Goal: Information Seeking & Learning: Learn about a topic

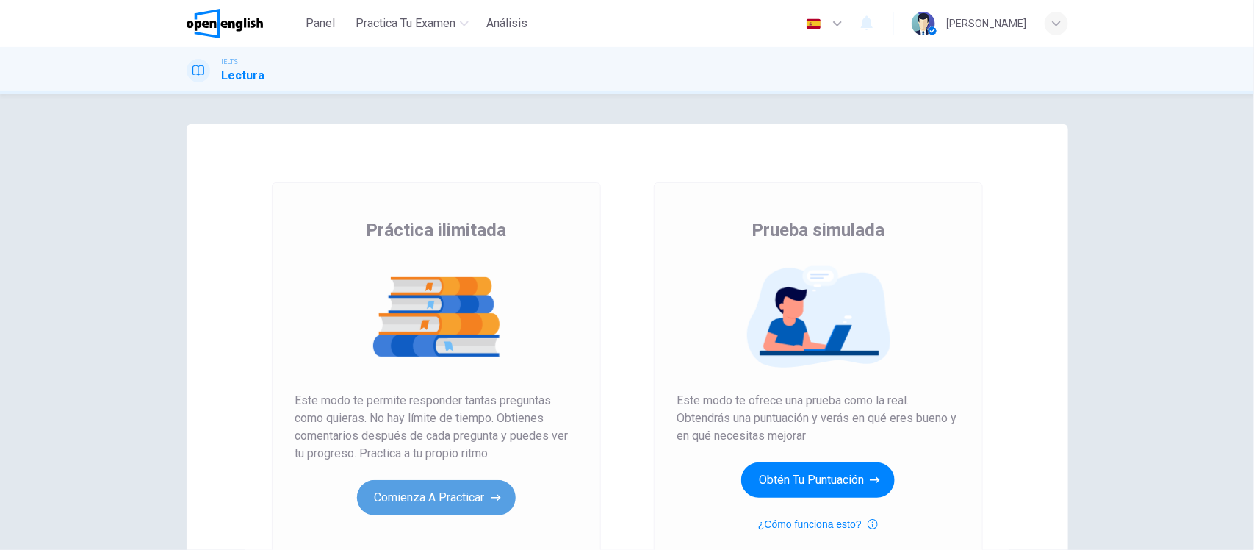
click at [421, 491] on button "Comienza a practicar" at bounding box center [436, 497] width 159 height 35
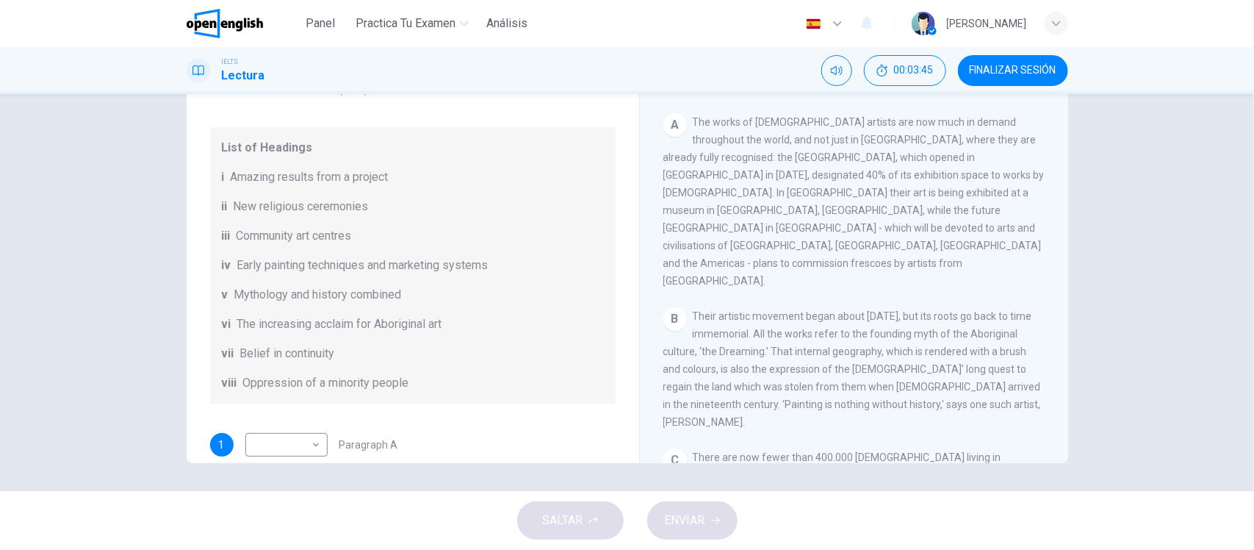
scroll to position [214, 0]
click at [1099, 323] on div "Preguntas 1 - 6 The Reading Passage has eight paragraphs A-H . Choose the most …" at bounding box center [627, 292] width 1254 height 397
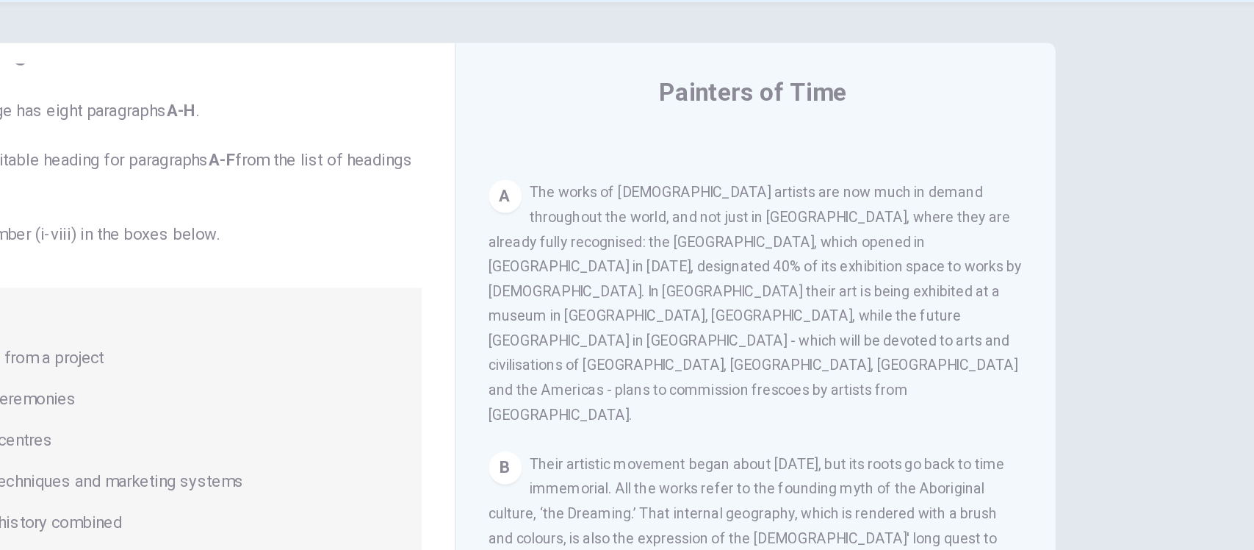
scroll to position [277, 0]
click at [1134, 336] on div "Preguntas 1 - 6 The Reading Passage has eight paragraphs A-H . Choose the most …" at bounding box center [627, 292] width 1254 height 397
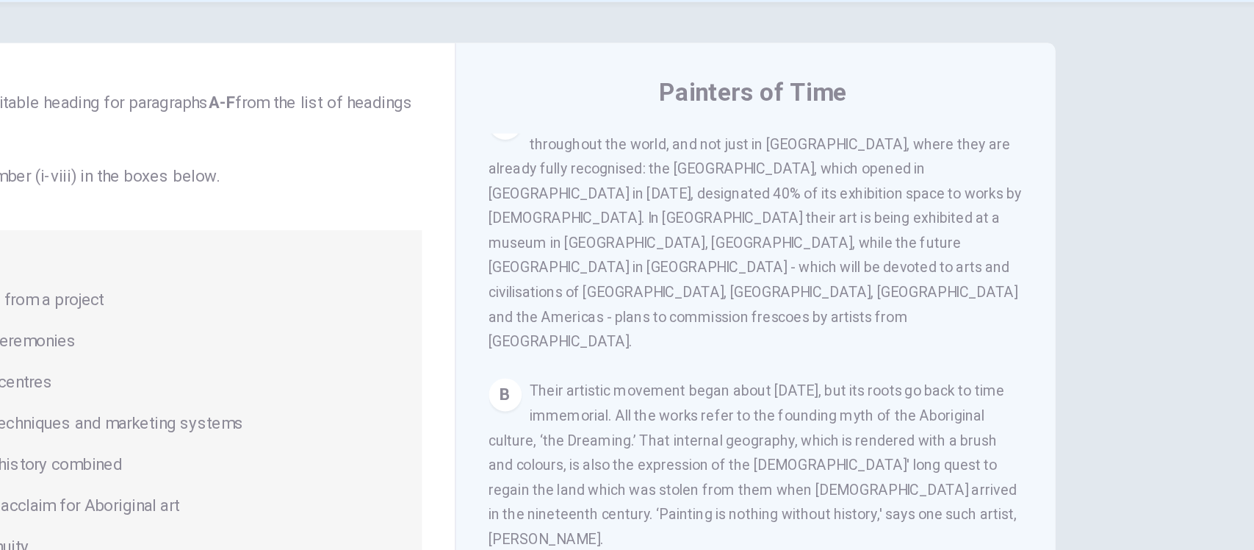
scroll to position [32, 0]
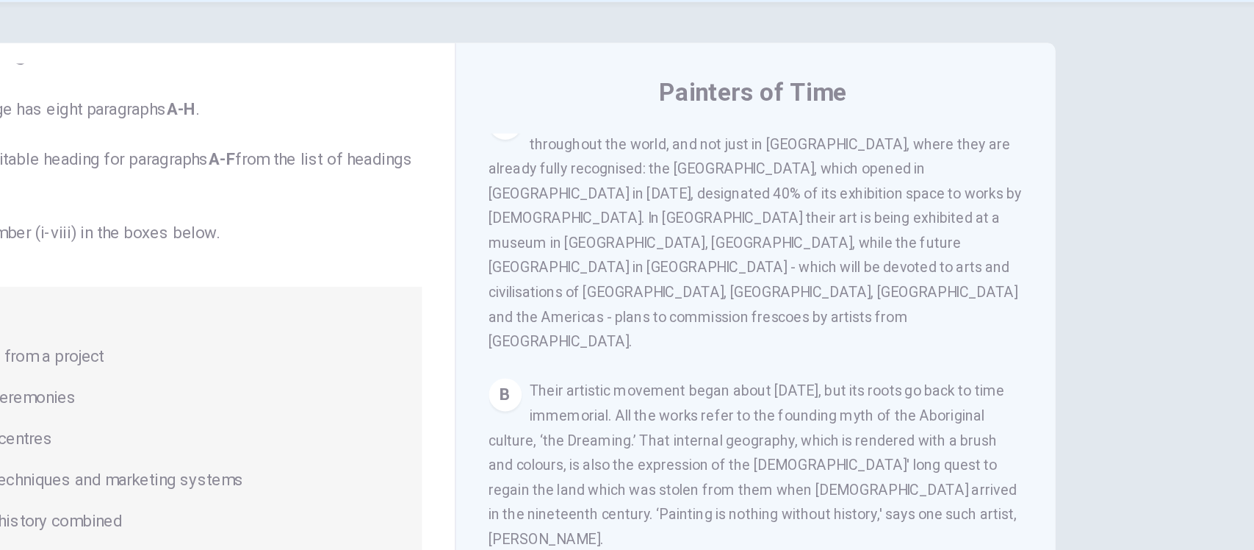
click at [1159, 318] on div "Preguntas 1 - 6 The Reading Passage has eight paragraphs A-H . Choose the most …" at bounding box center [627, 292] width 1254 height 397
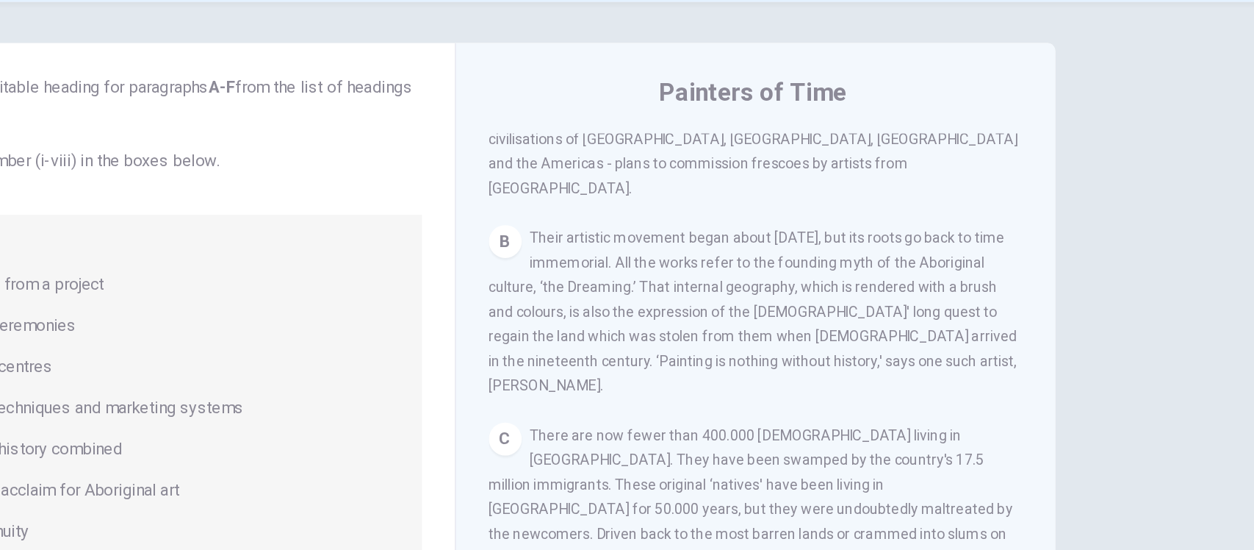
scroll to position [99, 0]
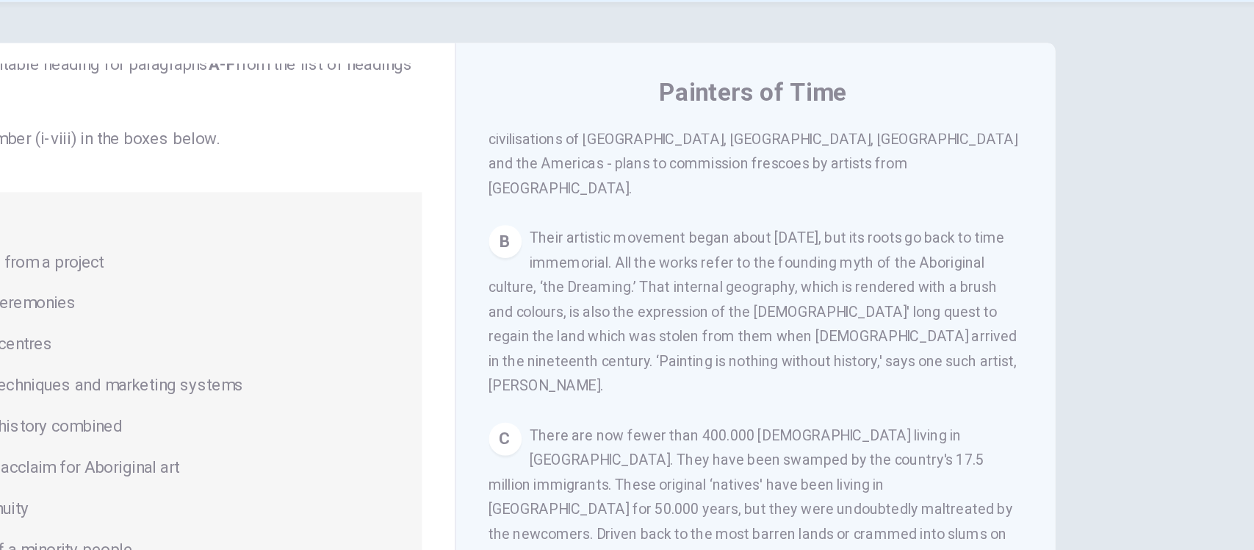
click at [1100, 350] on div "Preguntas 1 - 6 The Reading Passage has eight paragraphs A-H . Choose the most …" at bounding box center [627, 292] width 1254 height 397
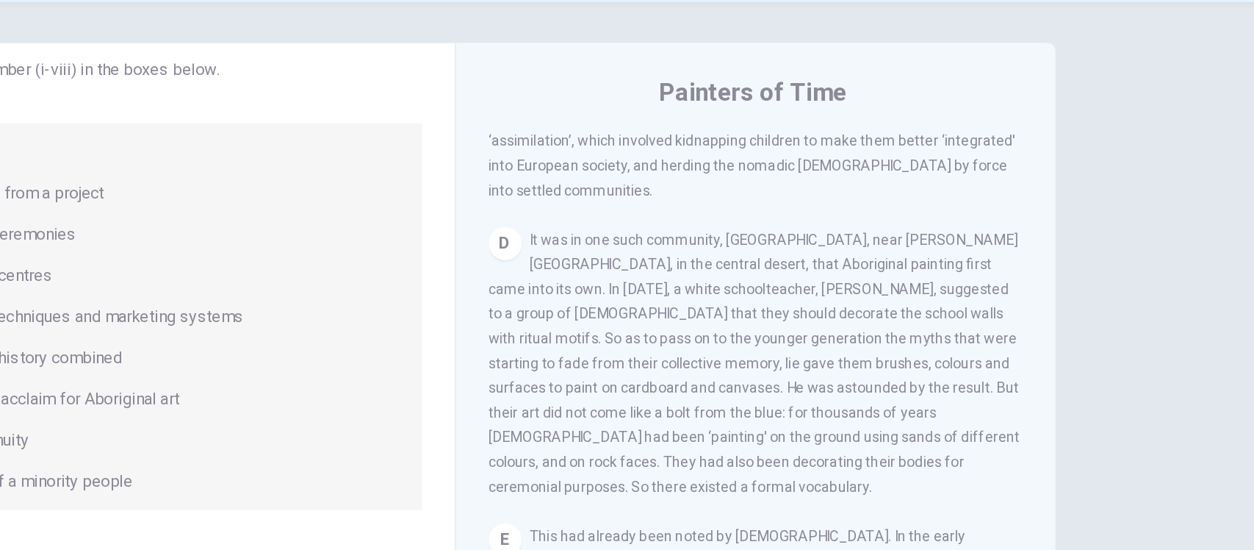
scroll to position [149, 0]
click at [1115, 374] on div "Preguntas 1 - 6 The Reading Passage has eight paragraphs A-H . Choose the most …" at bounding box center [627, 292] width 1254 height 397
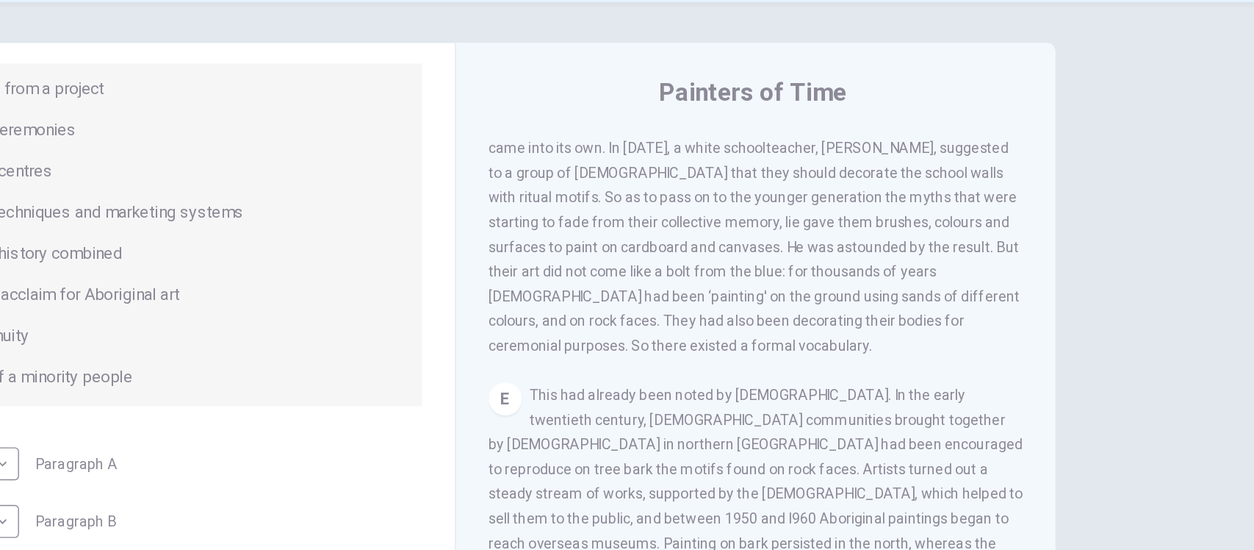
scroll to position [228, 0]
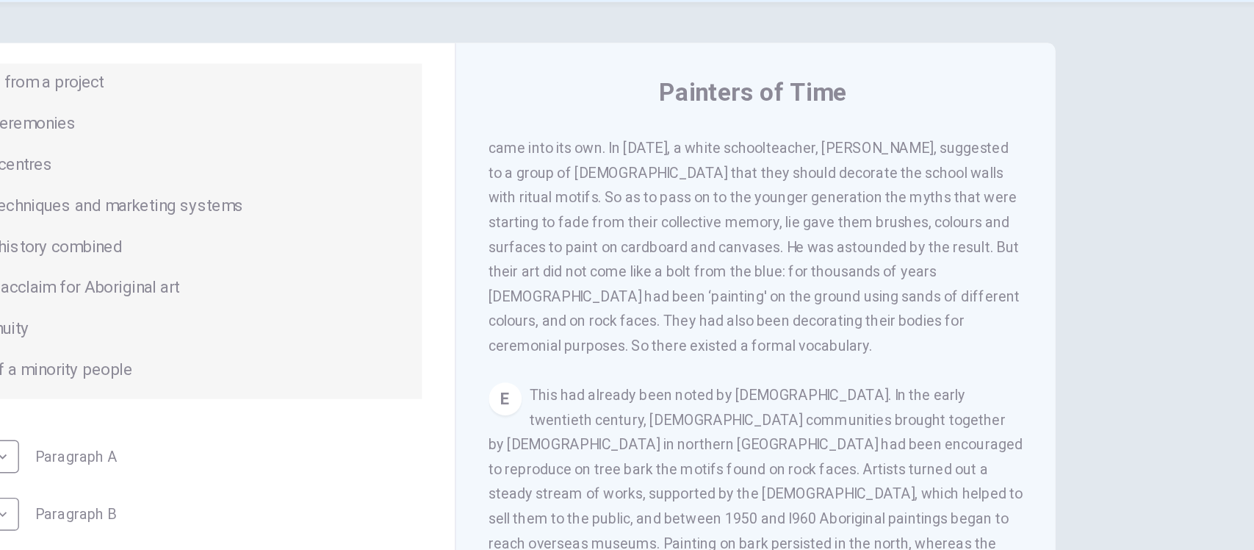
click at [1087, 341] on div "Preguntas 1 - 6 The Reading Passage has eight paragraphs A-H . Choose the most …" at bounding box center [627, 378] width 929 height 511
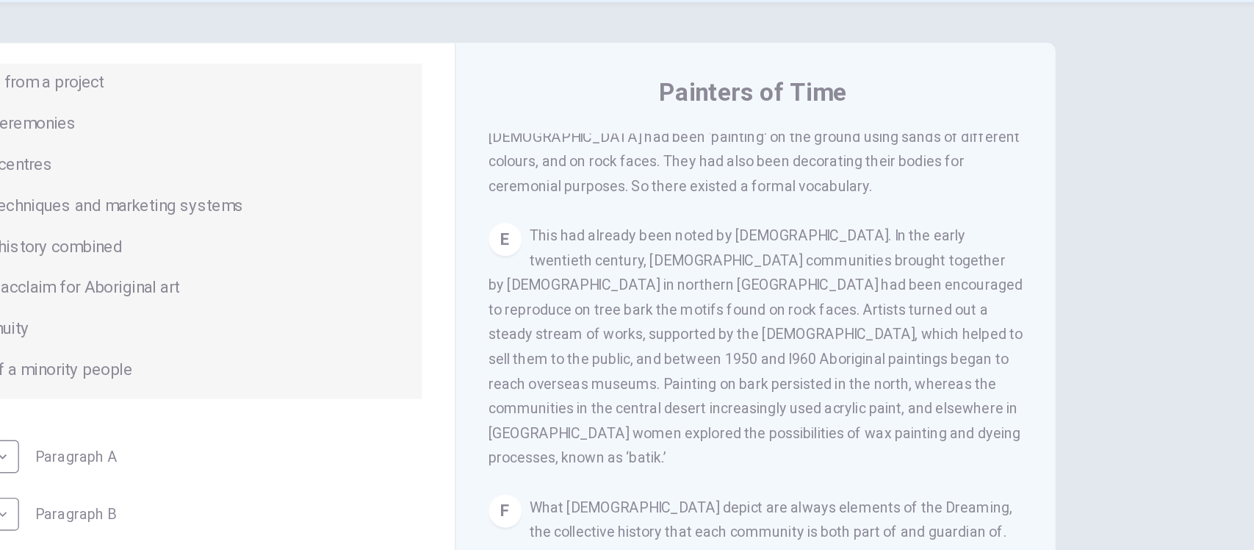
scroll to position [259, 0]
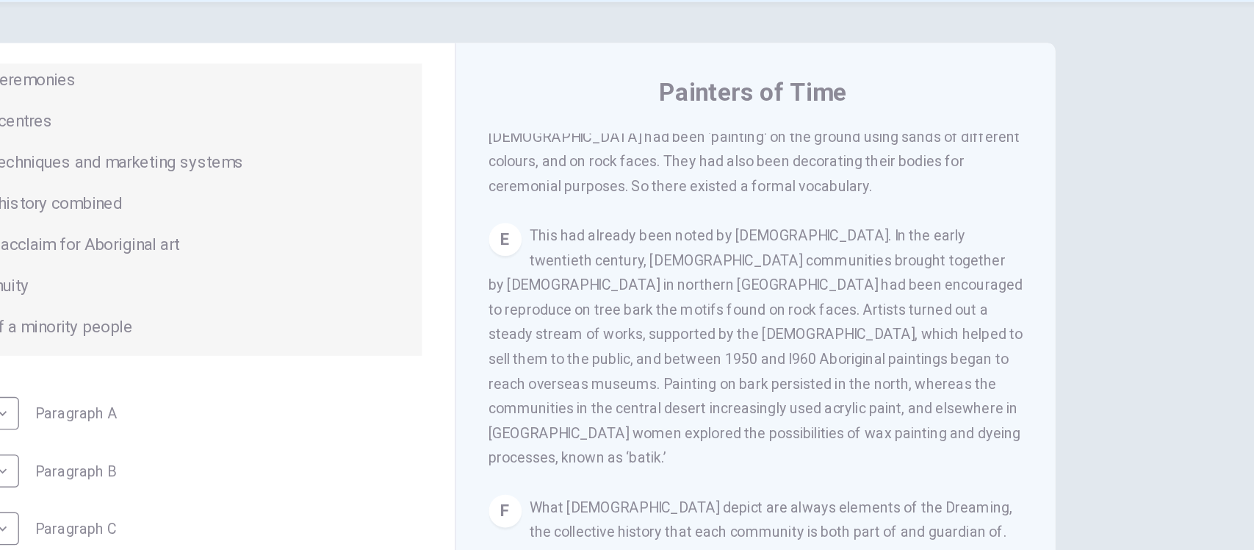
click at [1115, 336] on div "Preguntas 1 - 6 The Reading Passage has eight paragraphs A-H . Choose the most …" at bounding box center [627, 292] width 1254 height 397
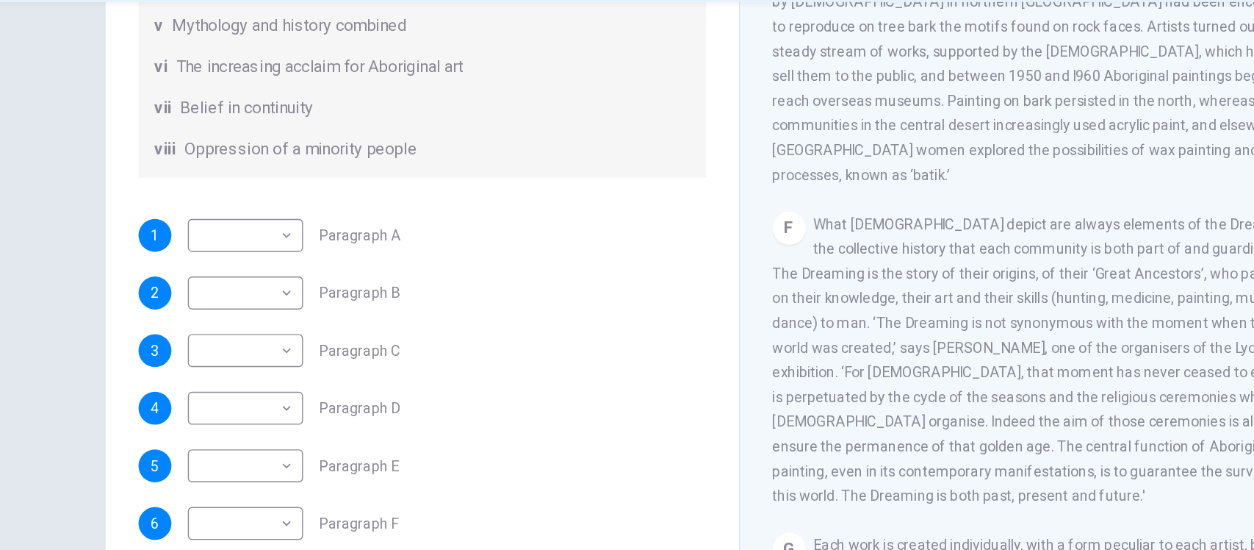
scroll to position [171, 0]
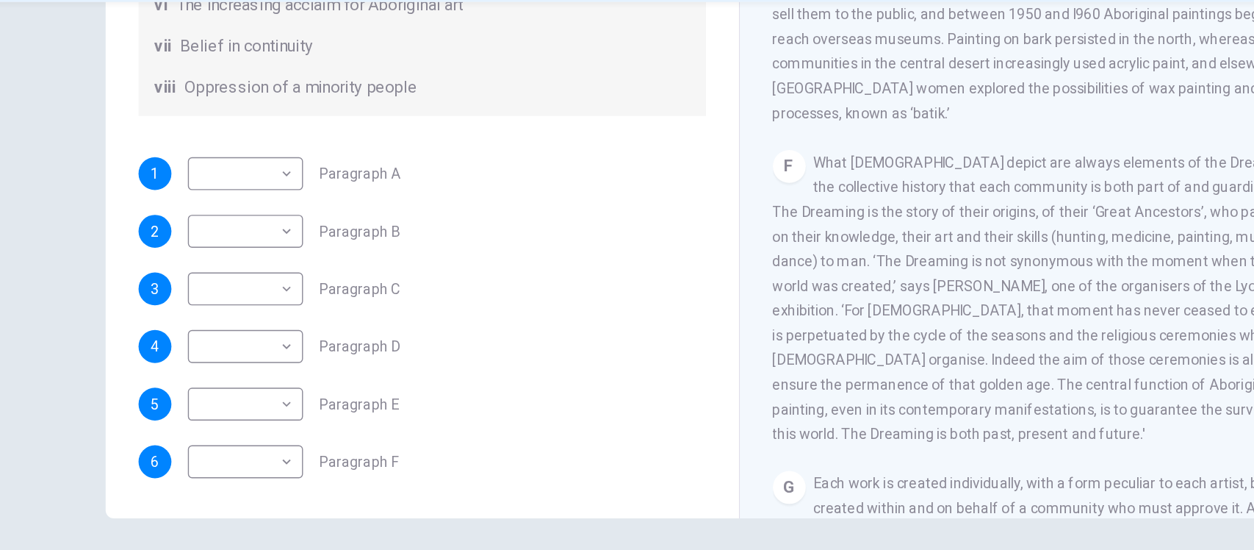
click at [151, 259] on div "Preguntas 1 - 6 The Reading Passage has eight paragraphs A-H . Choose the most …" at bounding box center [627, 292] width 1254 height 397
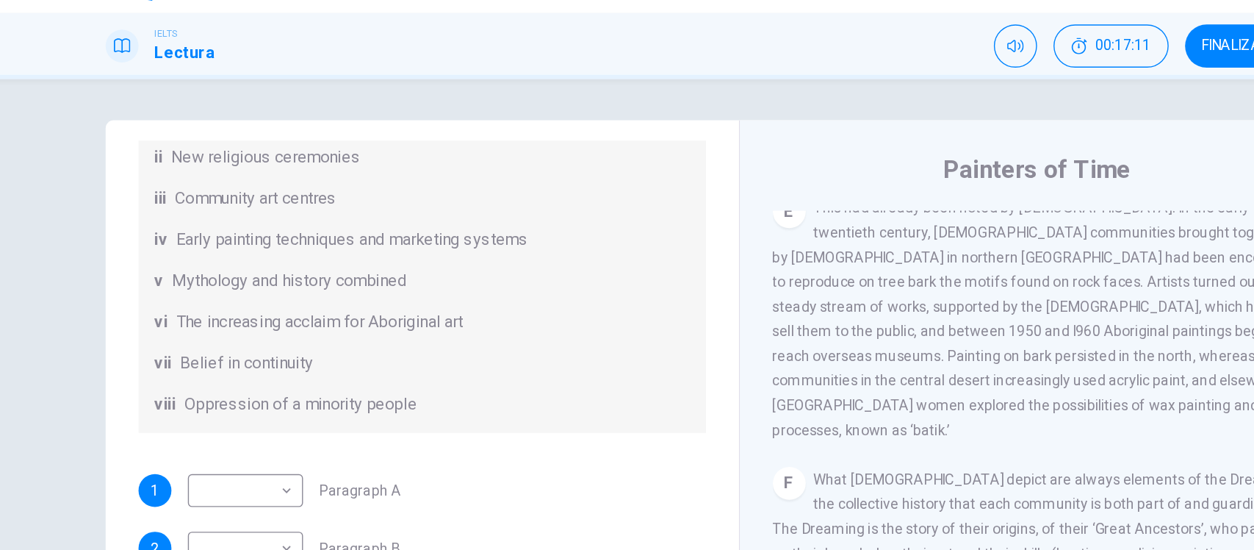
scroll to position [168, 0]
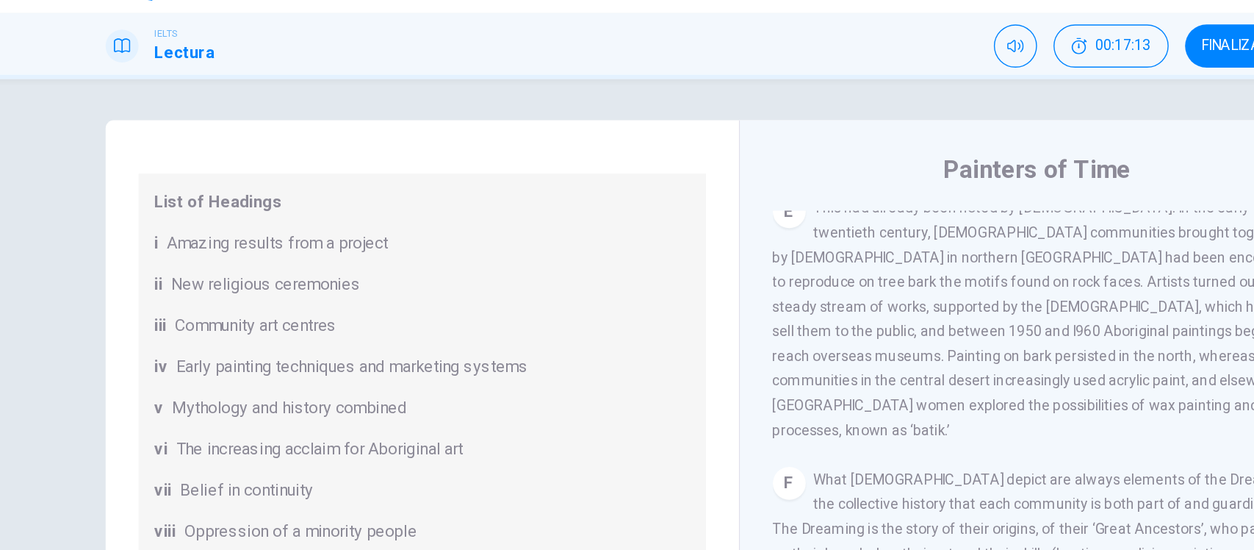
click at [149, 229] on div "Preguntas 1 - 6 The Reading Passage has eight paragraphs A-H . Choose the most …" at bounding box center [627, 292] width 1254 height 397
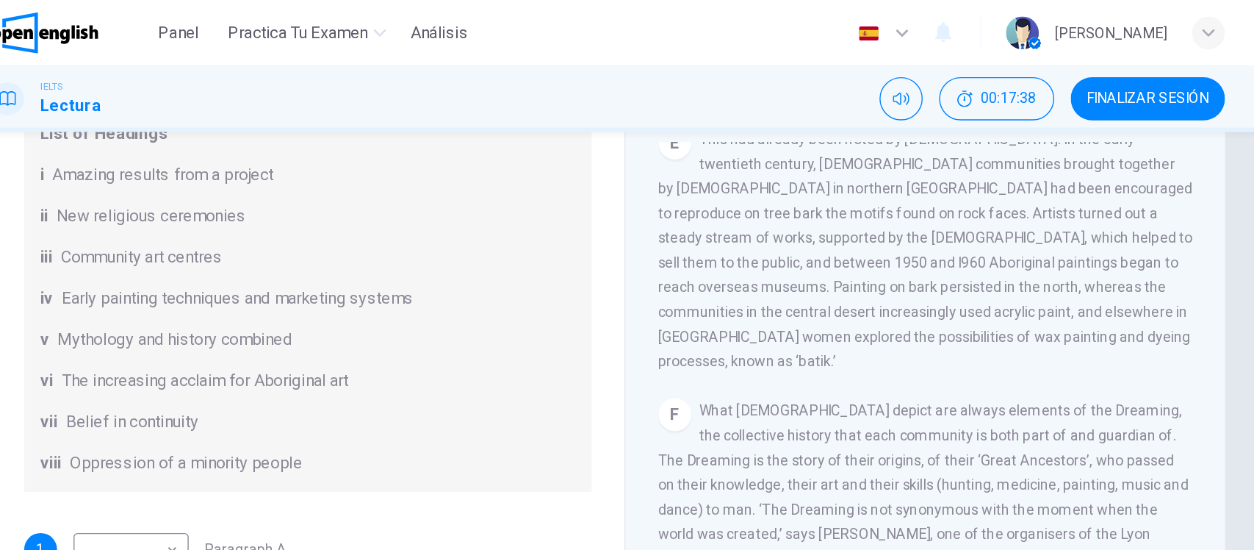
scroll to position [88, 0]
click at [1081, 187] on div "Preguntas 1 - 6 The Reading Passage has eight paragraphs A-H . Choose the most …" at bounding box center [627, 290] width 929 height 511
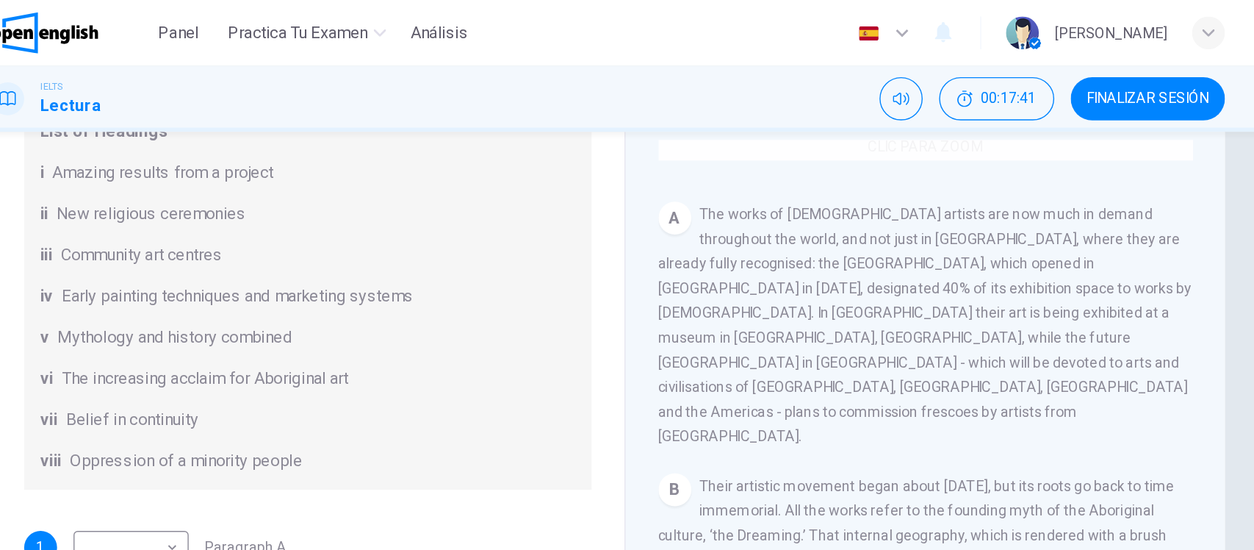
scroll to position [278, 0]
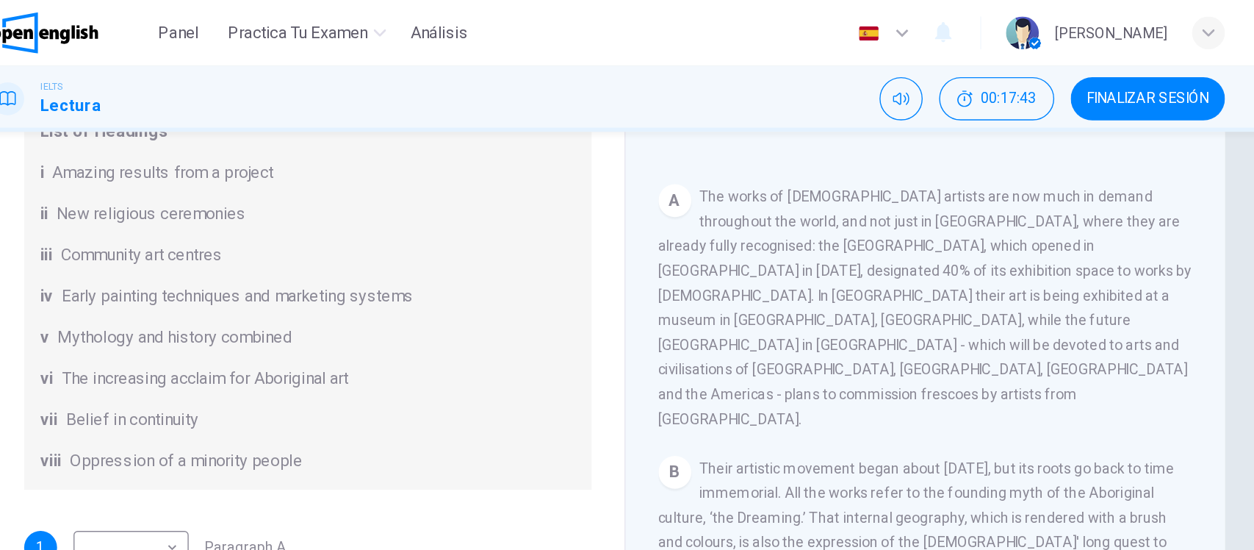
click at [478, 285] on div "List of Headings i Amazing results from a project ii New religious ceremonies i…" at bounding box center [413, 211] width 406 height 276
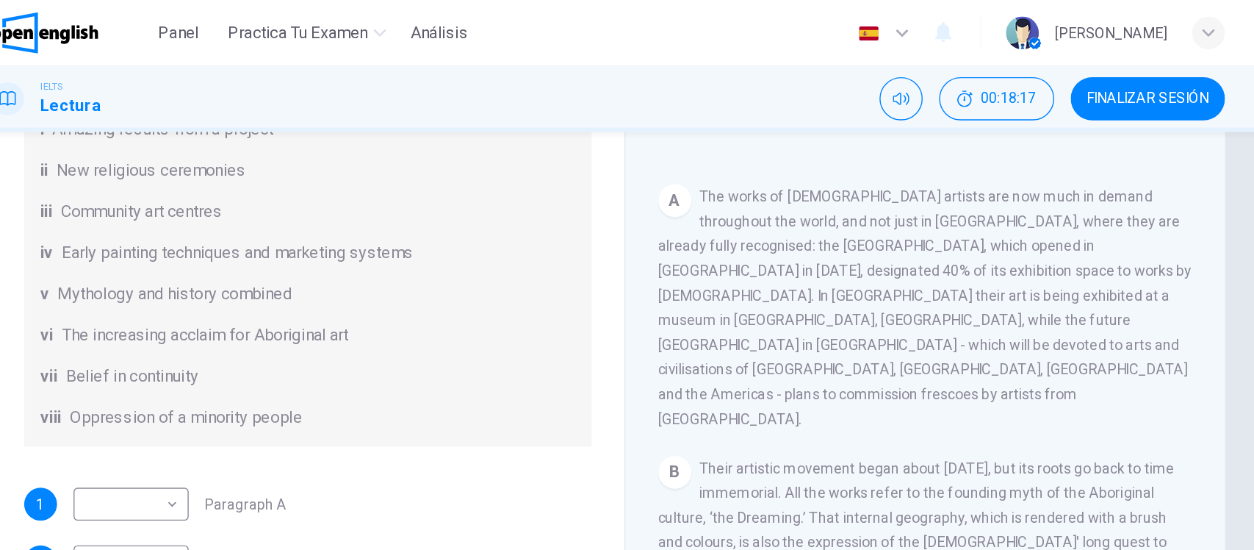
scroll to position [199, 0]
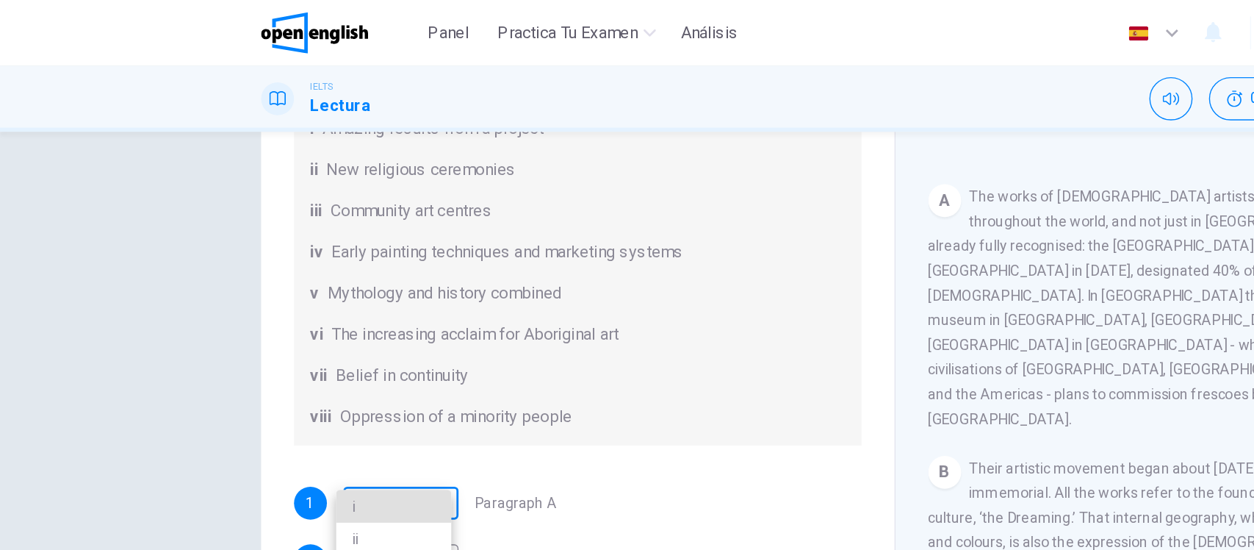
click at [98, 358] on body "Este sitio utiliza cookies, como se explica en nuestra Política de Privacidad .…" at bounding box center [627, 275] width 1254 height 550
click at [264, 363] on li "i" at bounding box center [281, 362] width 82 height 24
type input "*"
click at [147, 262] on div "Preguntas 1 - 6 The Reading Passage has eight paragraphs A-H . Choose the most …" at bounding box center [627, 292] width 1254 height 397
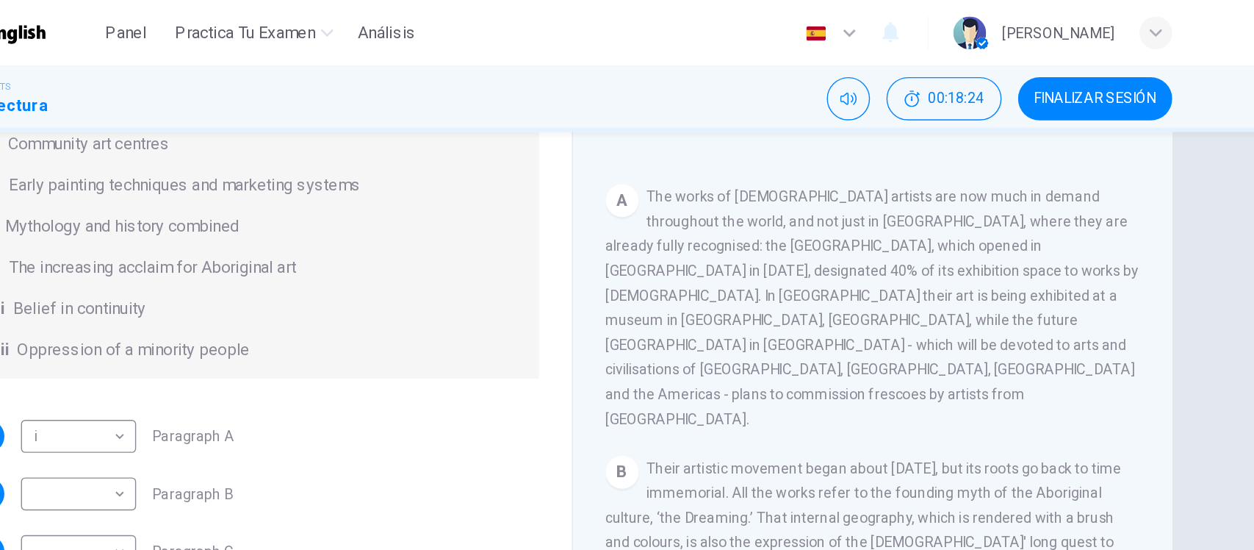
scroll to position [259, 0]
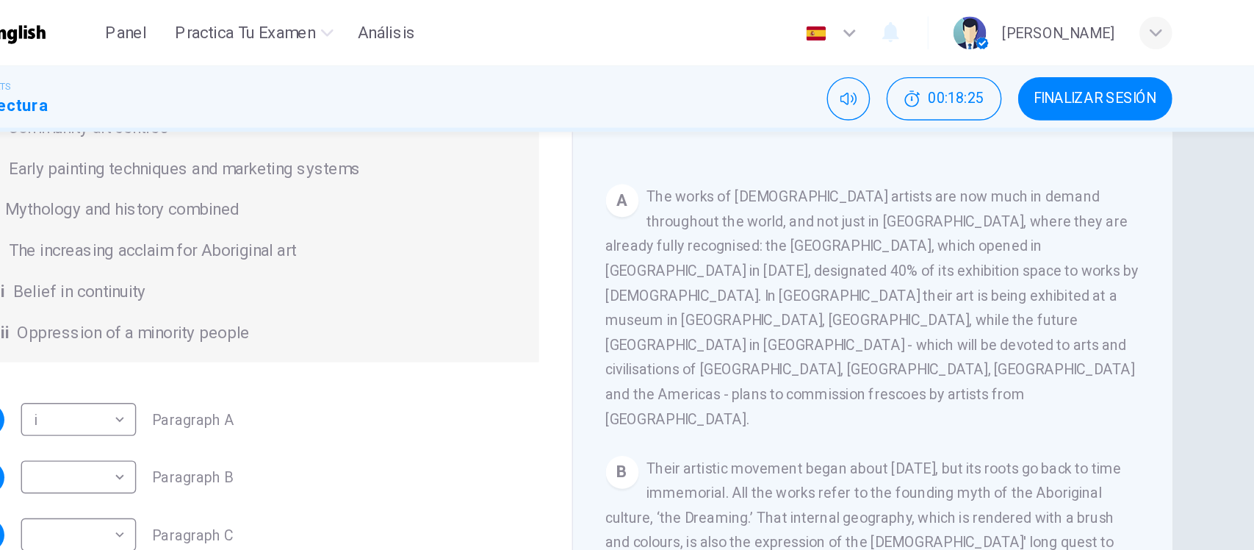
click at [936, 328] on span "Their artistic movement began about [DATE], but its roots go back to time immem…" at bounding box center [852, 387] width 378 height 118
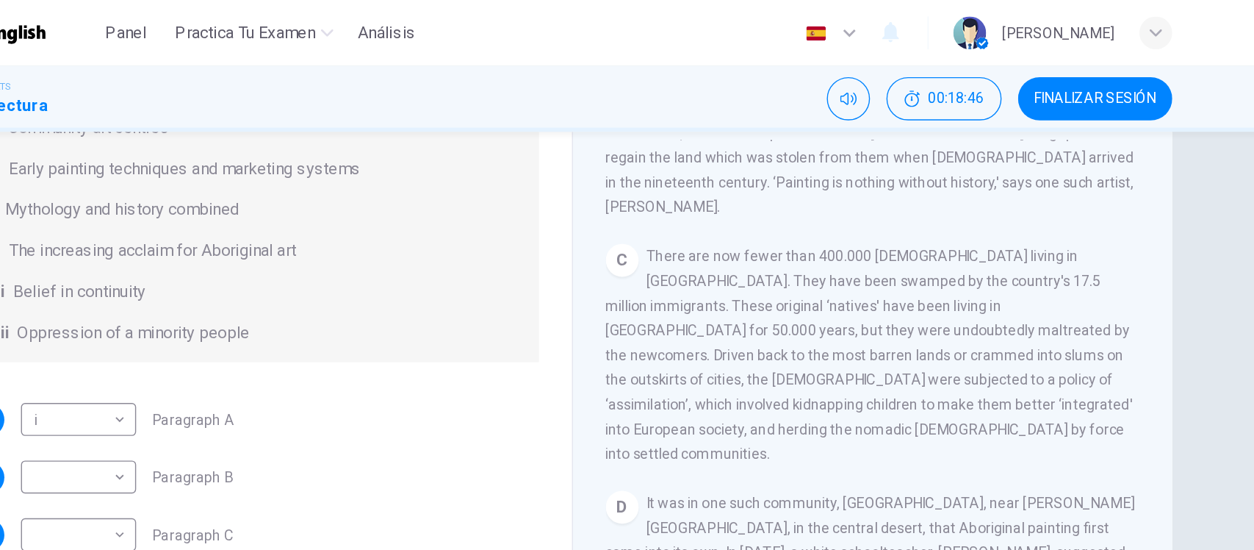
scroll to position [571, 0]
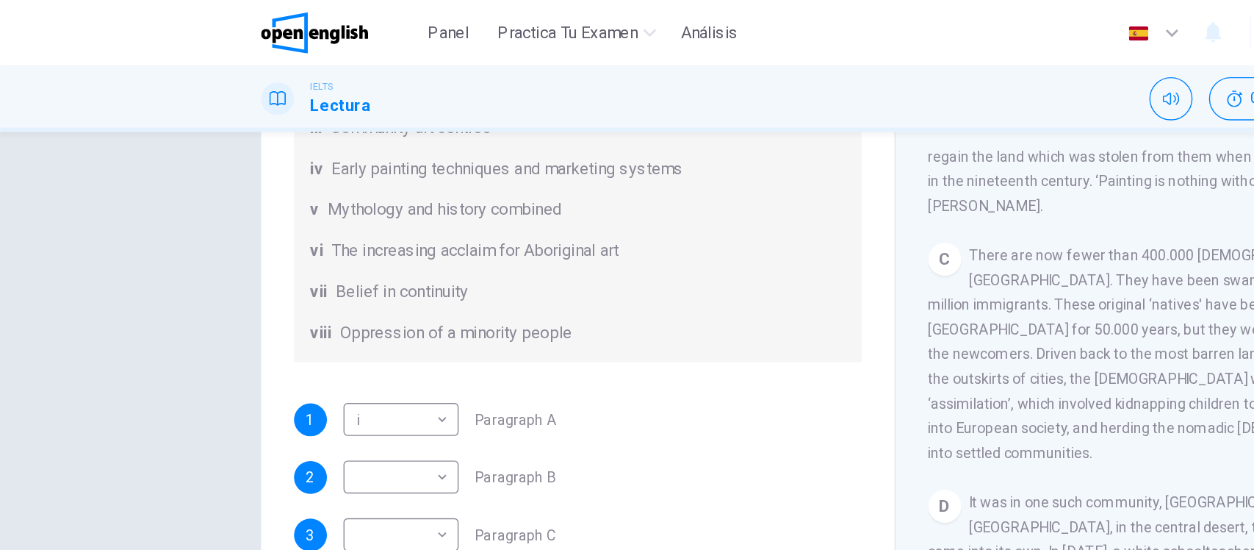
click at [123, 222] on div "Preguntas 1 - 6 The Reading Passage has eight paragraphs A-H . Choose the most …" at bounding box center [627, 292] width 1254 height 397
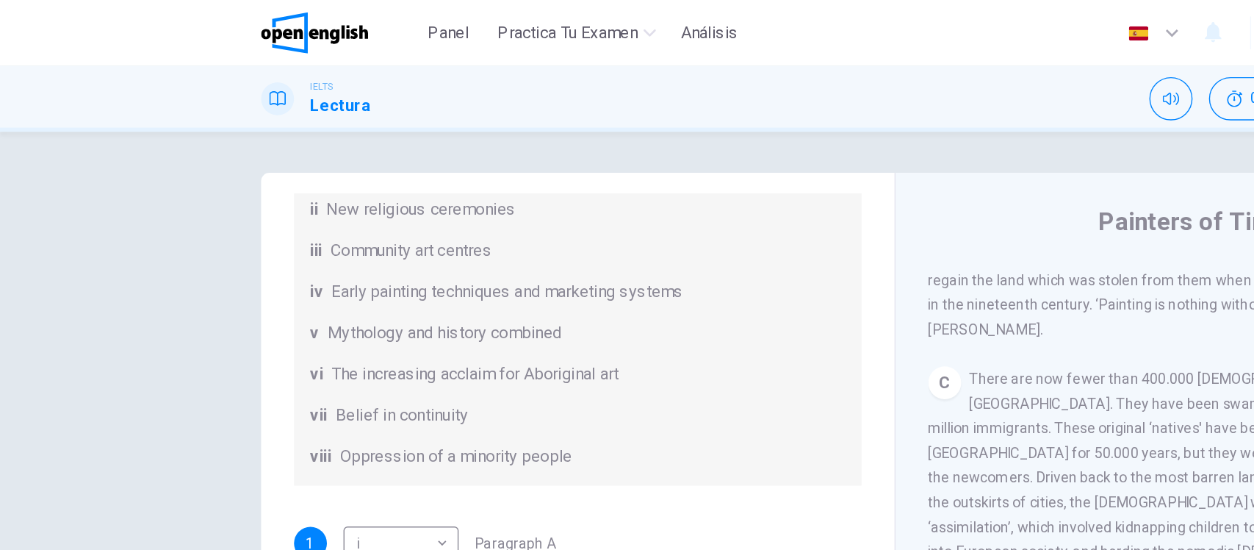
click at [165, 237] on div "Preguntas 1 - 6 The Reading Passage has eight paragraphs A-H . Choose the most …" at bounding box center [627, 378] width 929 height 511
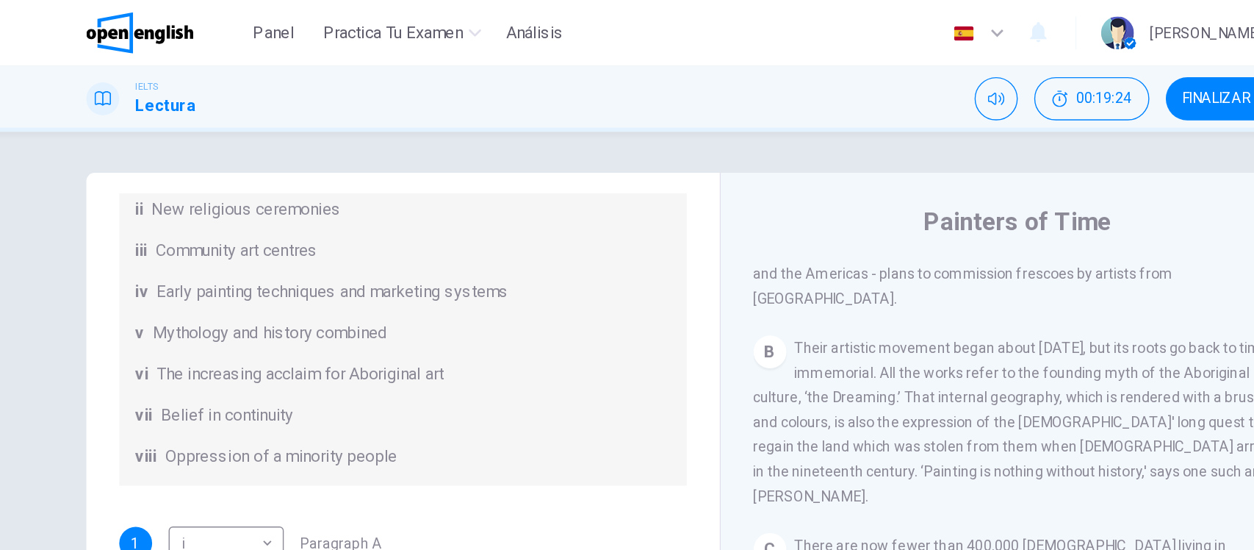
click at [784, 313] on div "B Their artistic movement began about [DATE], but its roots go back to time imm…" at bounding box center [854, 301] width 382 height 123
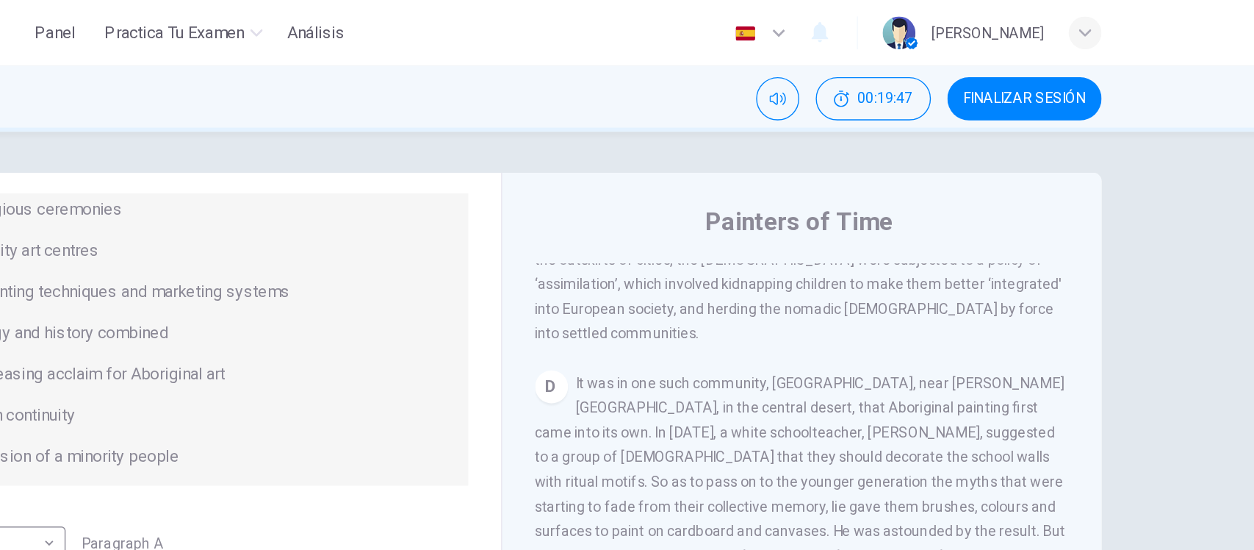
scroll to position [744, 0]
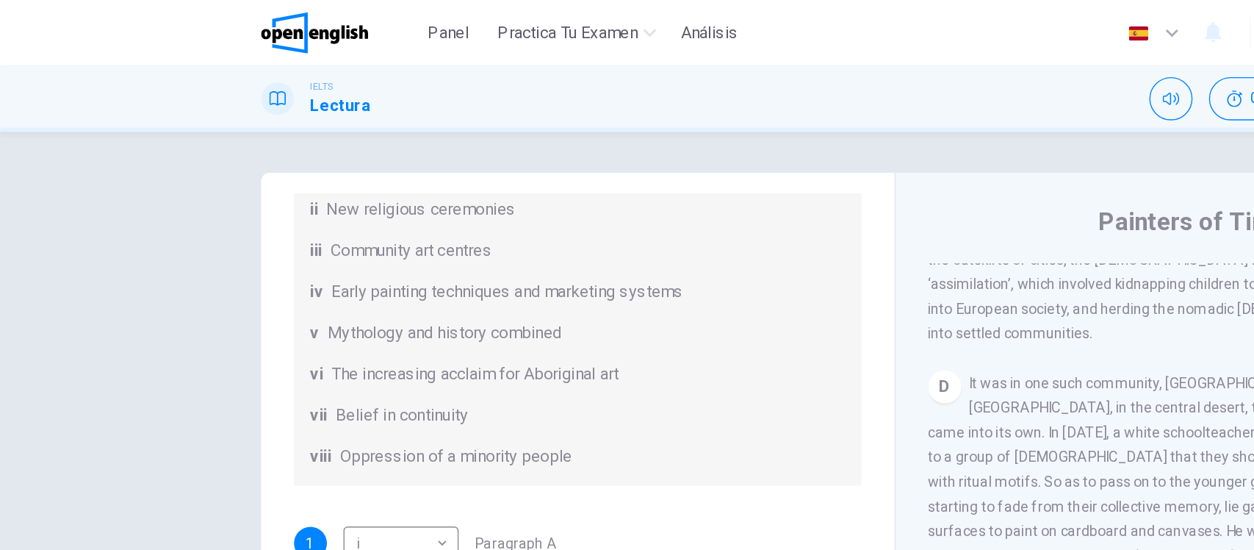
click at [132, 267] on div "Preguntas 1 - 6 The Reading Passage has eight paragraphs A-H . Choose the most …" at bounding box center [627, 292] width 1254 height 397
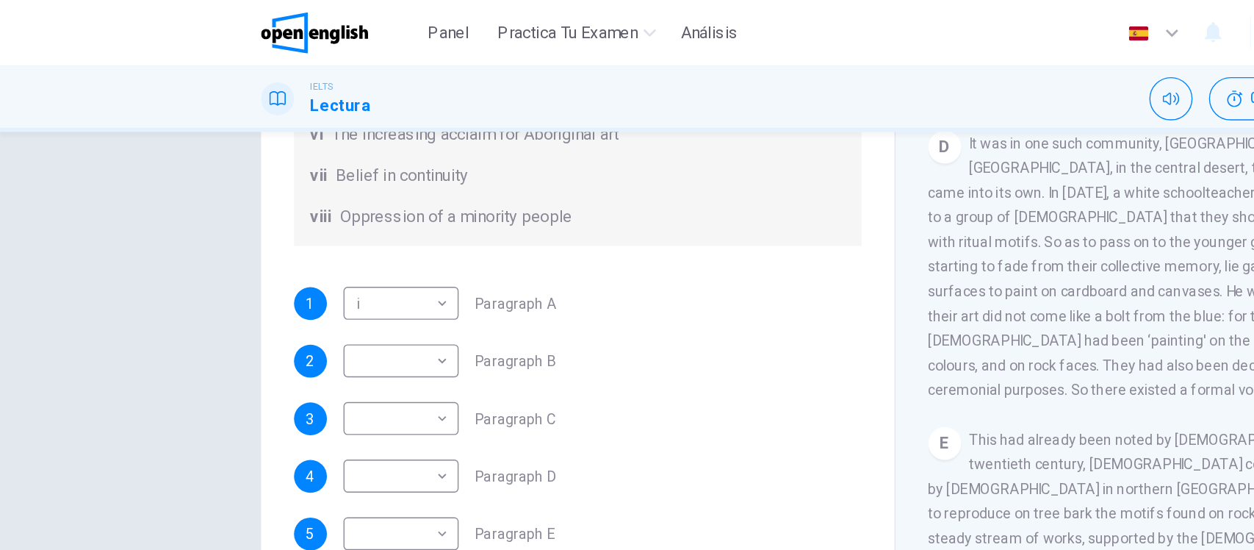
scroll to position [170, 0]
click at [285, 336] on body "Este sitio utiliza cookies, como se explica en nuestra Política de Privacidad .…" at bounding box center [627, 275] width 1254 height 550
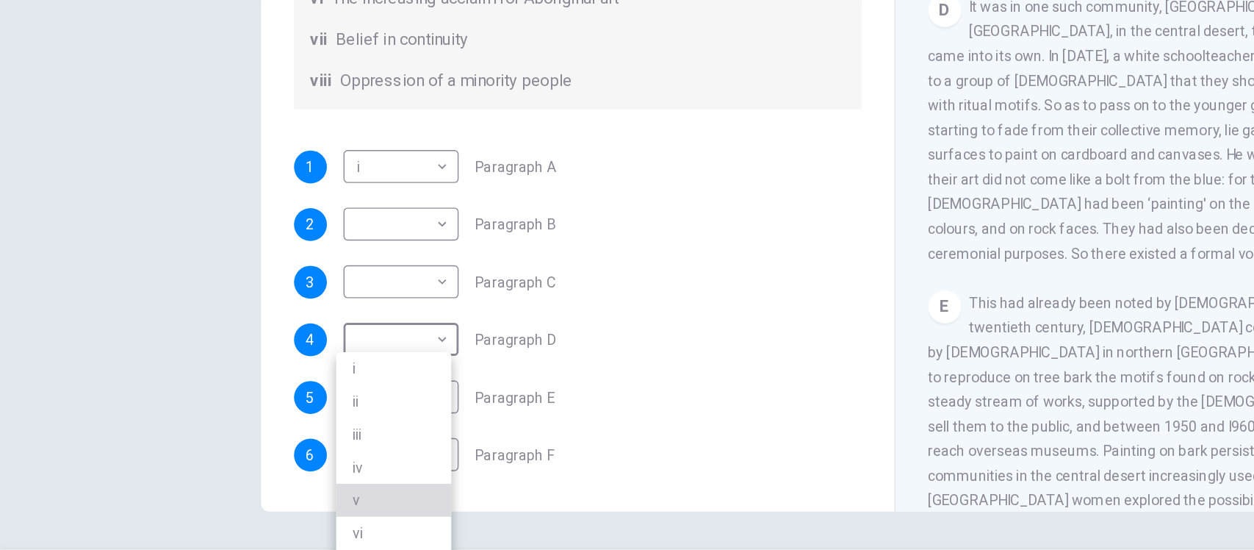
click at [269, 456] on li "v" at bounding box center [281, 456] width 82 height 24
type input "*"
click at [148, 280] on div "Preguntas 1 - 6 The Reading Passage has eight paragraphs A-H . Choose the most …" at bounding box center [627, 292] width 1254 height 397
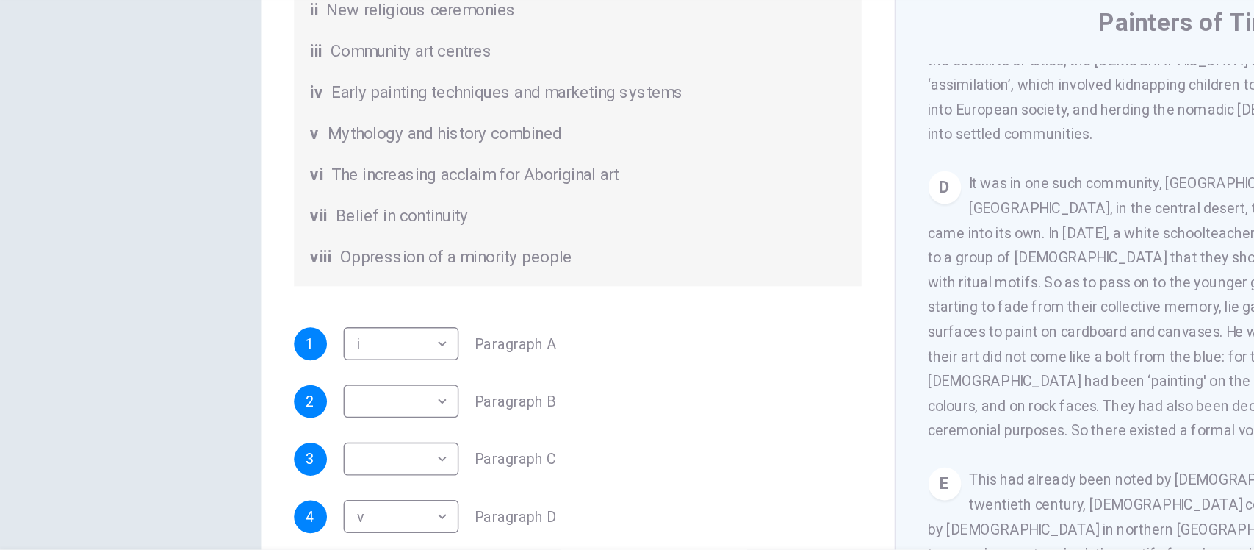
scroll to position [0, 0]
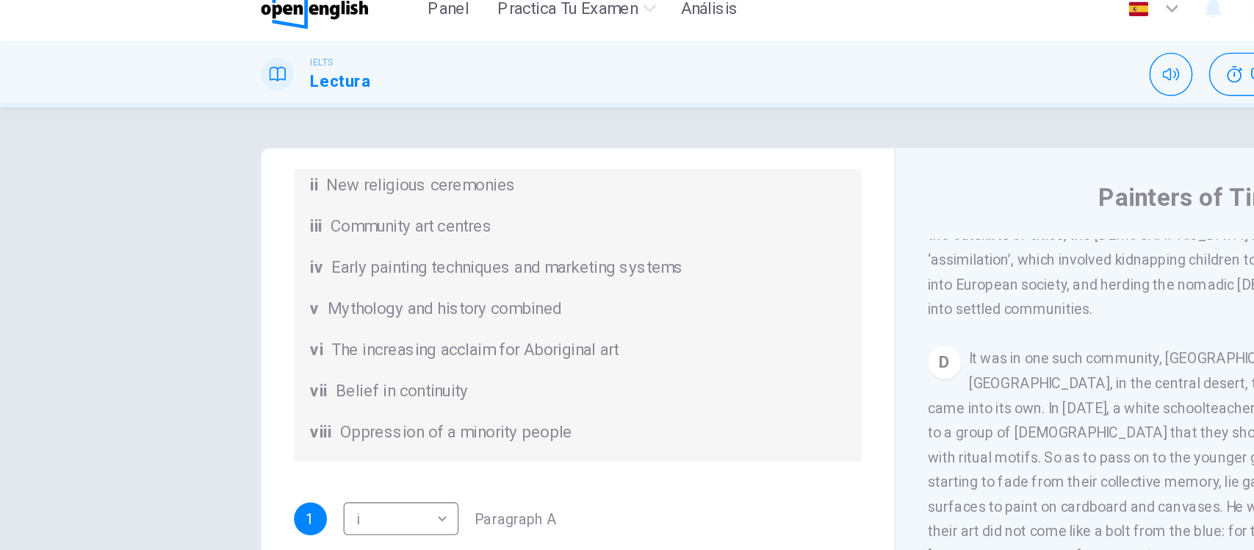
click at [148, 199] on div "Preguntas 1 - 6 The Reading Passage has eight paragraphs A-H . Choose the most …" at bounding box center [627, 292] width 1254 height 397
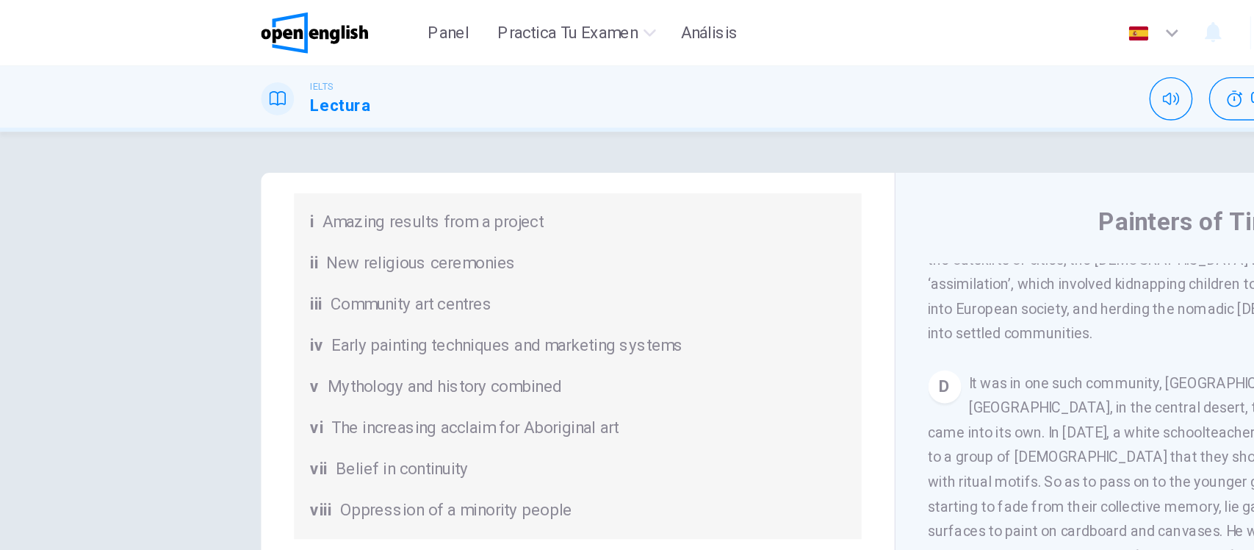
scroll to position [214, 0]
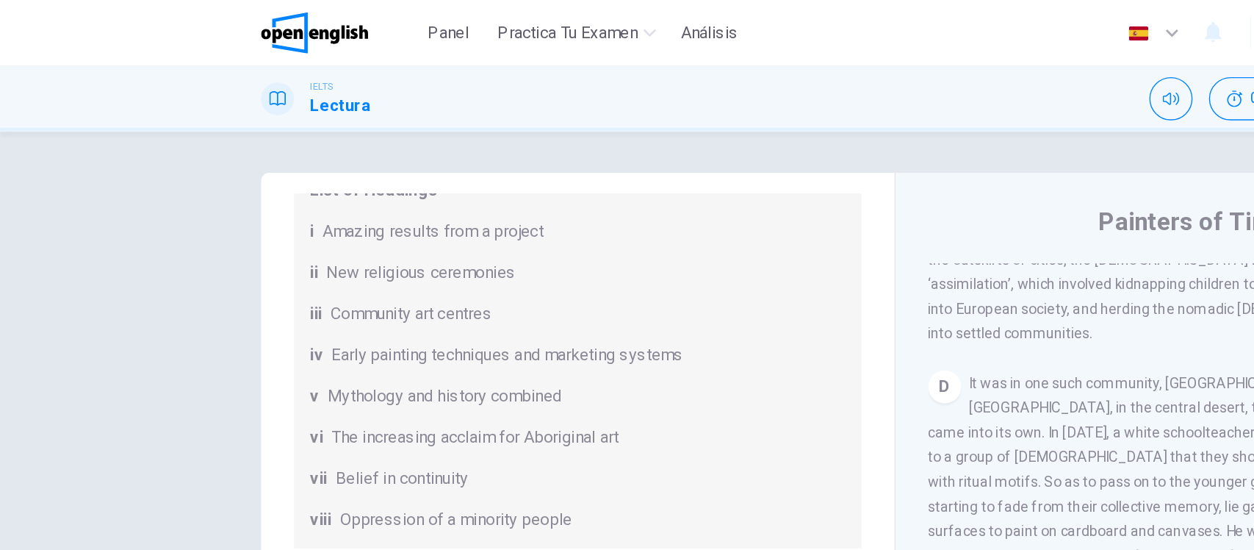
click at [121, 271] on div "Preguntas 1 - 6 The Reading Passage has eight paragraphs A-H . Choose the most …" at bounding box center [627, 292] width 1254 height 397
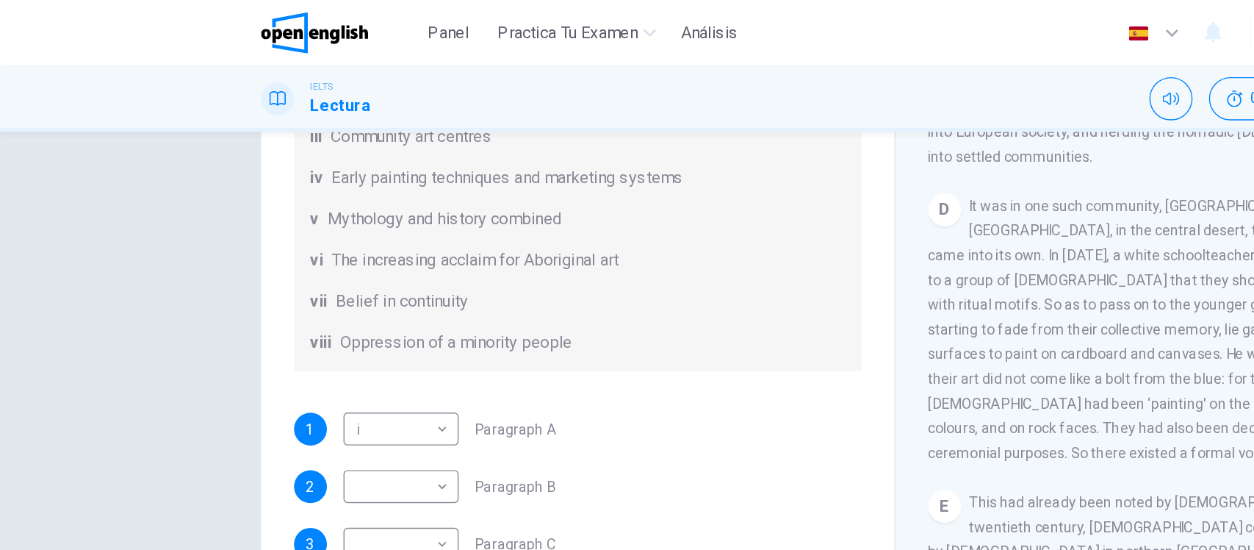
scroll to position [127, 0]
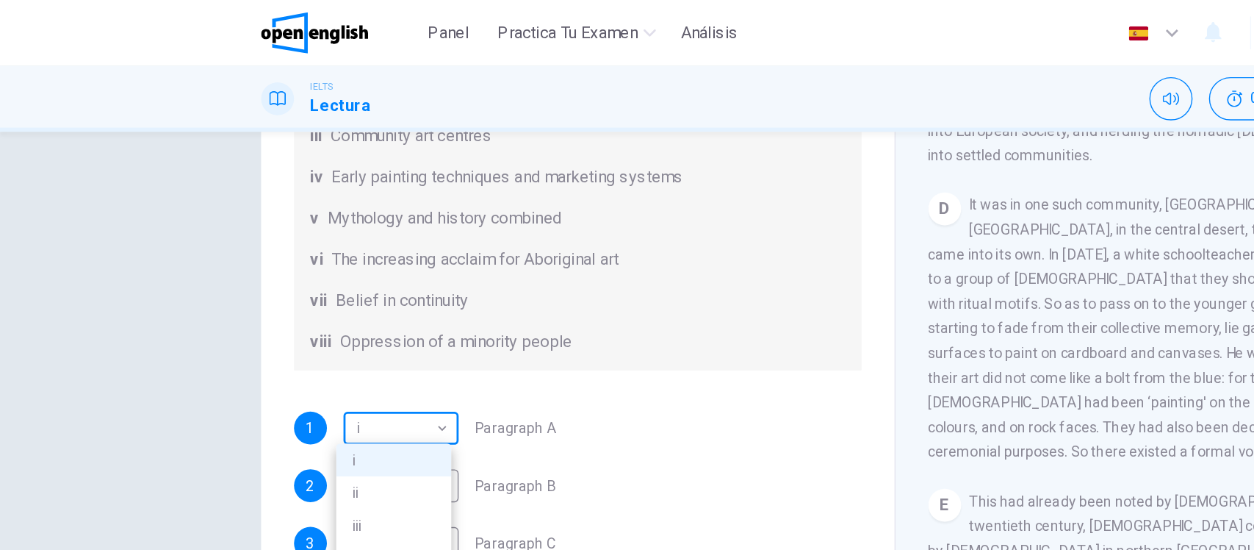
click at [273, 301] on body "Este sitio utiliza cookies, como se explica en nuestra Política de Privacidad .…" at bounding box center [627, 275] width 1254 height 550
click at [270, 375] on li "iii" at bounding box center [281, 376] width 82 height 24
type input "***"
click at [164, 317] on div "Preguntas 1 - 6 The Reading Passage has eight paragraphs A-H . Choose the most …" at bounding box center [627, 251] width 929 height 511
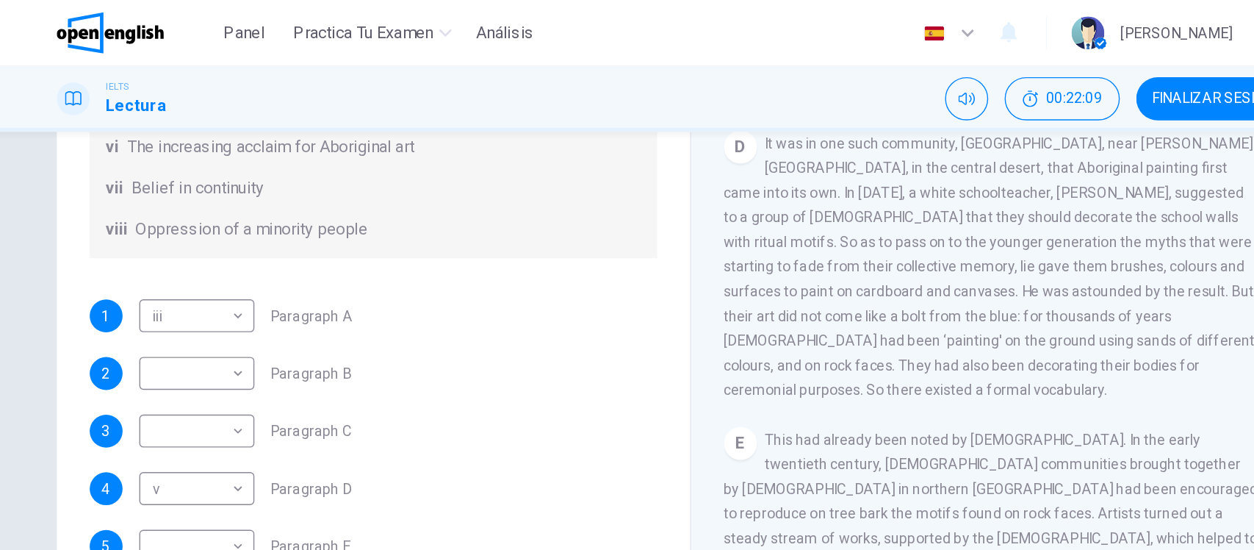
scroll to position [255, 0]
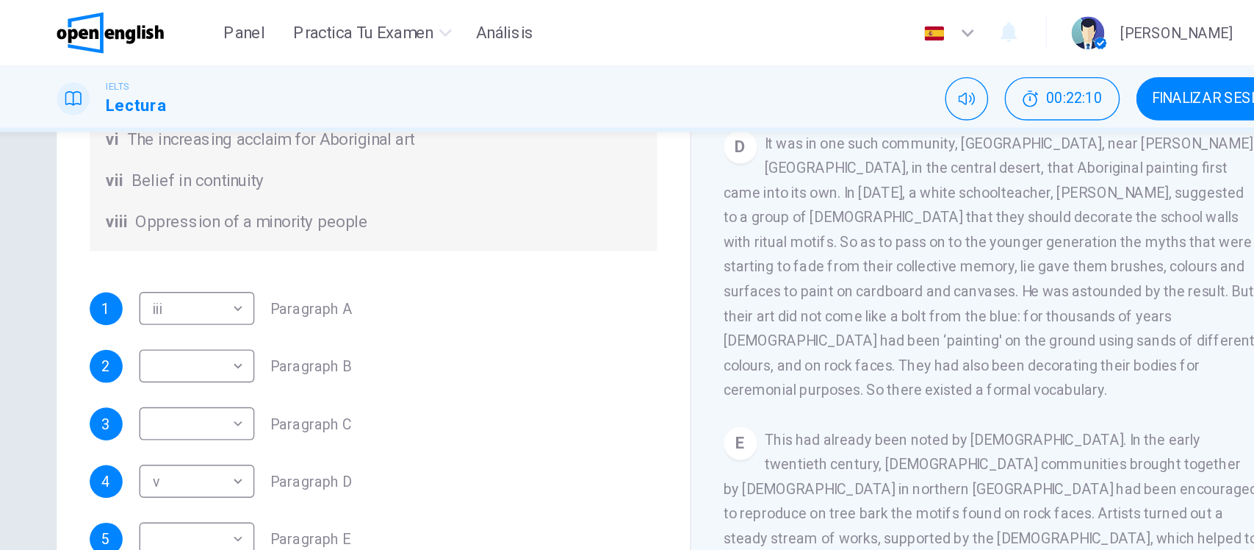
click at [714, 241] on div "D It was in one such community, [GEOGRAPHIC_DATA], near [PERSON_NAME][GEOGRAPHI…" at bounding box center [854, 190] width 382 height 194
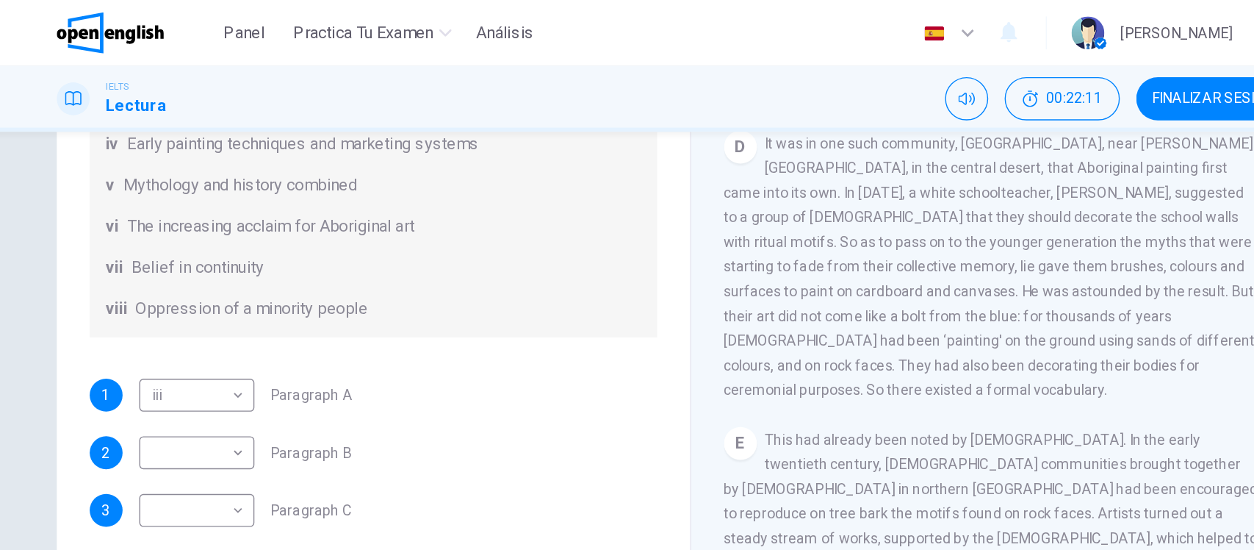
scroll to position [206, 0]
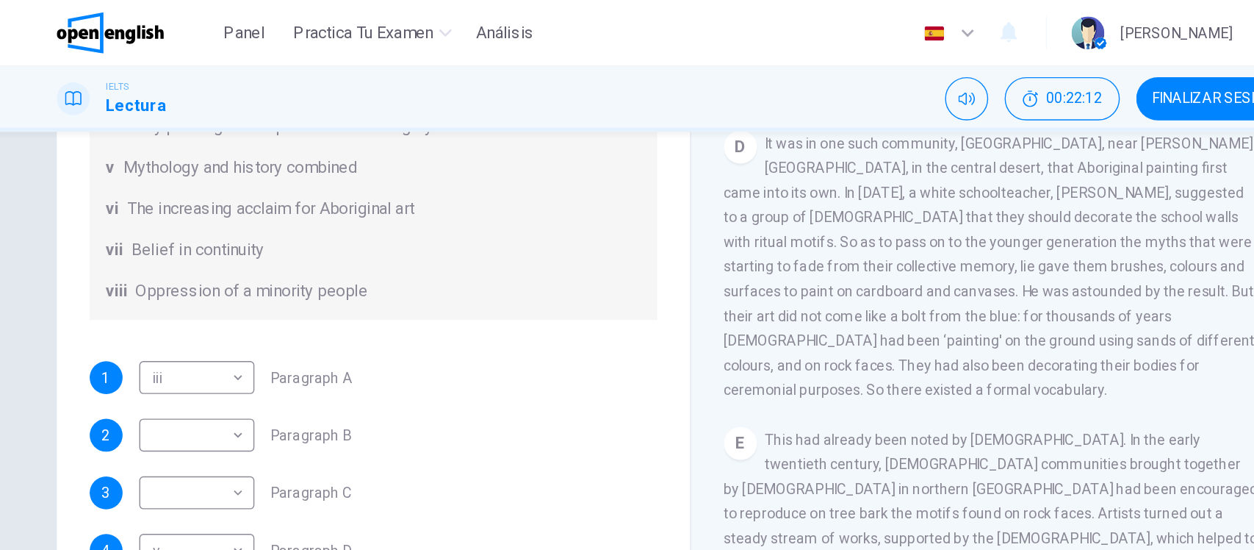
click at [647, 231] on div "Painters of Time CLIC PARA ZOOM Clic para zoom A The works of [DEMOGRAPHIC_DATA…" at bounding box center [853, 219] width 429 height 534
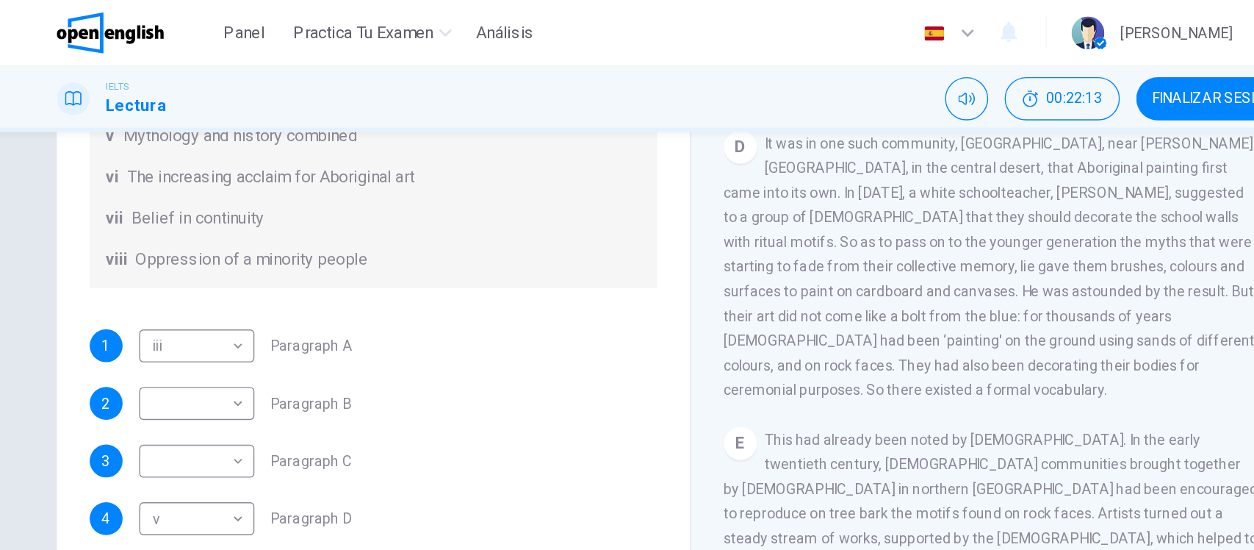
scroll to position [228, 0]
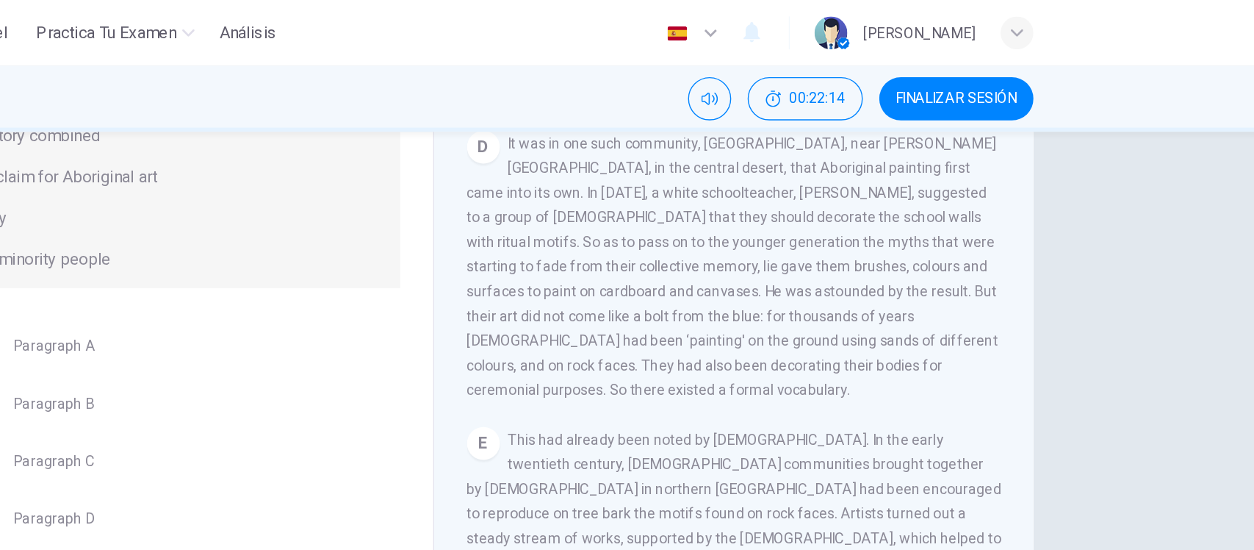
click at [1079, 220] on div "Preguntas 1 - 6 The Reading Passage has eight paragraphs A-H . Choose the most …" at bounding box center [627, 207] width 929 height 511
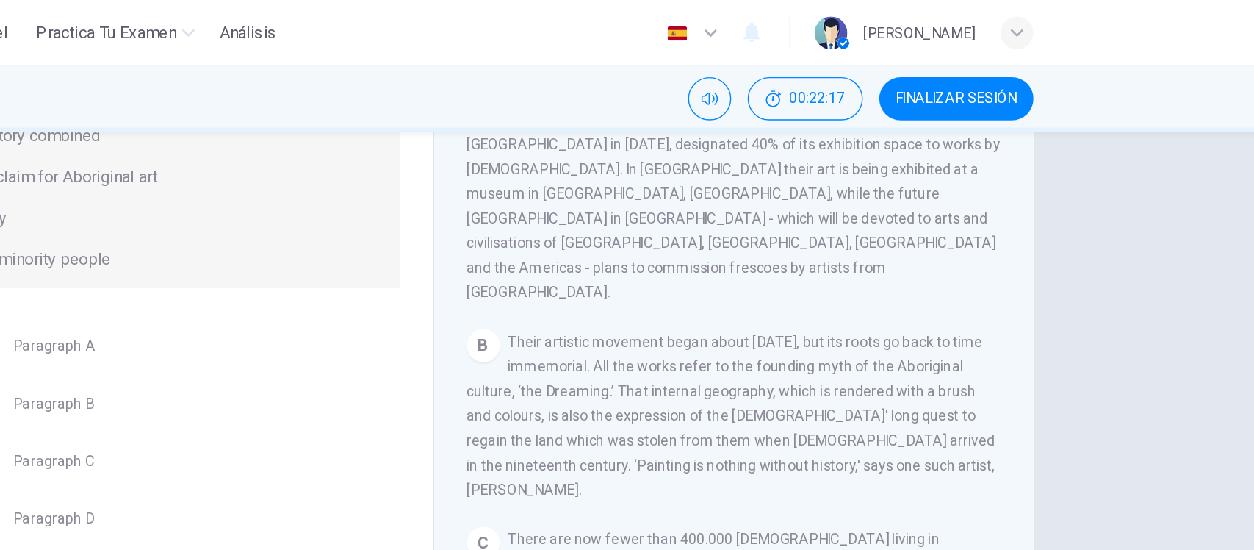
scroll to position [287, 0]
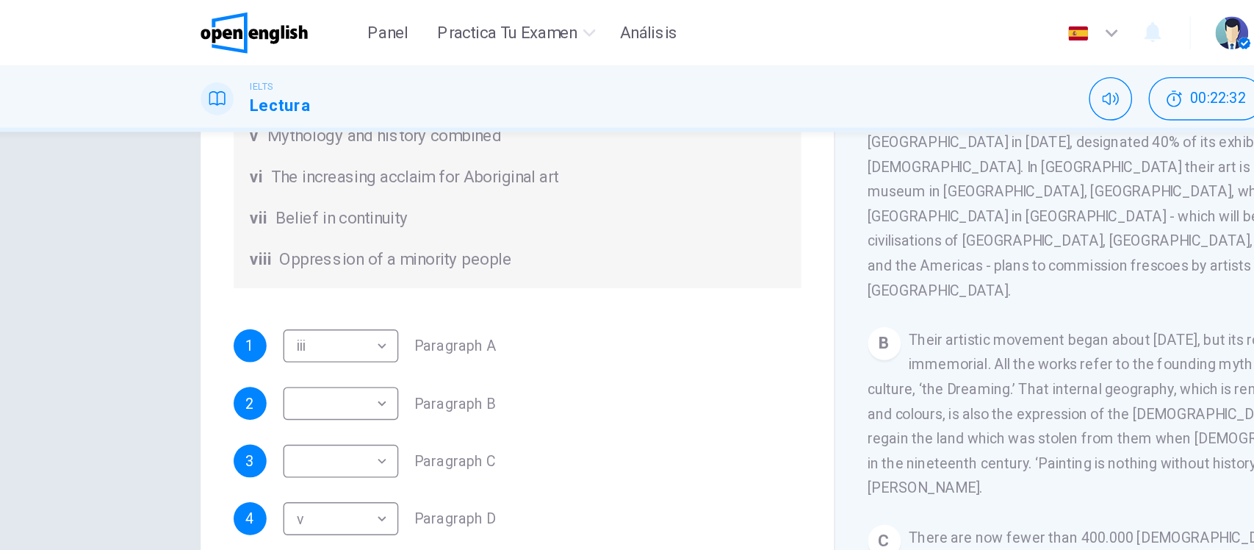
click at [522, 170] on div "List of Headings i Amazing results from a project ii New religious ceremonies i…" at bounding box center [413, 67] width 406 height 276
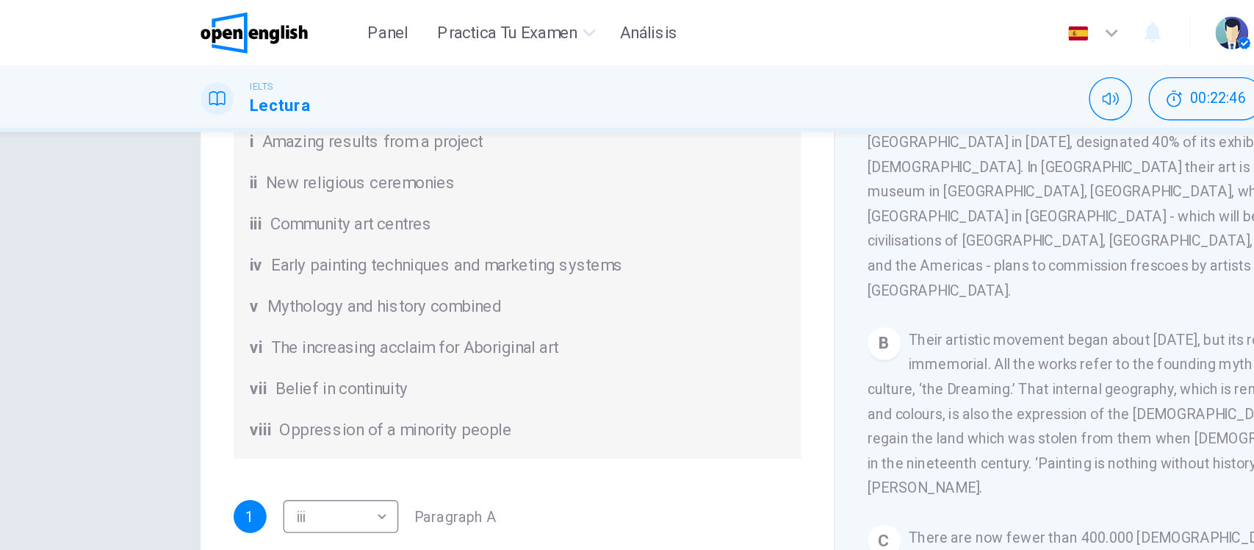
scroll to position [259, 0]
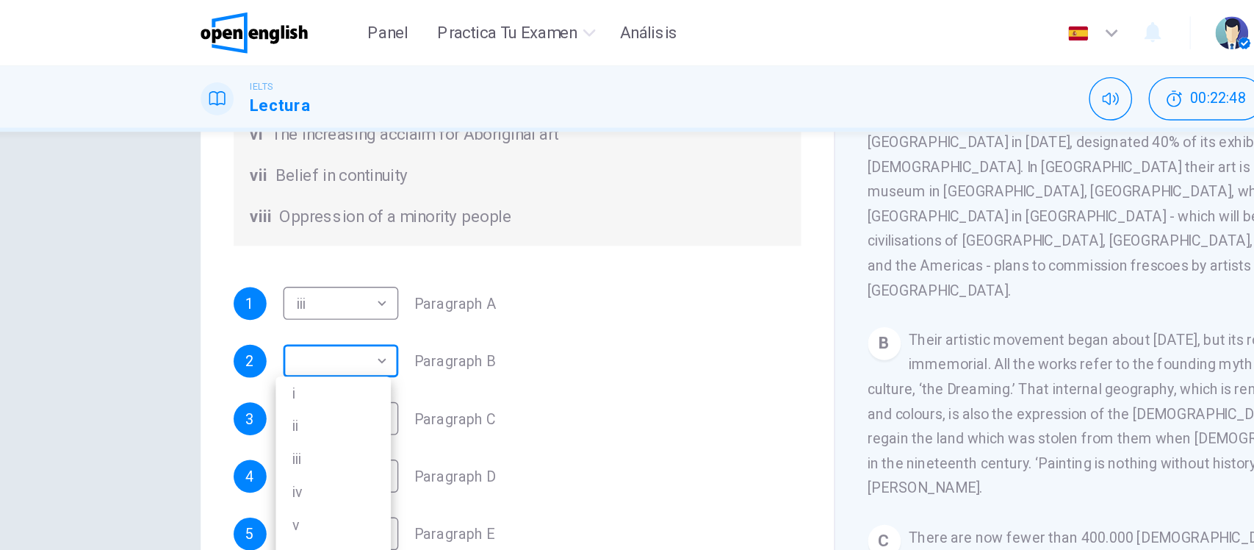
click at [262, 254] on body "Este sitio utiliza cookies, como se explica en nuestra Política de Privacidad .…" at bounding box center [627, 275] width 1254 height 550
click at [262, 379] on li "v" at bounding box center [281, 375] width 82 height 24
type input "*"
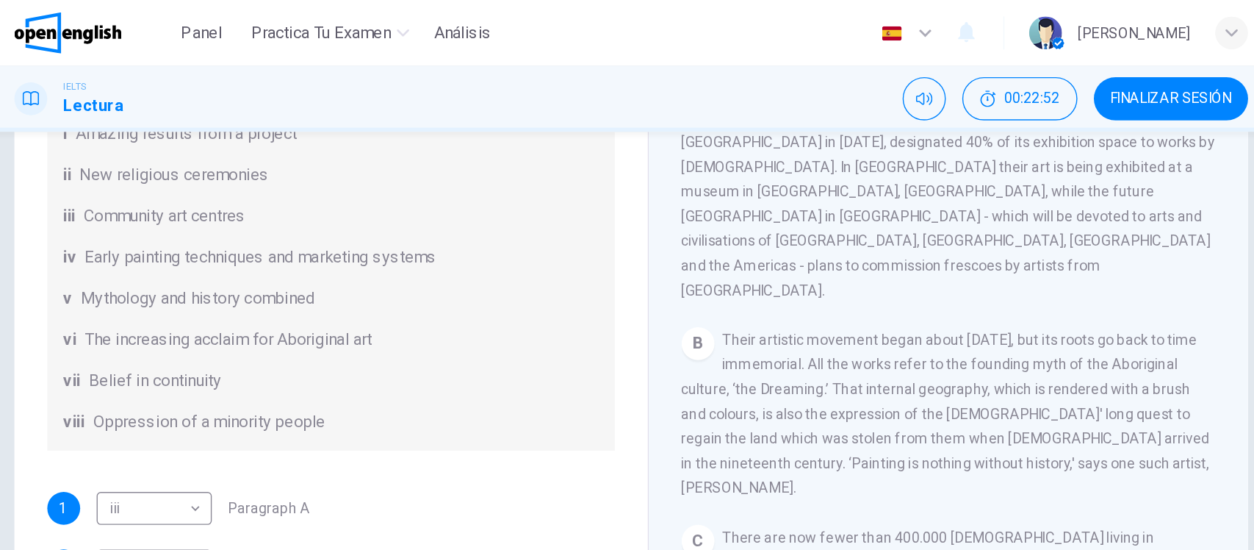
click at [748, 274] on span "Their artistic movement began about [DATE], but its roots go back to time immem…" at bounding box center [852, 296] width 378 height 118
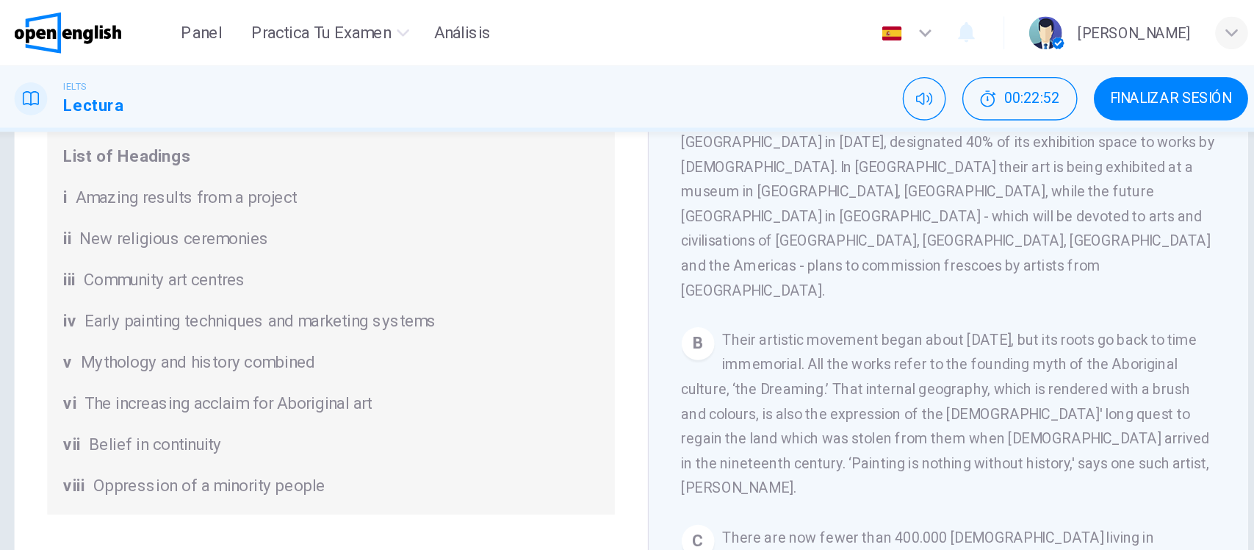
scroll to position [67, 0]
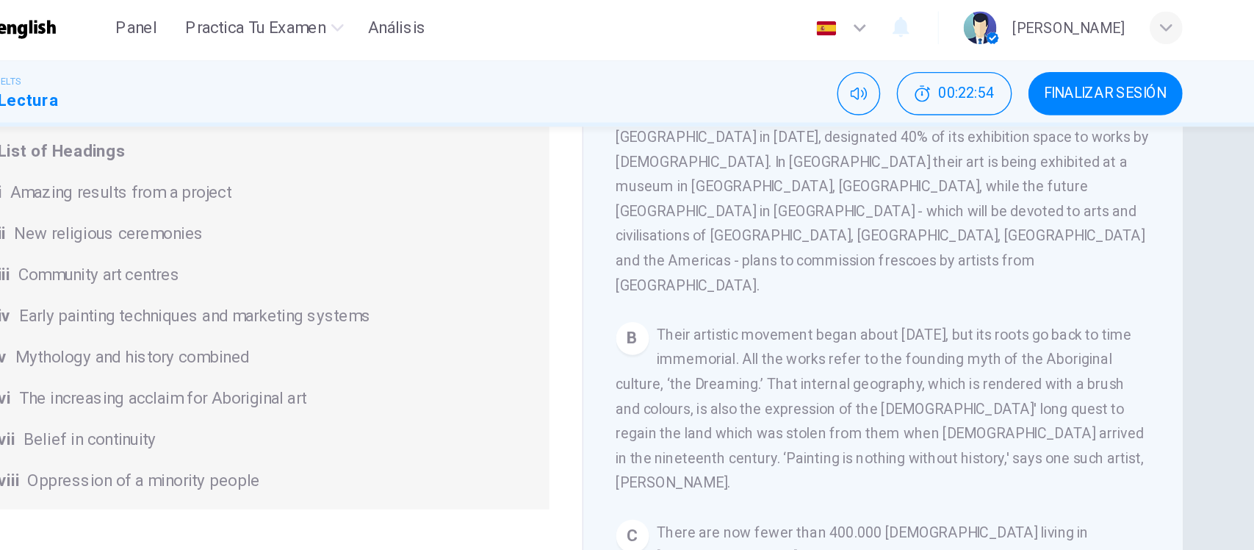
click at [1076, 214] on div "Preguntas 1 - 6 The Reading Passage has eight paragraphs A-H . Choose the most …" at bounding box center [627, 207] width 929 height 511
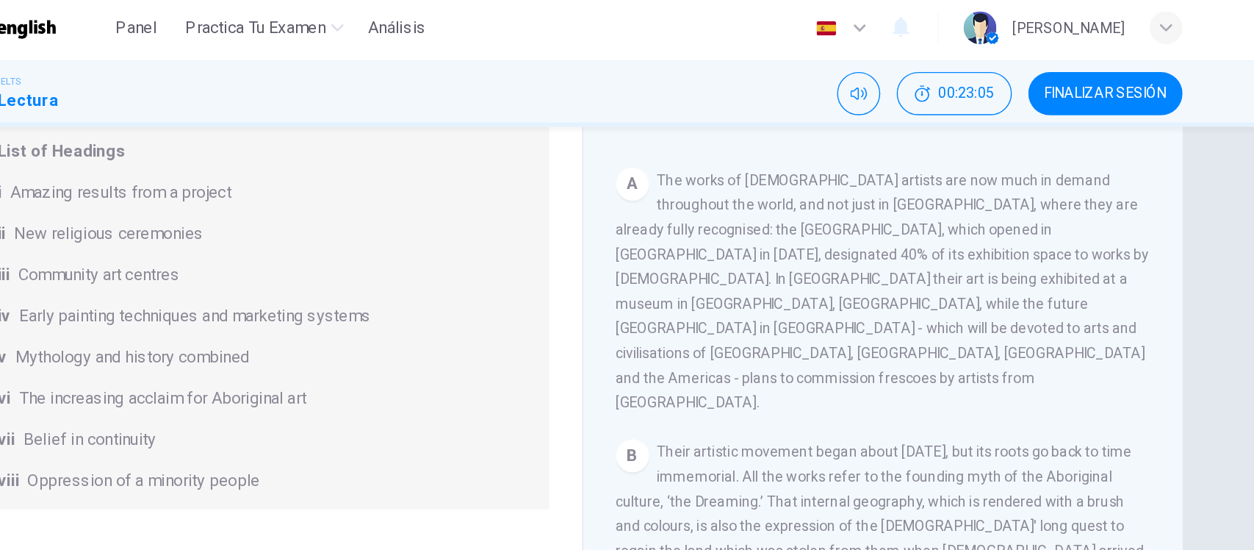
scroll to position [199, 0]
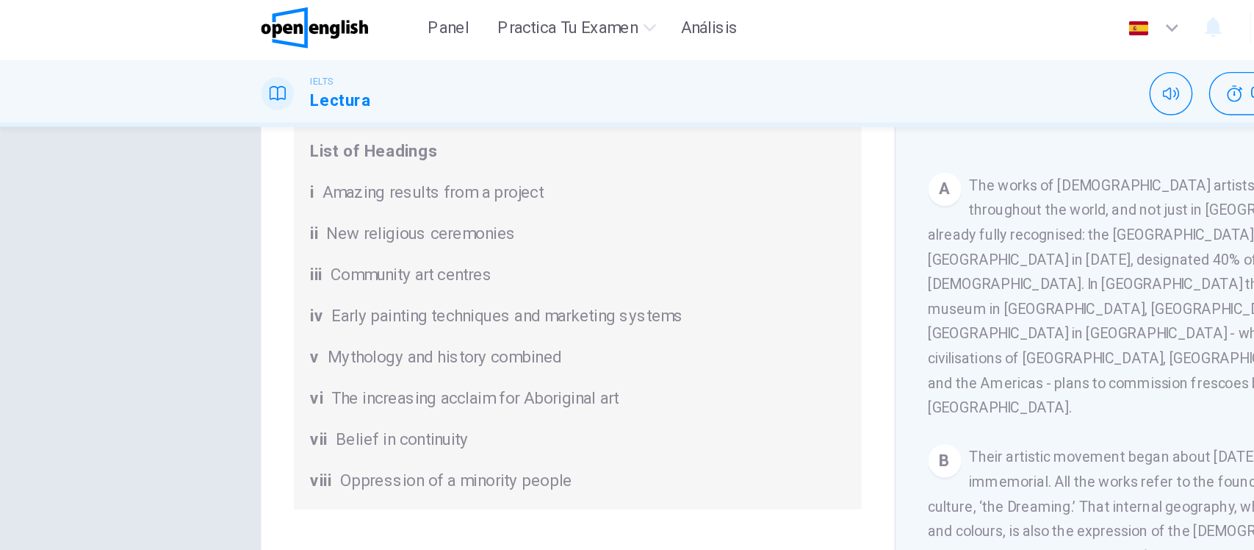
click at [110, 177] on div "Preguntas 1 - 6 The Reading Passage has eight paragraphs A-H . Choose the most …" at bounding box center [627, 292] width 1254 height 397
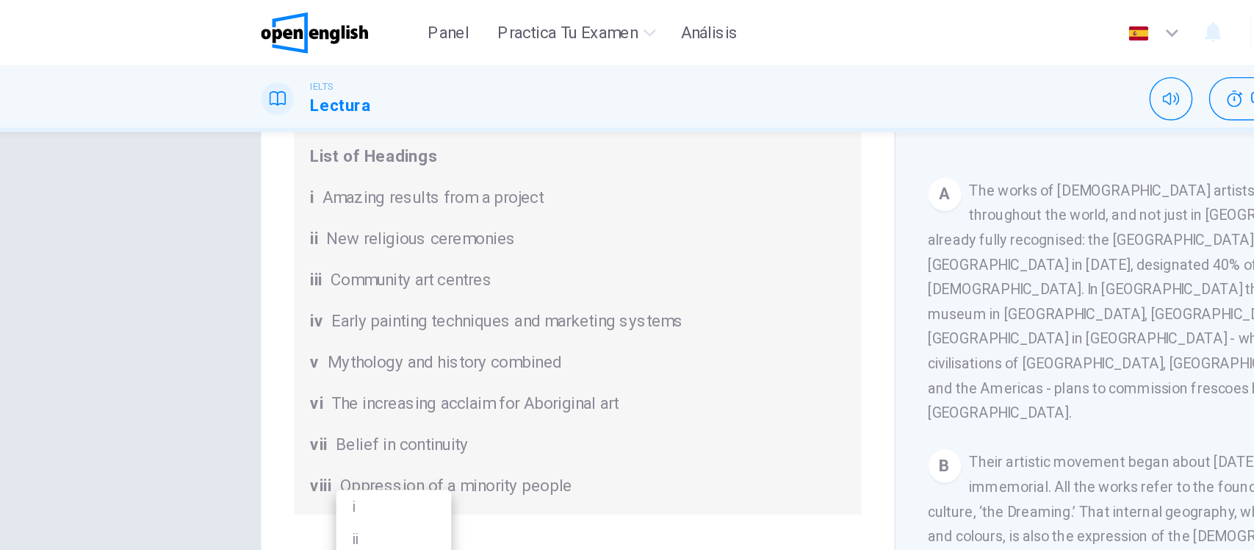
click at [279, 252] on body "Este sitio utiliza cookies, como se explica en nuestra Política de Privacidad .…" at bounding box center [627, 275] width 1254 height 550
click at [259, 353] on li "i" at bounding box center [281, 362] width 82 height 24
type input "*"
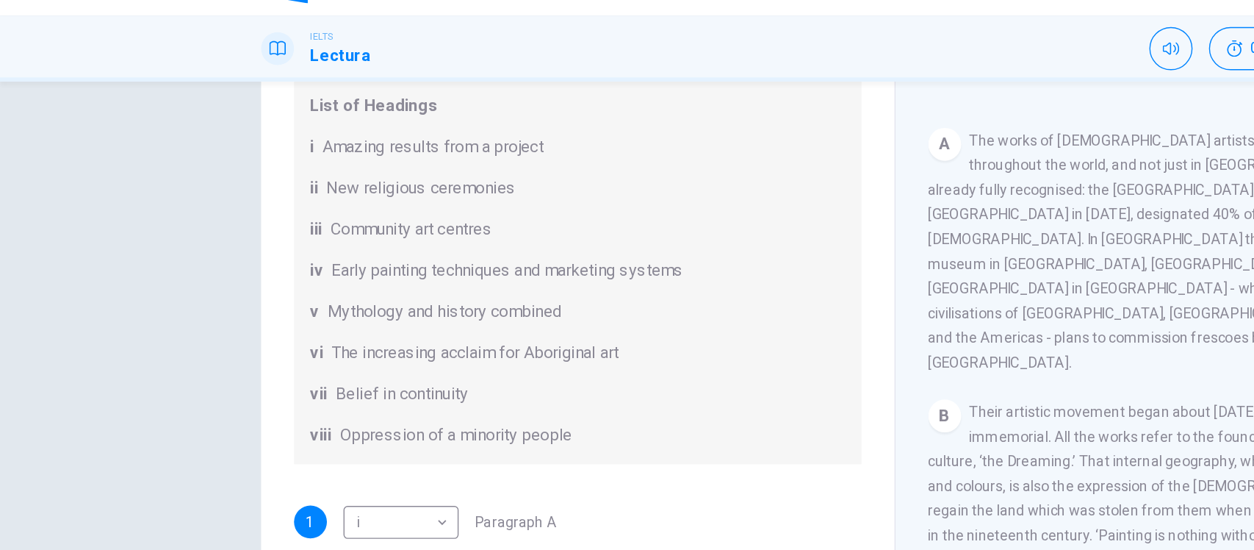
click at [104, 253] on div "Preguntas 1 - 6 The Reading Passage has eight paragraphs A-H . Choose the most …" at bounding box center [627, 292] width 1254 height 397
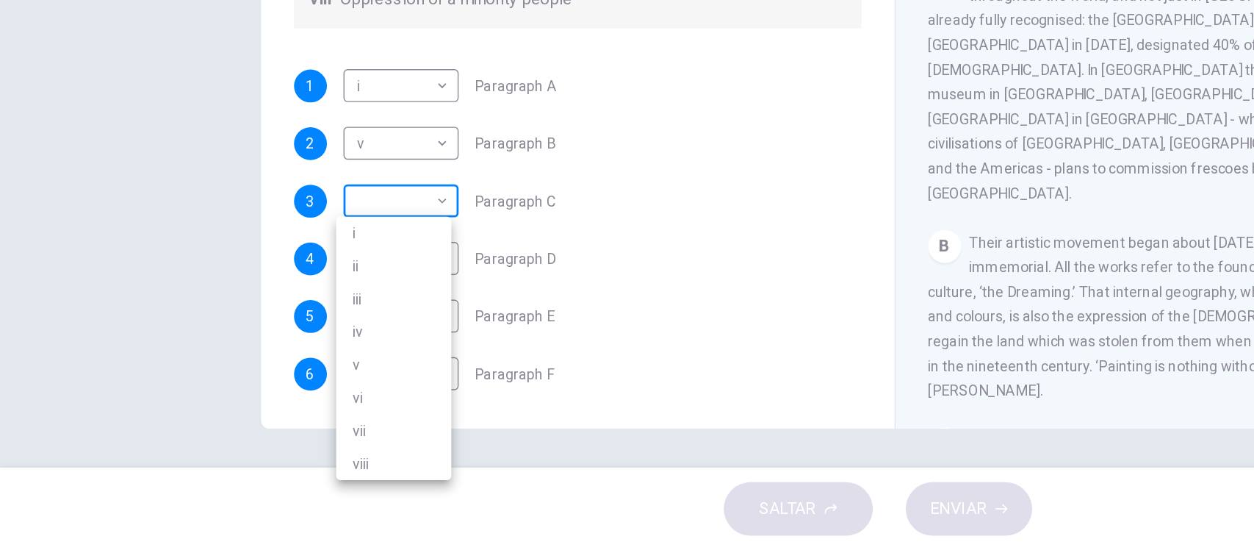
scroll to position [0, 0]
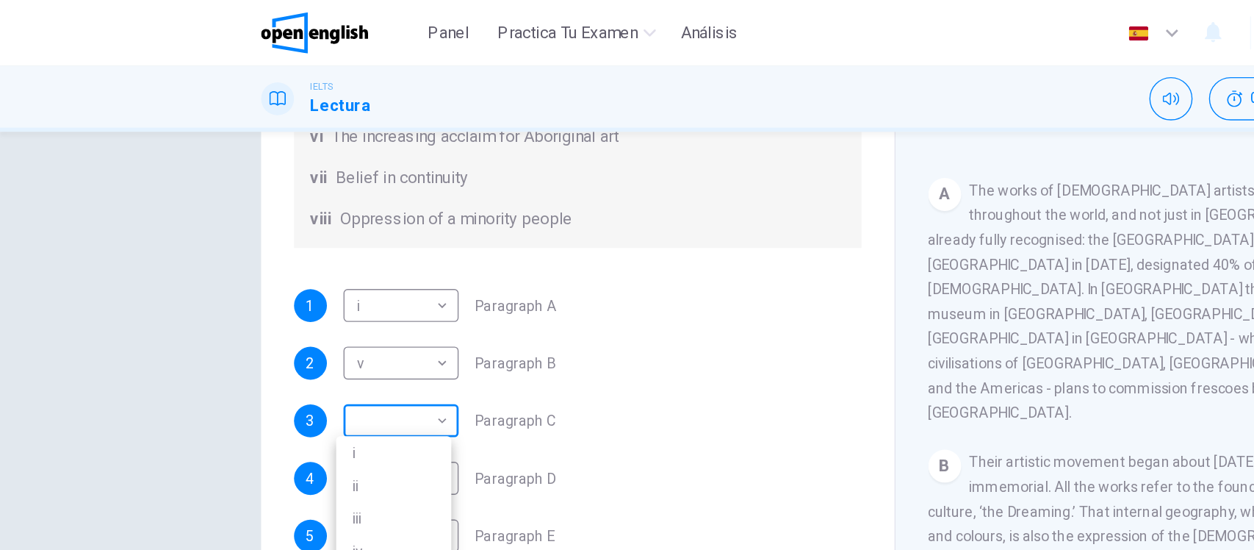
click at [292, 148] on body "Este sitio utiliza cookies, como se explica en nuestra Política de Privacidad .…" at bounding box center [627, 275] width 1254 height 550
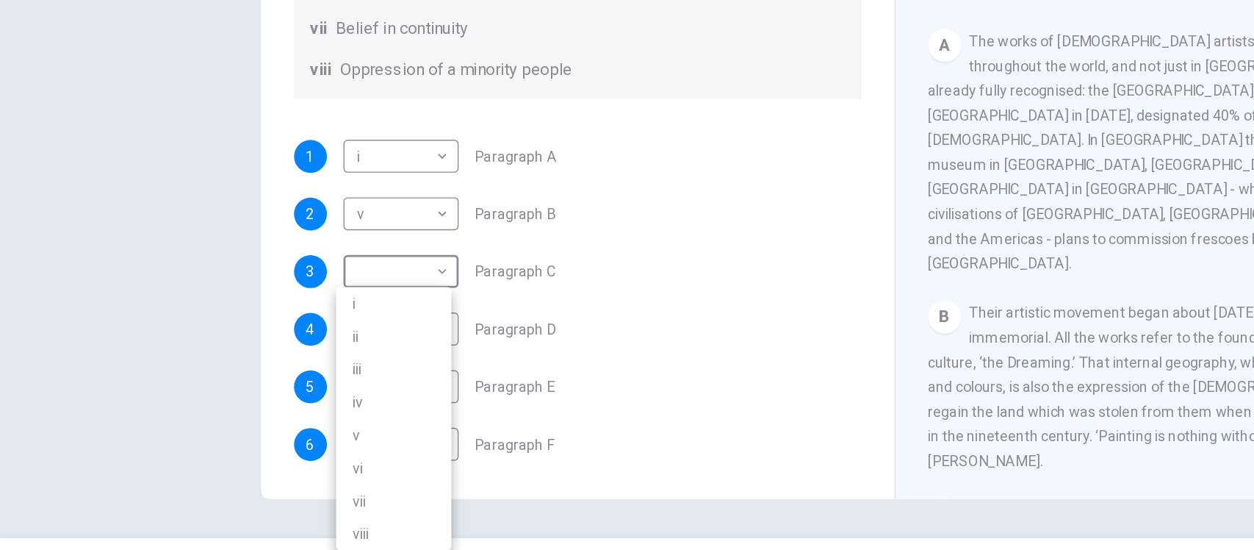
click at [122, 251] on div at bounding box center [627, 275] width 1254 height 550
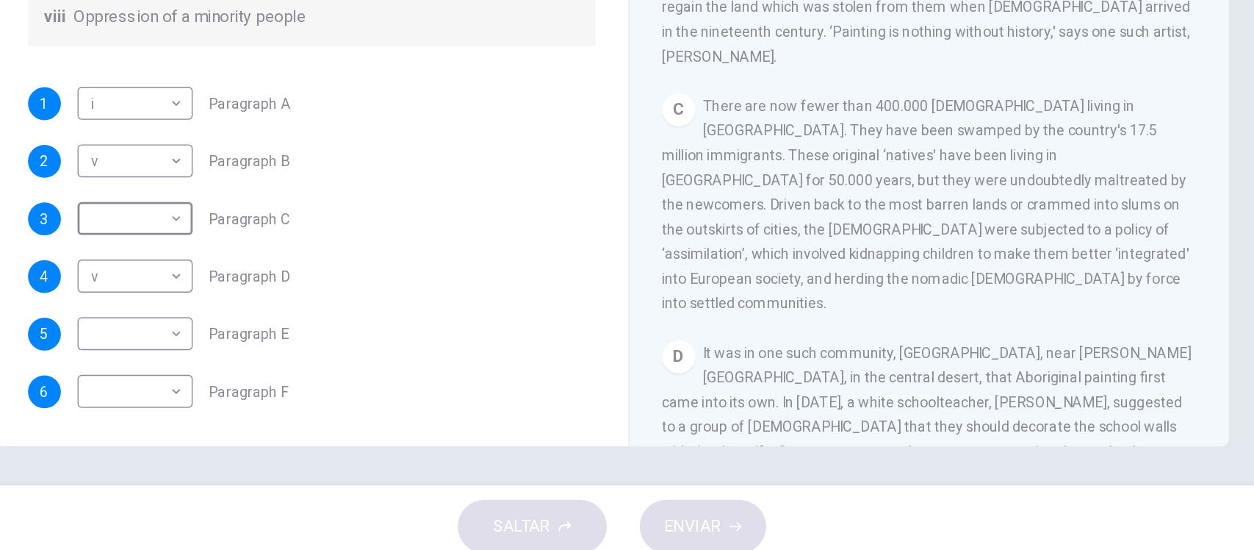
scroll to position [448, 0]
click at [1076, 295] on div "Preguntas 1 - 6 The Reading Passage has eight paragraphs A-H . Choose the most …" at bounding box center [627, 207] width 929 height 511
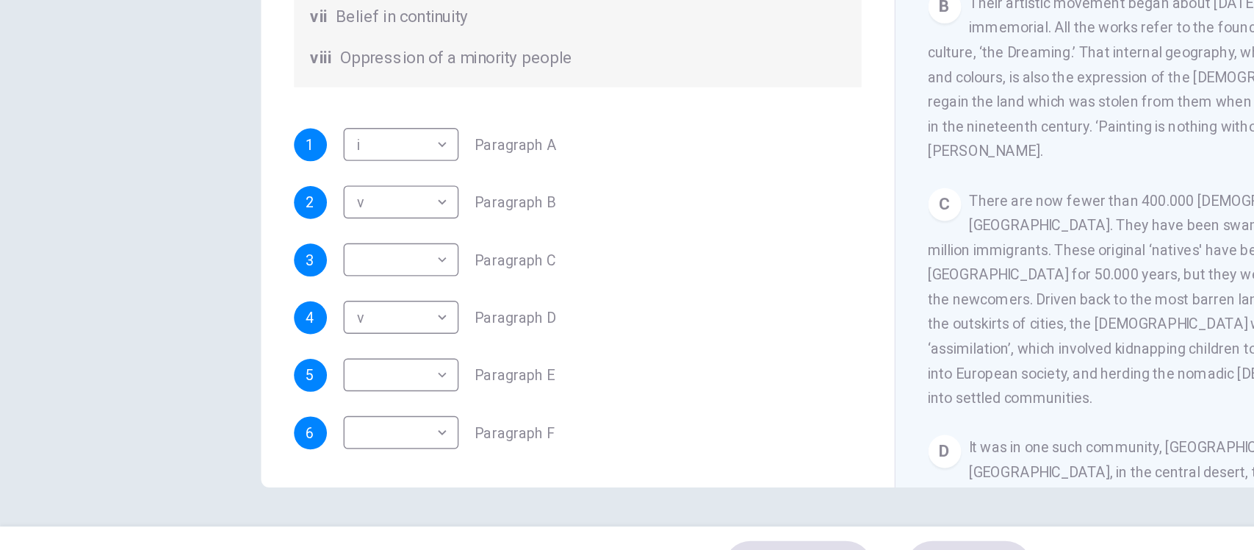
scroll to position [419, 0]
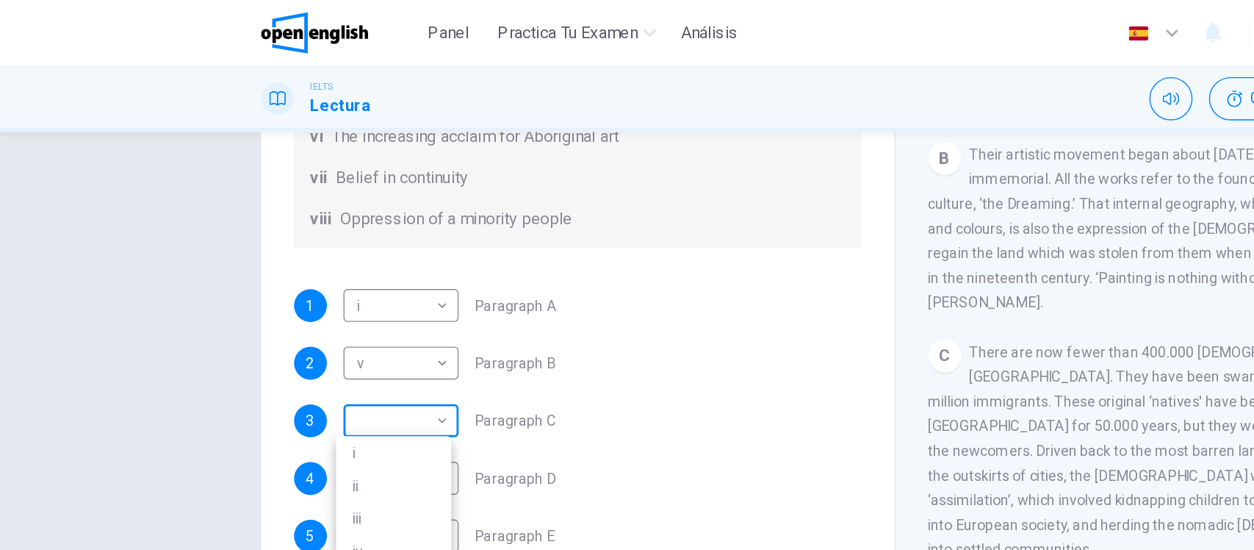
click at [280, 183] on body "Este sitio utiliza cookies, como se explica en nuestra Política de Privacidad .…" at bounding box center [627, 275] width 1254 height 550
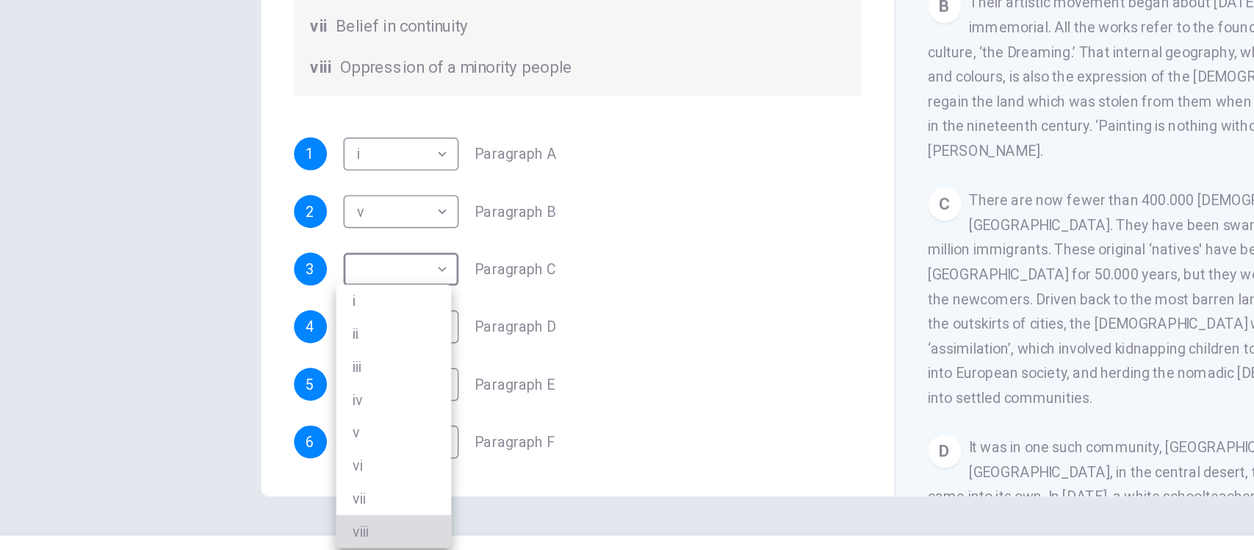
click at [260, 489] on li "viii" at bounding box center [281, 488] width 82 height 24
type input "****"
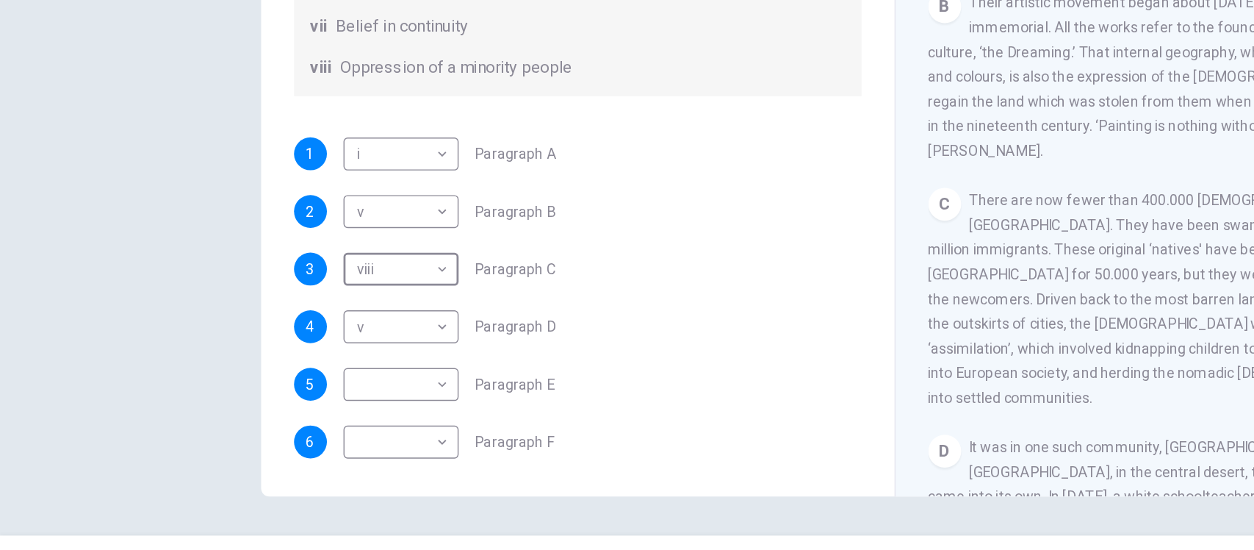
click at [106, 295] on div "Preguntas 1 - 6 The Reading Passage has eight paragraphs A-H . Choose the most …" at bounding box center [627, 292] width 1254 height 397
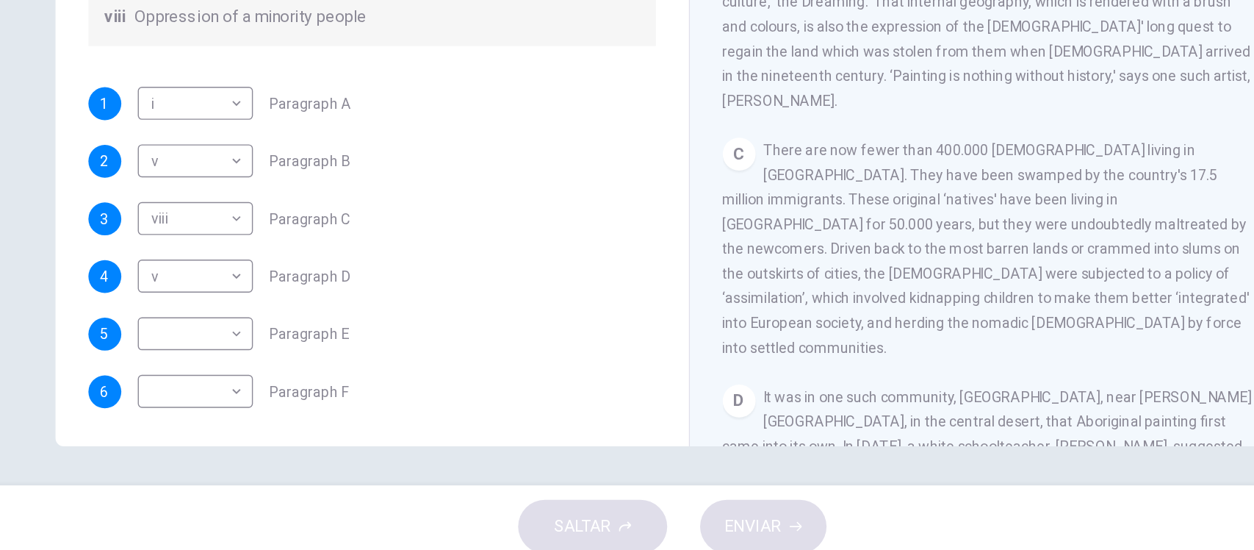
click at [690, 422] on span "It was in one such community, [GEOGRAPHIC_DATA], near [PERSON_NAME][GEOGRAPHIC_…" at bounding box center [853, 516] width 380 height 188
click at [833, 336] on div "C There are now fewer than 400.000 [DEMOGRAPHIC_DATA] living in [GEOGRAPHIC_DAT…" at bounding box center [854, 321] width 382 height 159
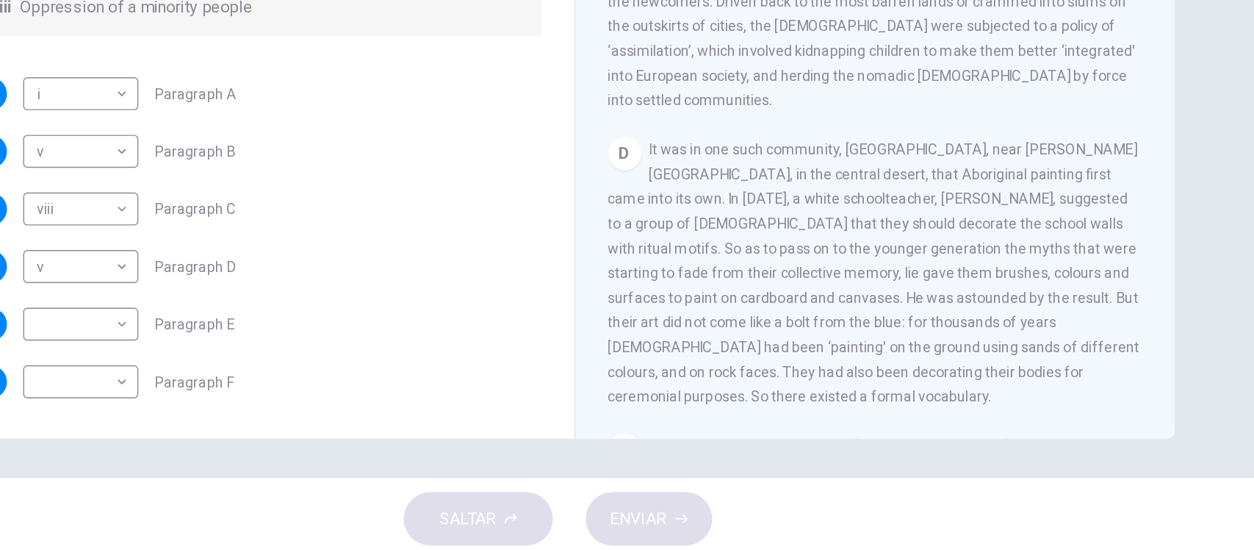
scroll to position [622, 0]
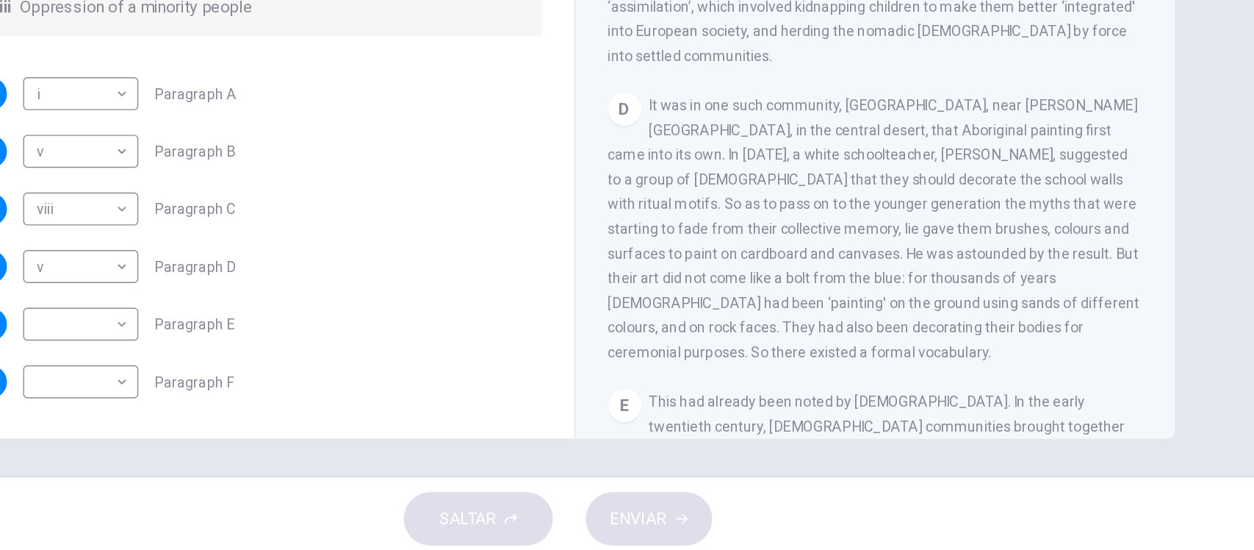
click at [1110, 330] on div "Preguntas 1 - 6 The Reading Passage has eight paragraphs A-H . Choose the most …" at bounding box center [627, 292] width 1254 height 397
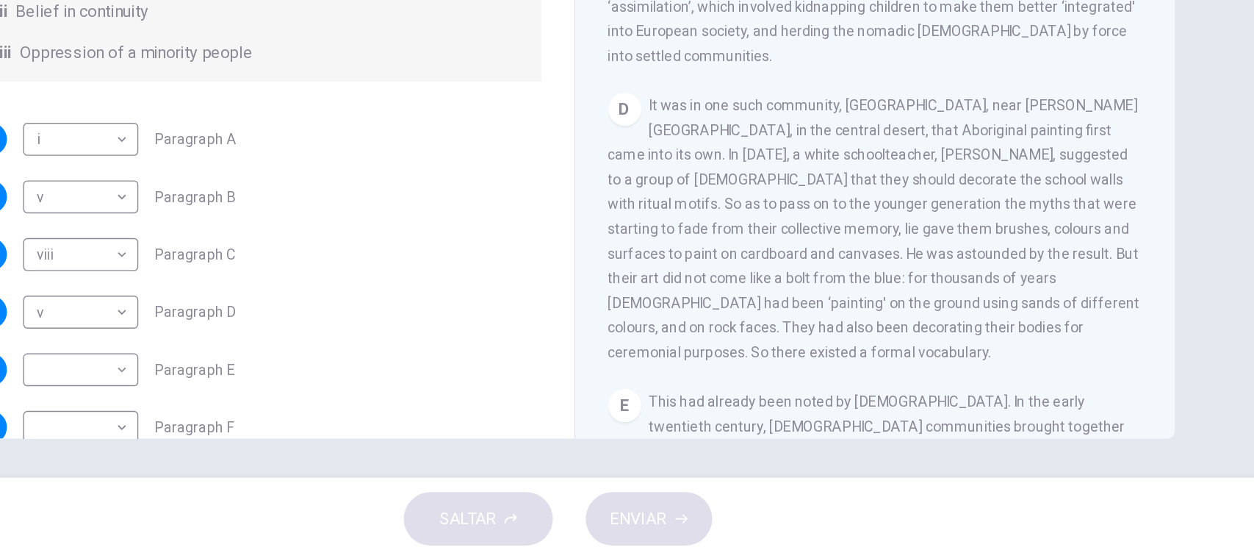
scroll to position [221, 0]
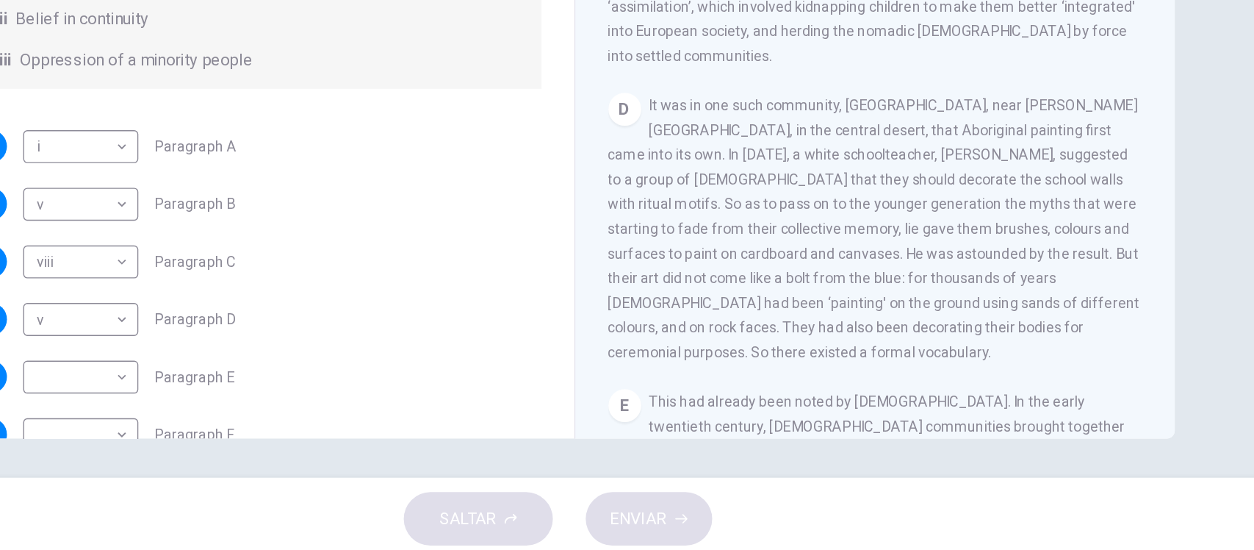
click at [544, 474] on div "Preguntas 1 - 6 The Reading Passage has eight paragraphs A-H . Choose the most …" at bounding box center [627, 292] width 1254 height 397
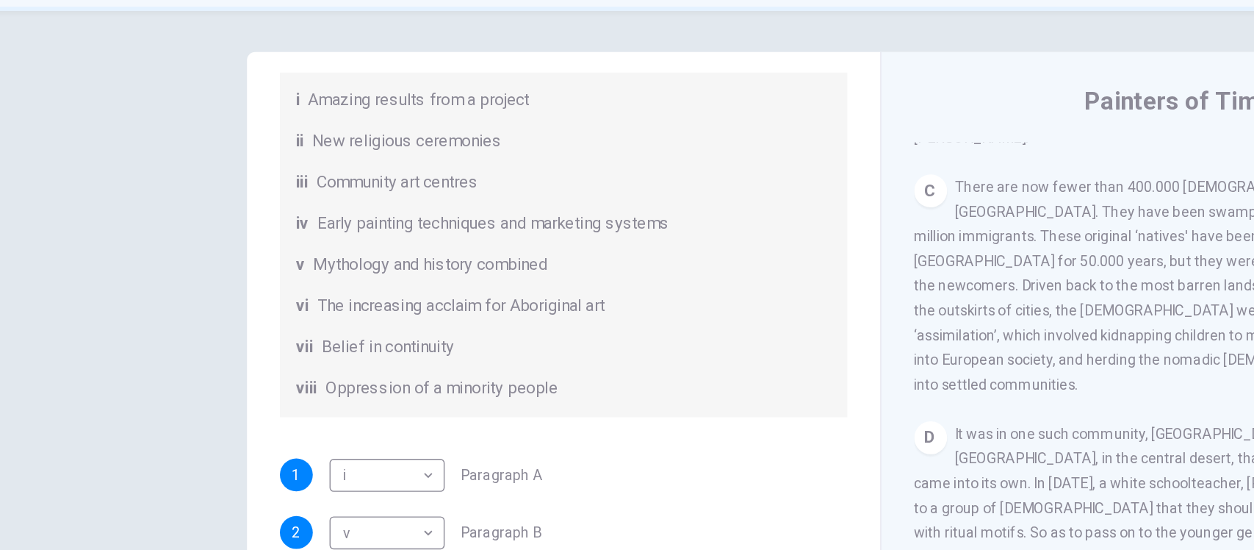
scroll to position [171, 0]
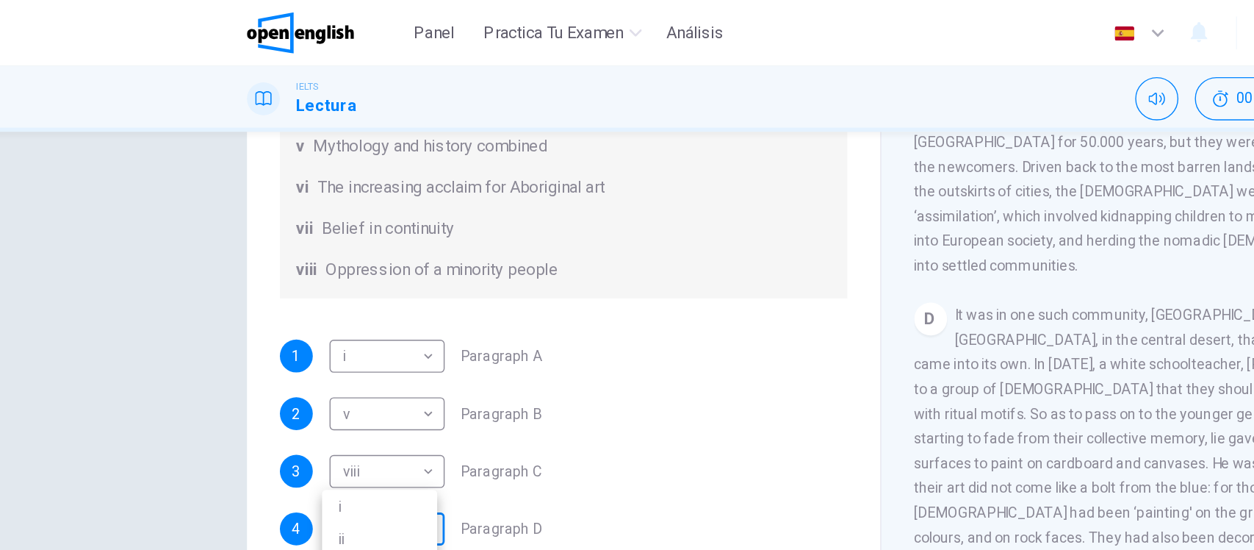
click at [276, 250] on body "Este sitio utiliza cookies, como se explica en nuestra Política de Privacidad .…" at bounding box center [627, 275] width 1254 height 550
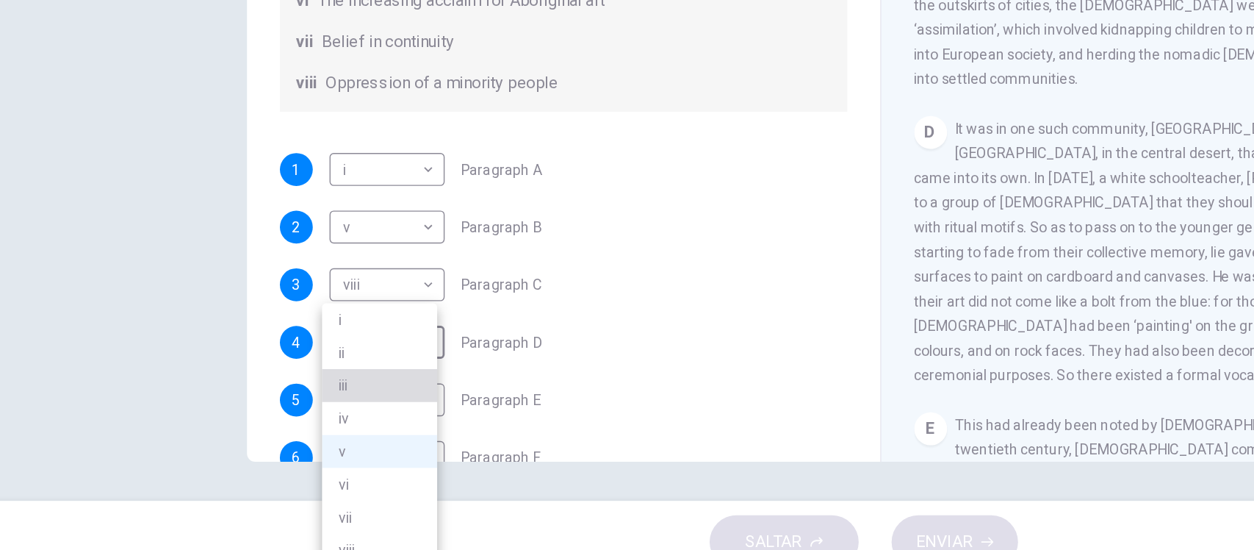
click at [263, 412] on li "iii" at bounding box center [281, 409] width 82 height 24
type input "***"
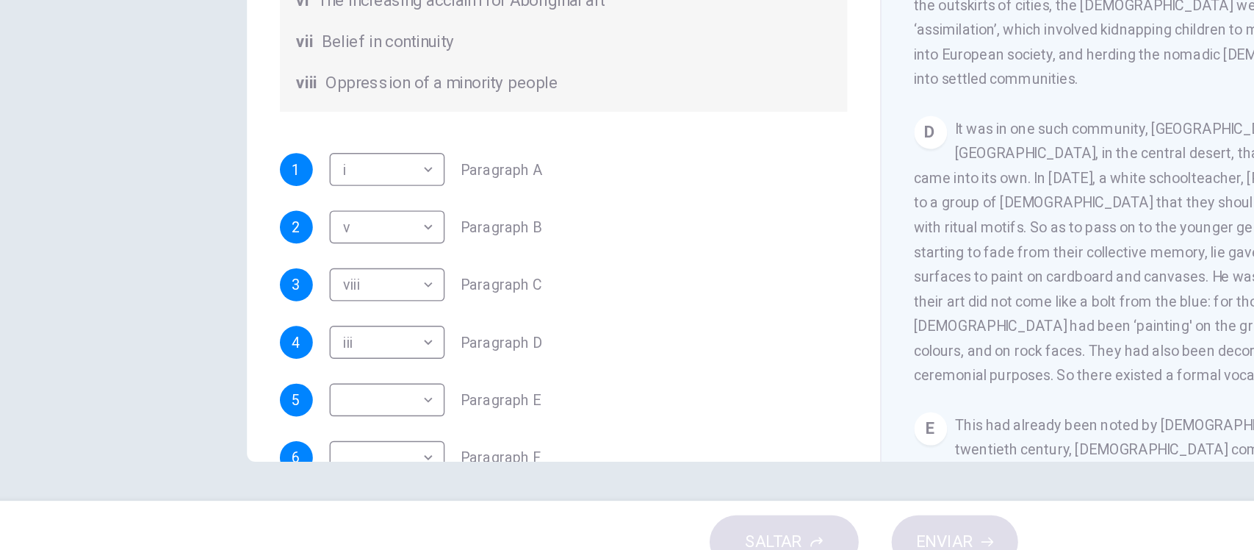
click at [123, 370] on div "Preguntas 1 - 6 The Reading Passage has eight paragraphs A-H . Choose the most …" at bounding box center [627, 292] width 1254 height 397
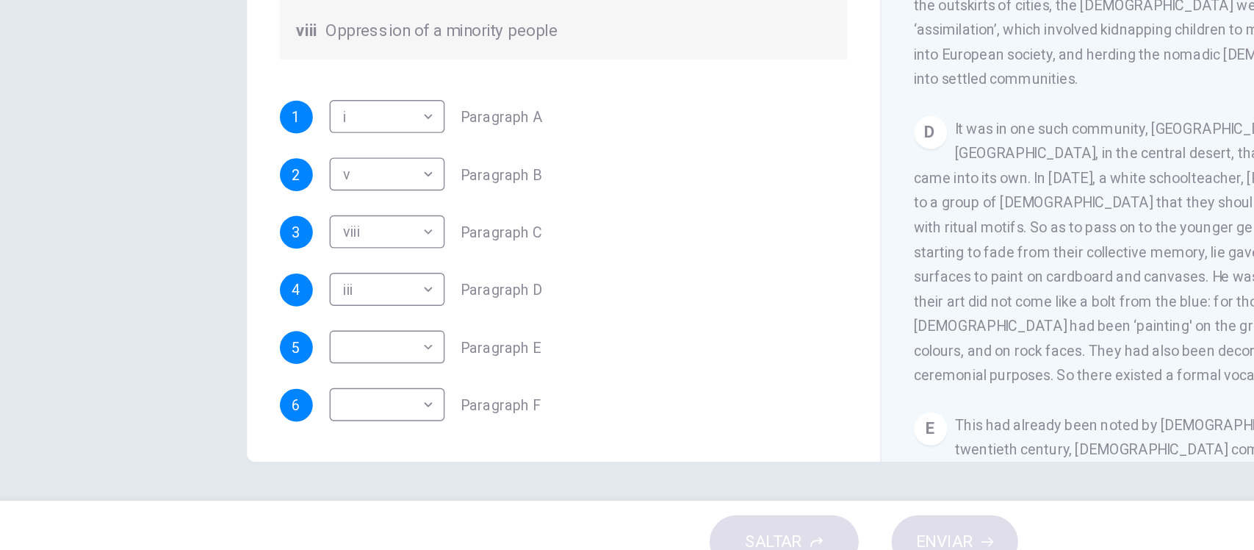
click at [758, 384] on div "CLIC PARA ZOOM Clic para zoom A The works of [DEMOGRAPHIC_DATA] artists are now…" at bounding box center [863, 240] width 401 height 446
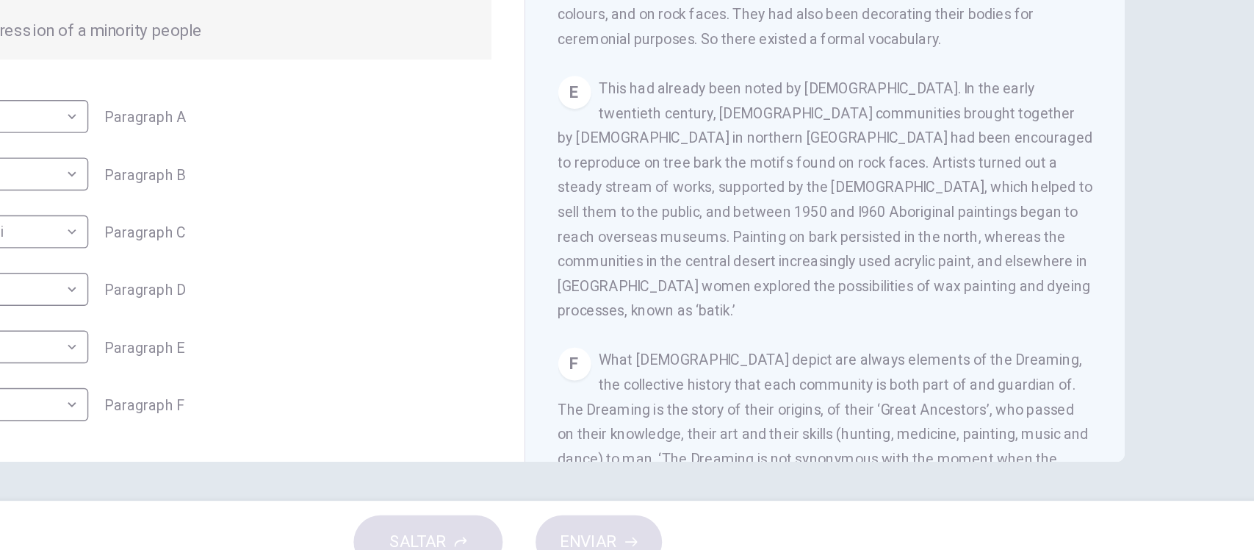
scroll to position [868, 0]
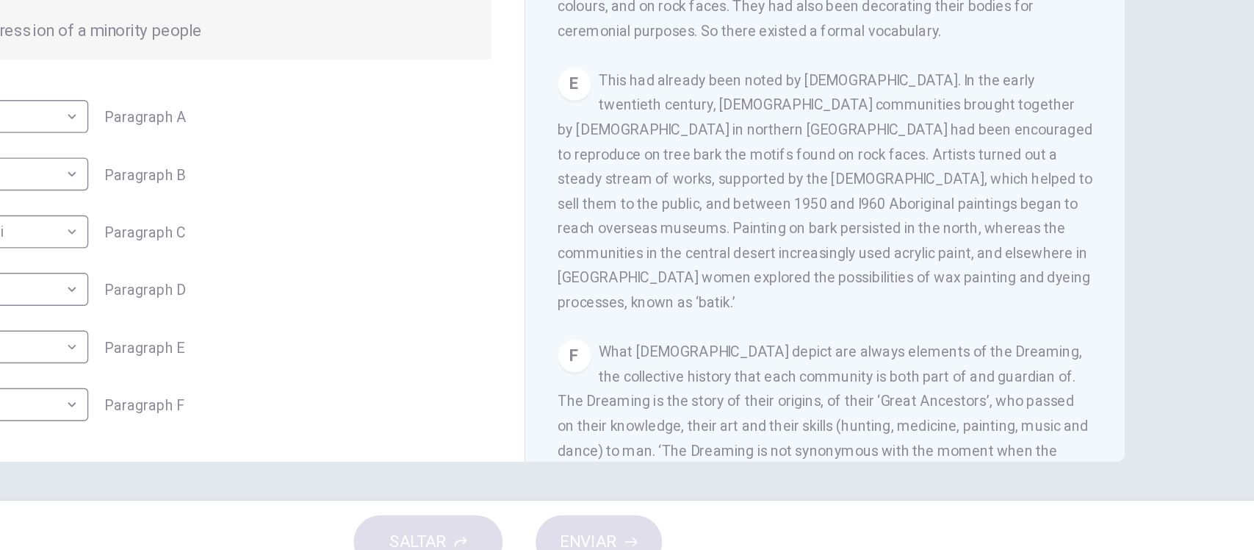
click at [1113, 339] on div "Preguntas 1 - 6 The Reading Passage has eight paragraphs A-H . Choose the most …" at bounding box center [627, 292] width 1254 height 397
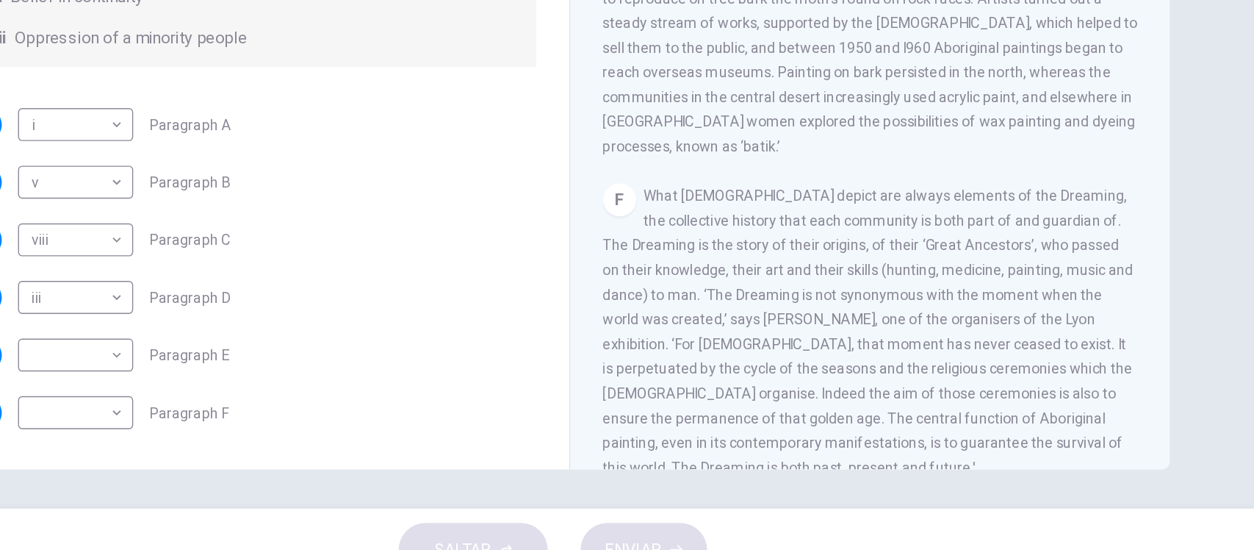
scroll to position [985, 0]
click at [509, 346] on div "4 iii *** ​ Paragraph D" at bounding box center [413, 340] width 406 height 24
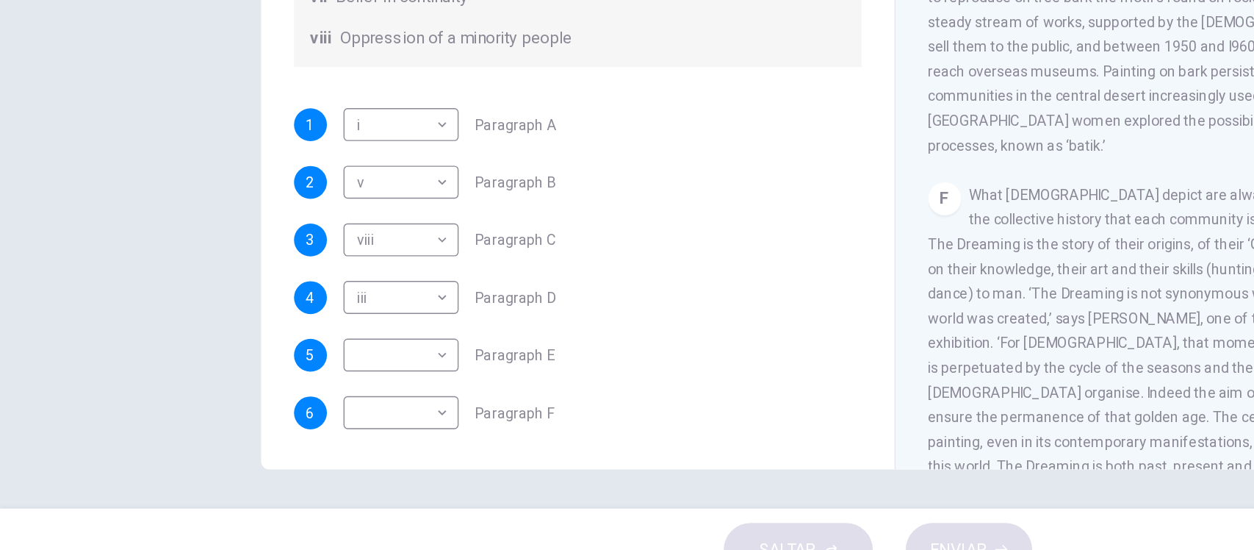
click at [151, 240] on div "Preguntas 1 - 6 The Reading Passage has eight paragraphs A-H . Choose the most …" at bounding box center [627, 292] width 1254 height 397
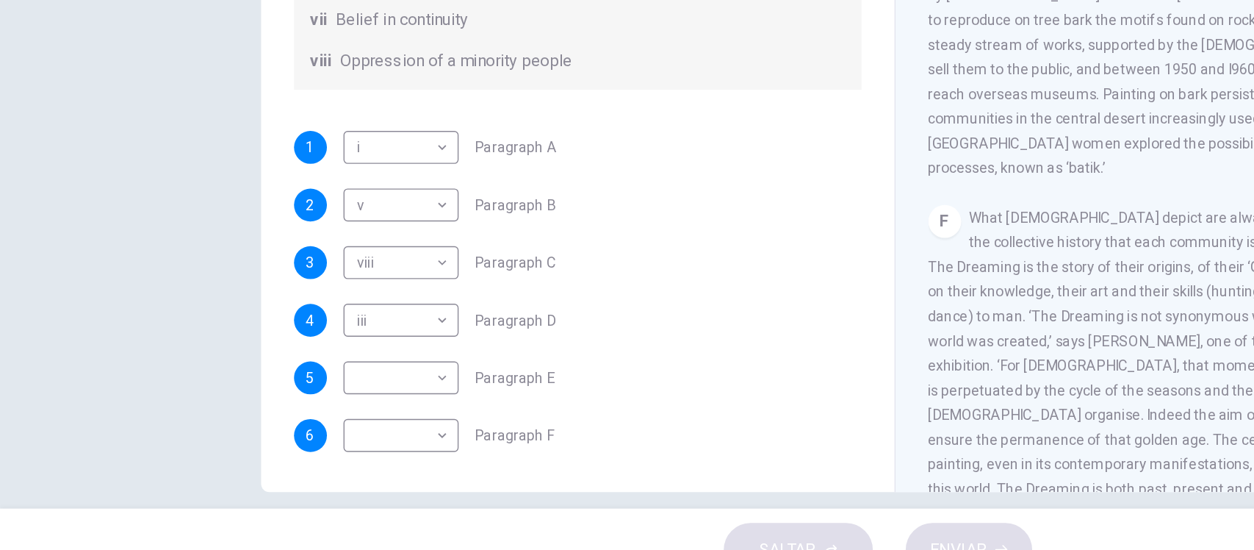
scroll to position [171, 0]
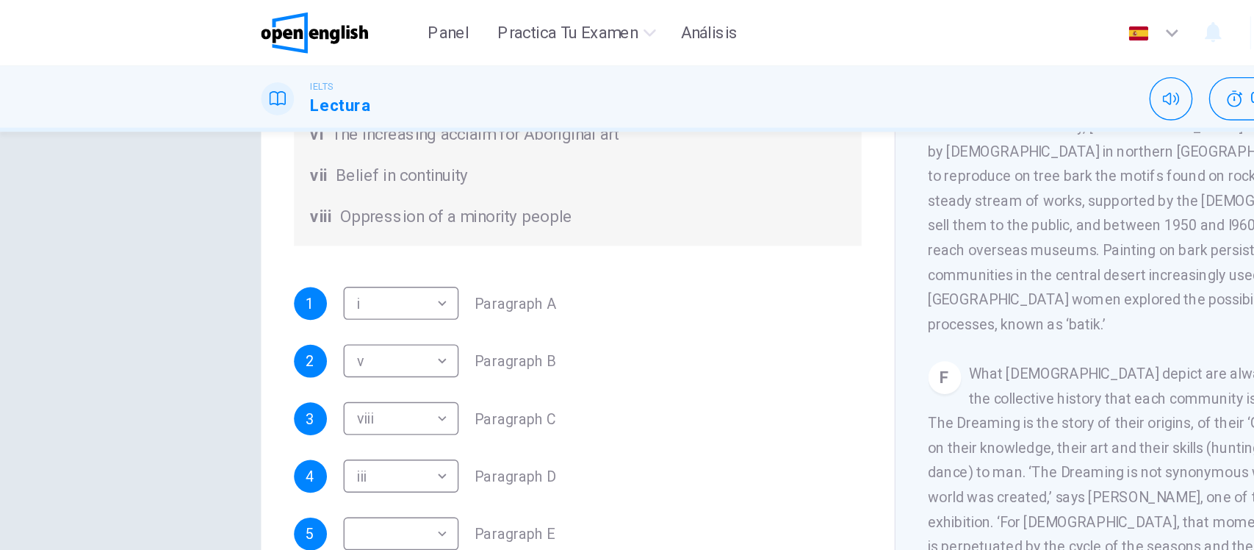
click at [267, 289] on body "Este sitio utiliza cookies, como se explica en nuestra Política de Privacidad .…" at bounding box center [627, 275] width 1254 height 550
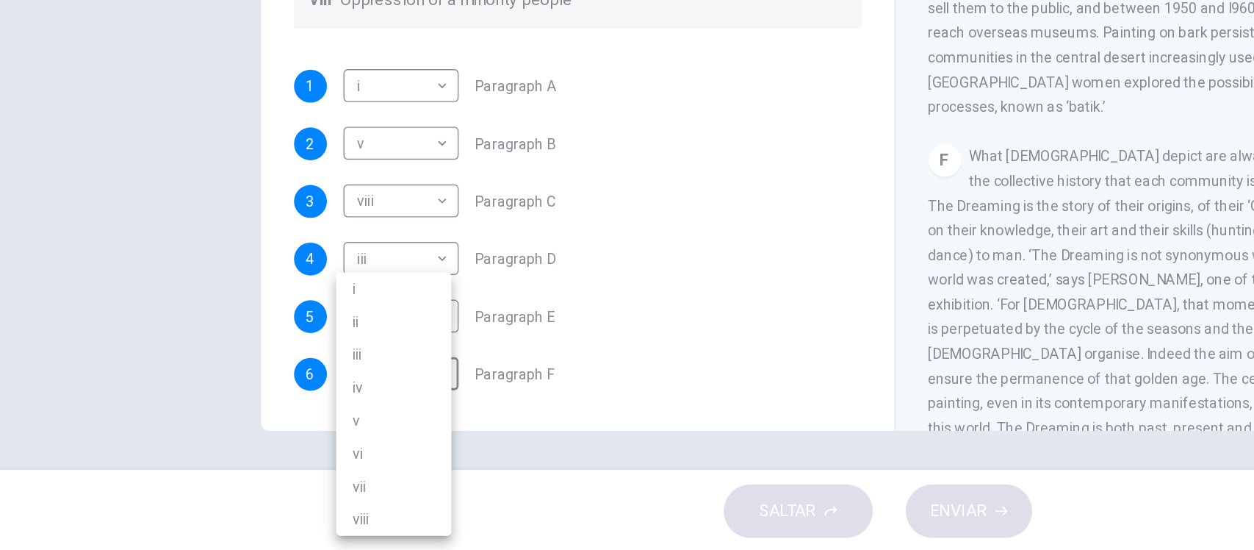
scroll to position [0, 0]
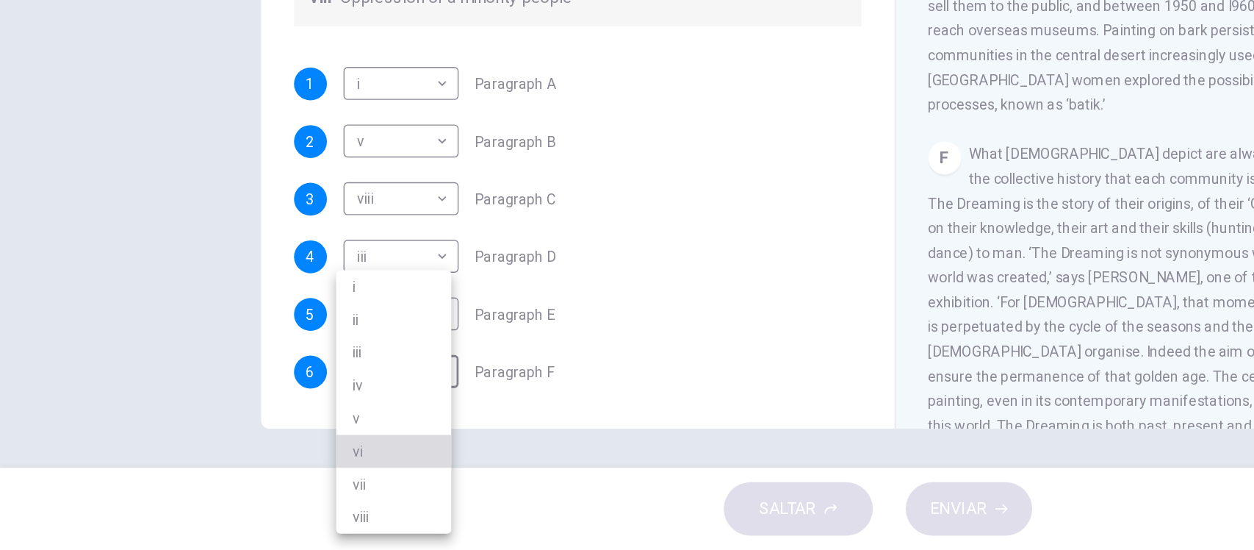
click at [273, 486] on li "vi" at bounding box center [281, 479] width 82 height 24
type input "**"
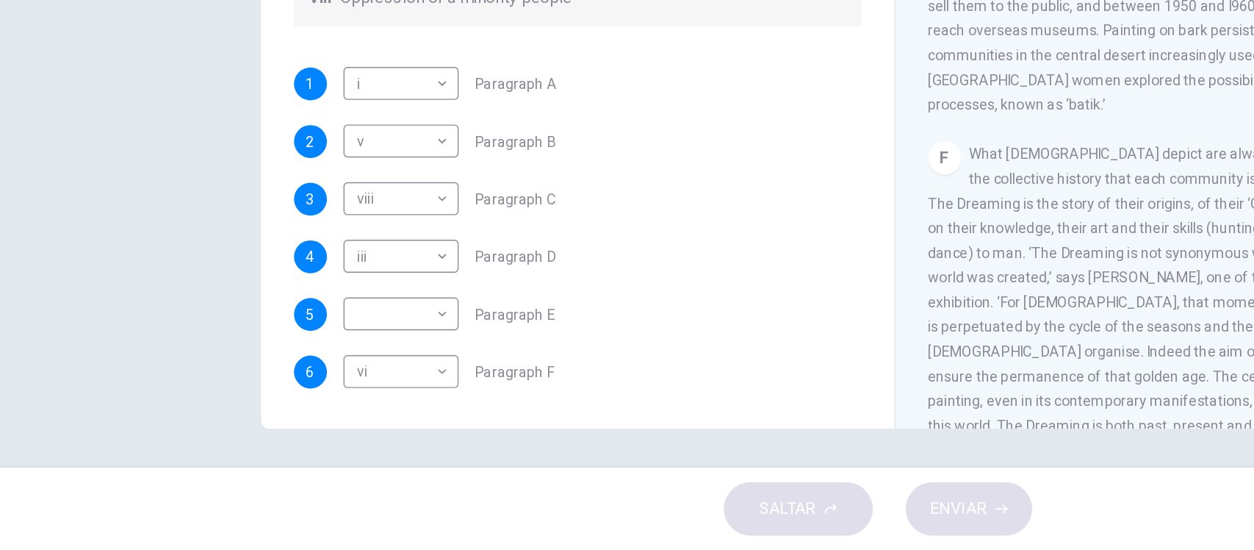
click at [118, 353] on div "Preguntas 1 - 6 The Reading Passage has eight paragraphs A-H . Choose the most …" at bounding box center [627, 292] width 1254 height 397
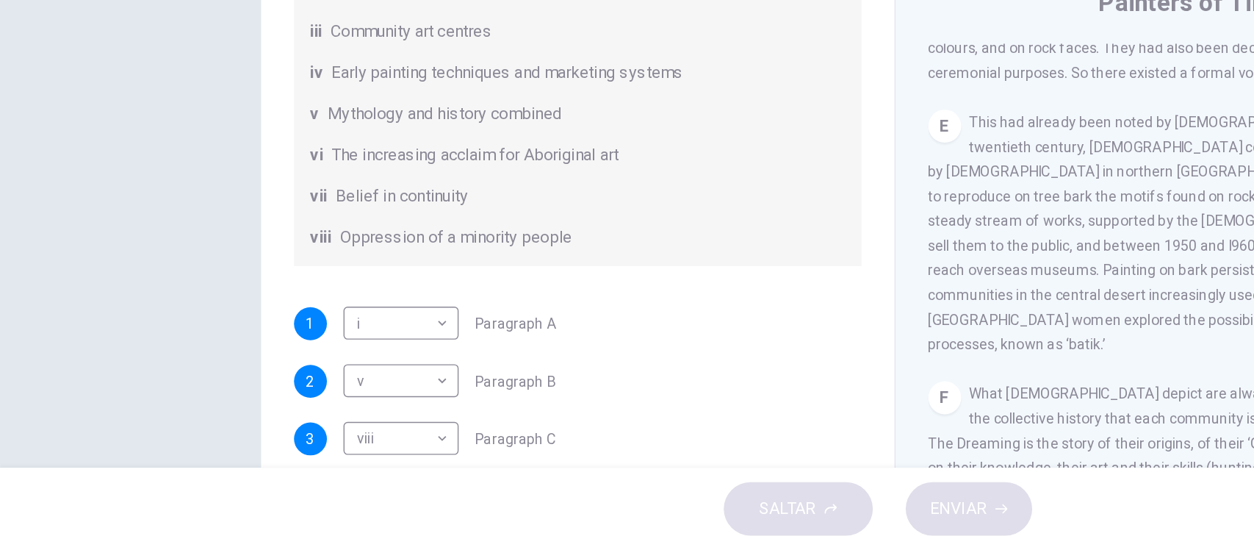
click at [86, 306] on div "Preguntas 1 - 6 The Reading Passage has eight paragraphs A-H . Choose the most …" at bounding box center [627, 292] width 1254 height 397
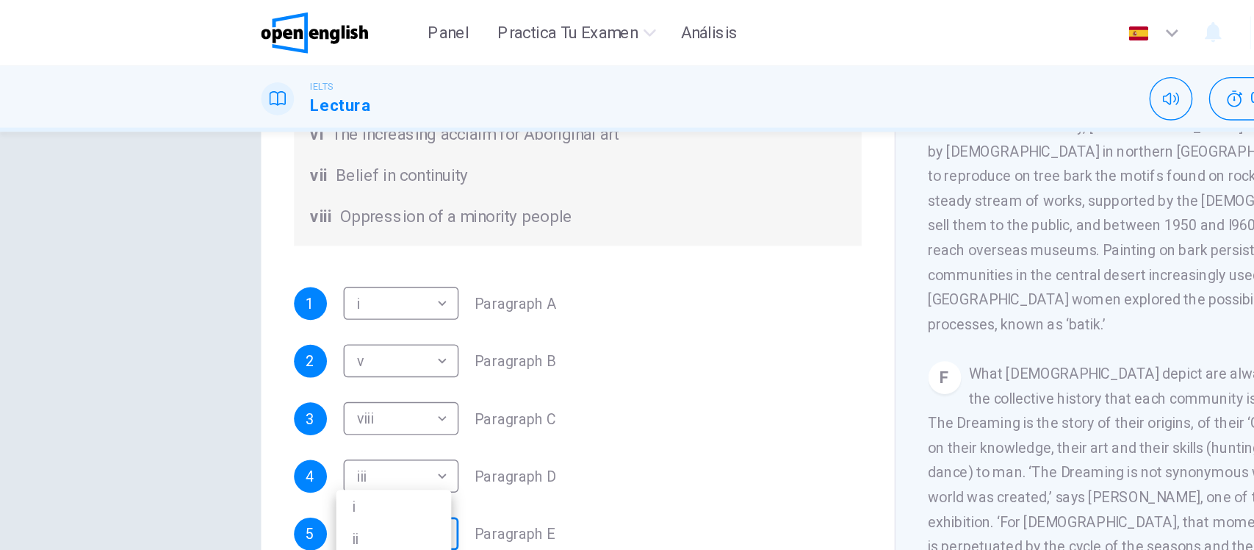
click at [273, 223] on body "Este sitio utiliza cookies, como se explica en nuestra Política de Privacidad .…" at bounding box center [627, 275] width 1254 height 550
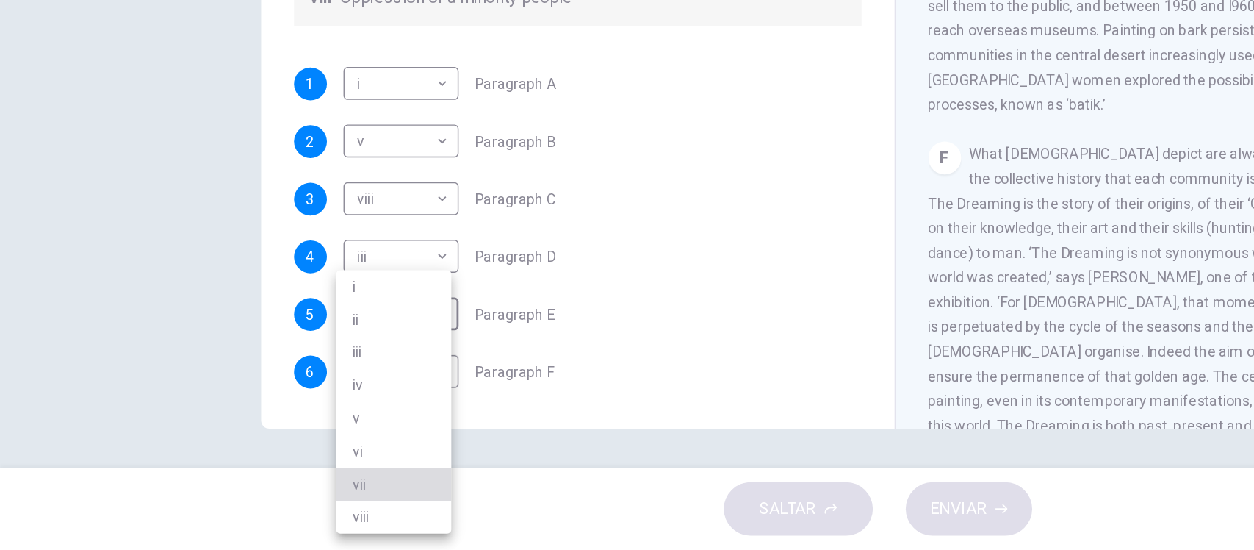
click at [300, 497] on li "vii" at bounding box center [281, 503] width 82 height 24
type input "***"
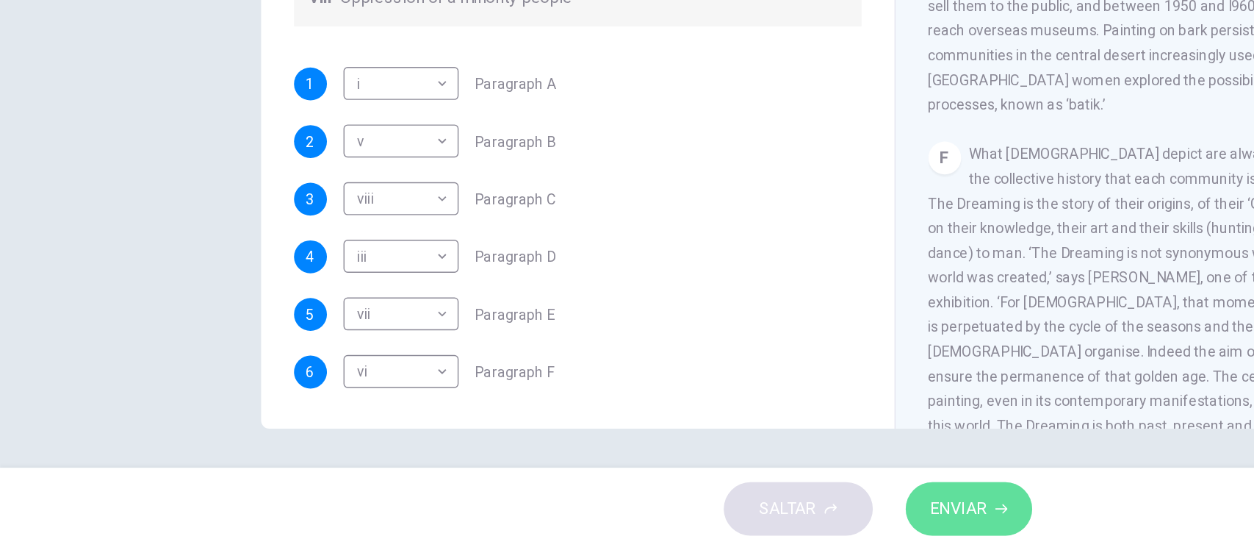
click at [700, 516] on span "ENVIAR" at bounding box center [685, 520] width 40 height 21
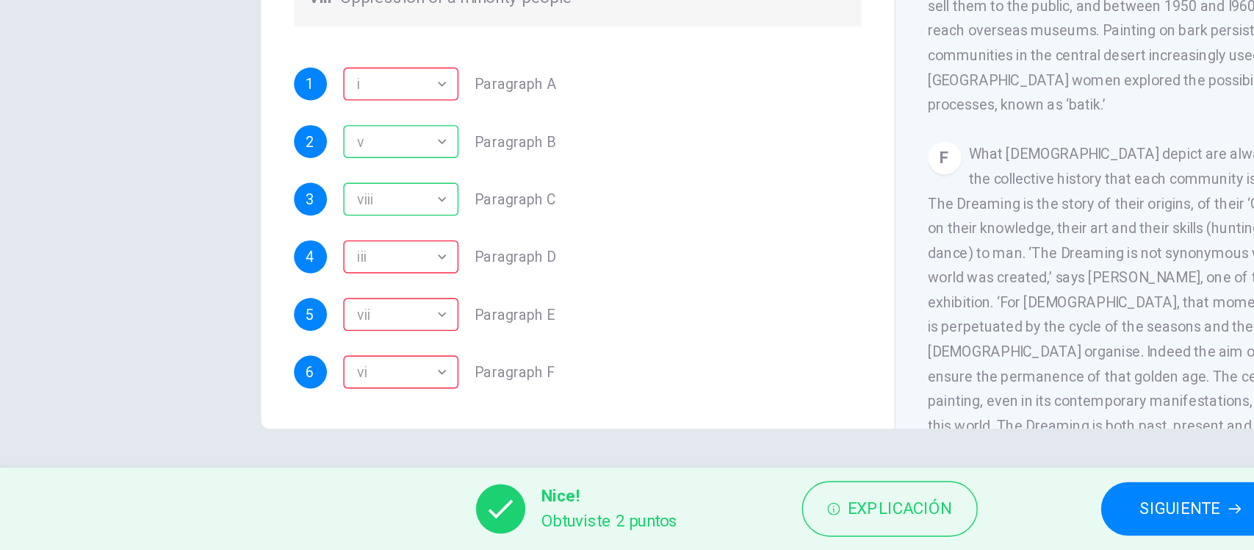
click at [663, 301] on div "F What Aborigines depict are always elements of the Dreaming, the collective hi…" at bounding box center [854, 364] width 382 height 212
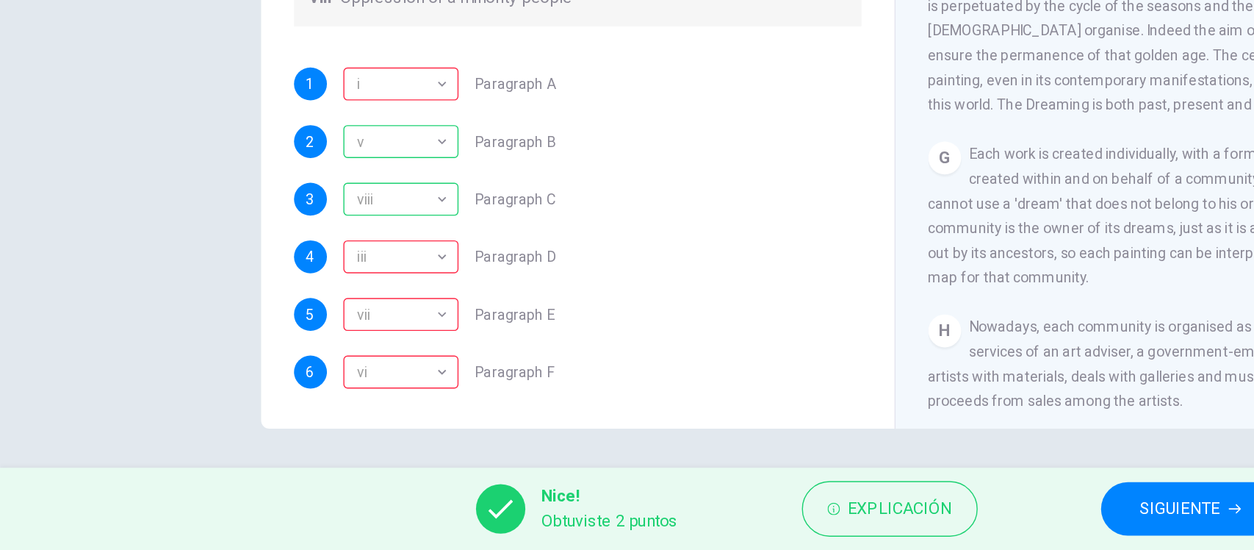
scroll to position [1200, 0]
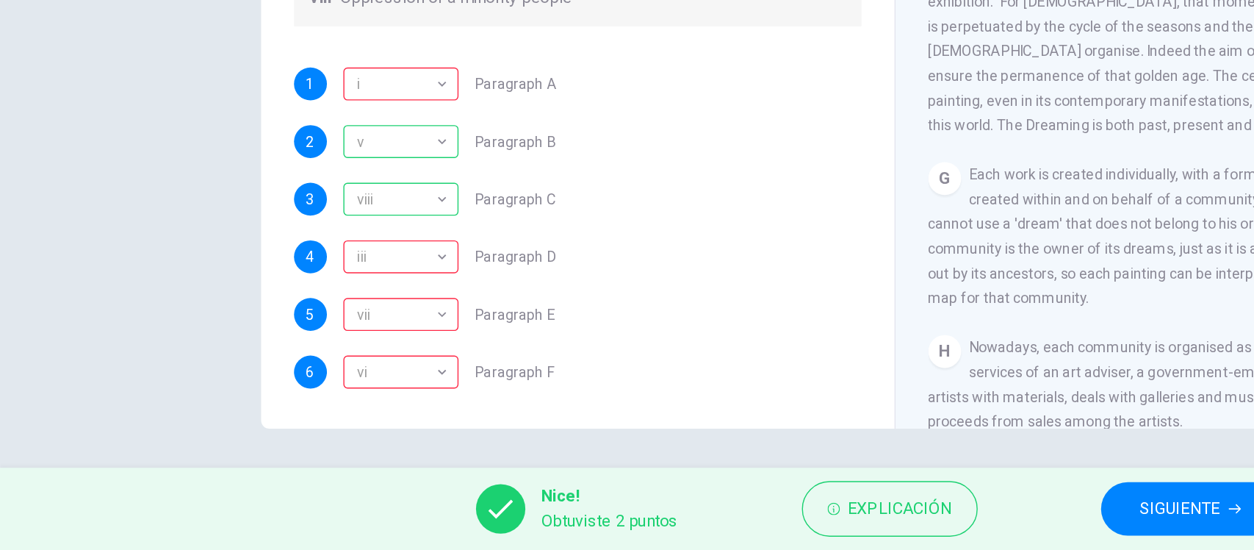
click at [486, 345] on div "4 iii *** ​ Paragraph D" at bounding box center [413, 340] width 406 height 24
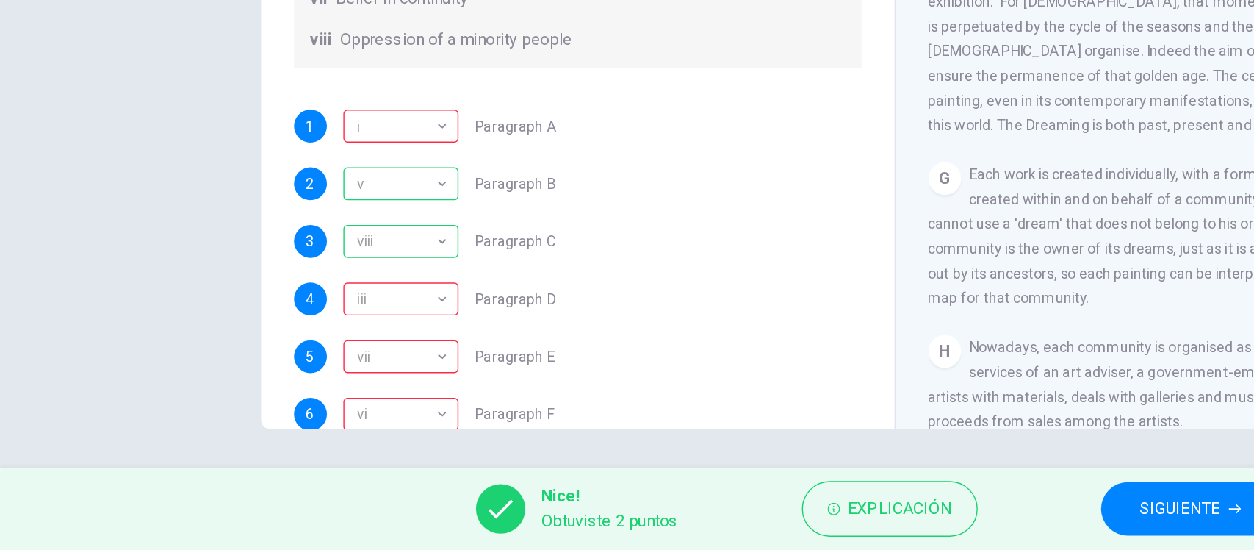
scroll to position [259, 0]
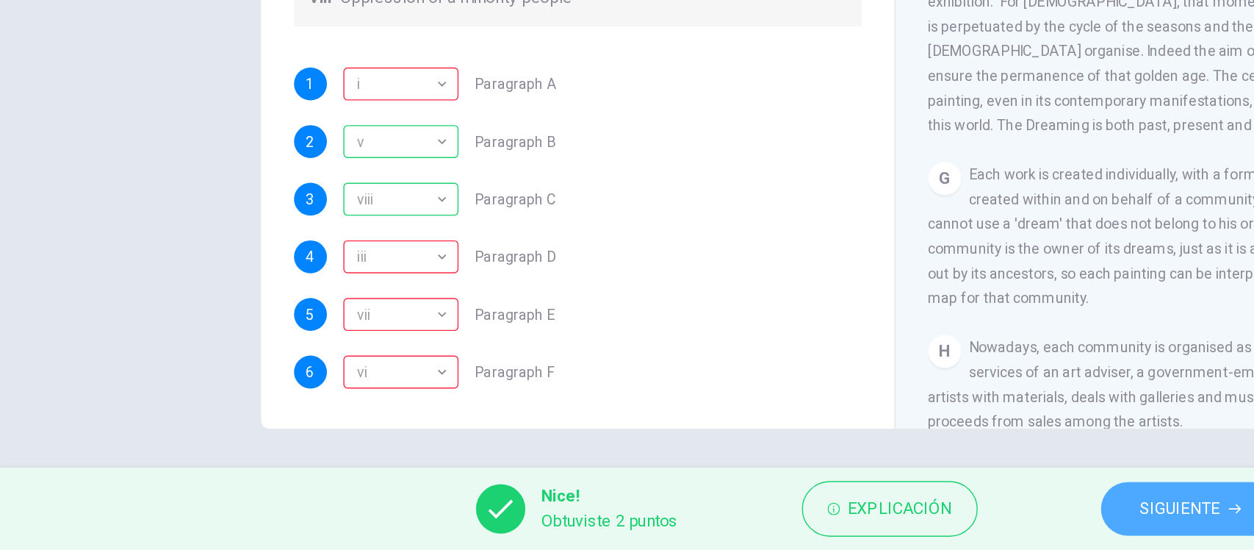
click at [827, 505] on button "SIGUIENTE" at bounding box center [851, 520] width 128 height 38
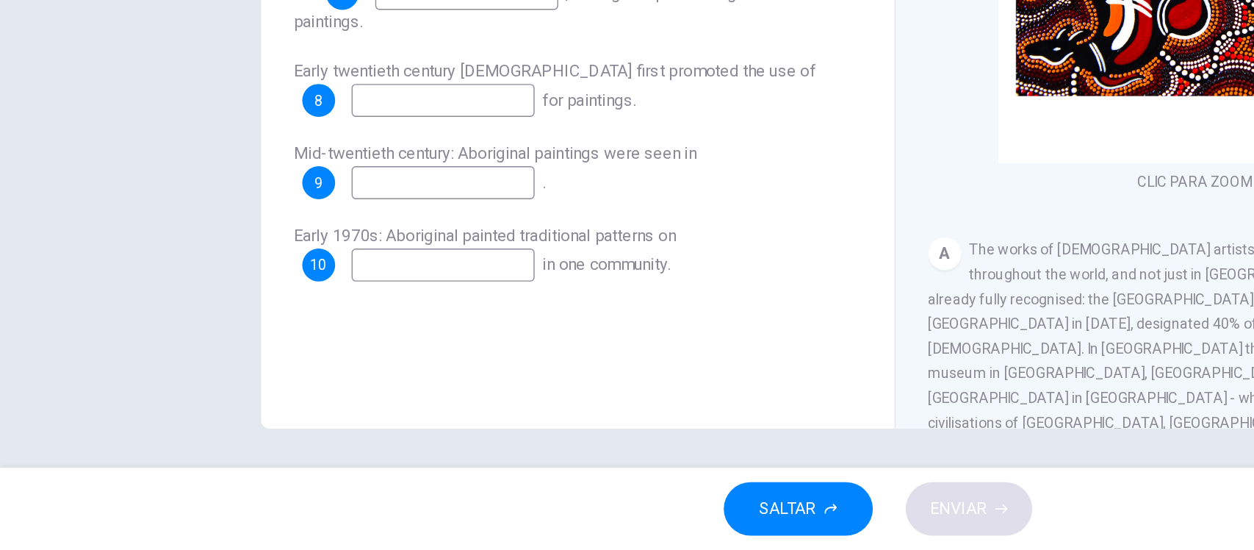
click at [167, 278] on div "Preguntas 7 - 10 Complete the sequence below. Choose NO MORE THAN THREE WORDS f…" at bounding box center [627, 207] width 929 height 511
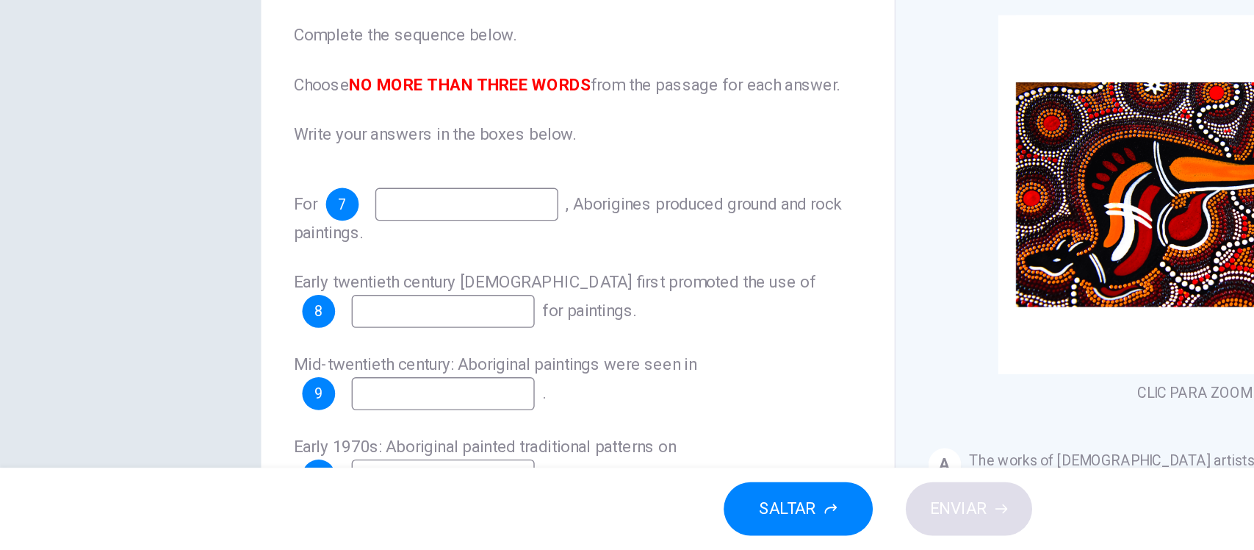
scroll to position [10, 0]
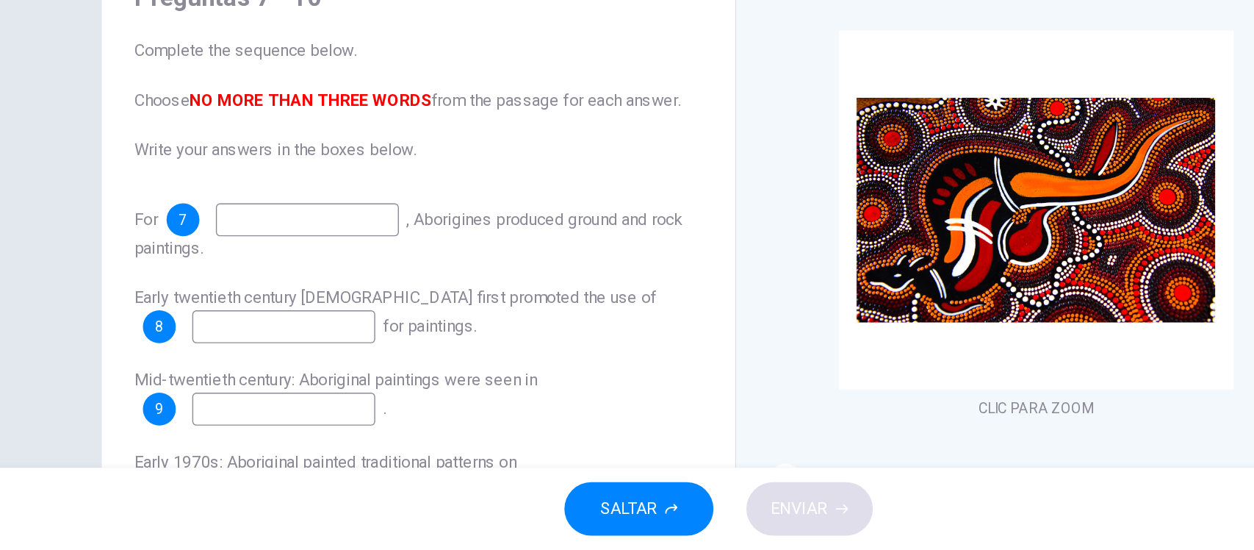
click at [647, 427] on div "Painters of Time CLIC PARA ZOOM Clic para zoom A The works of [DEMOGRAPHIC_DATA…" at bounding box center [853, 381] width 429 height 534
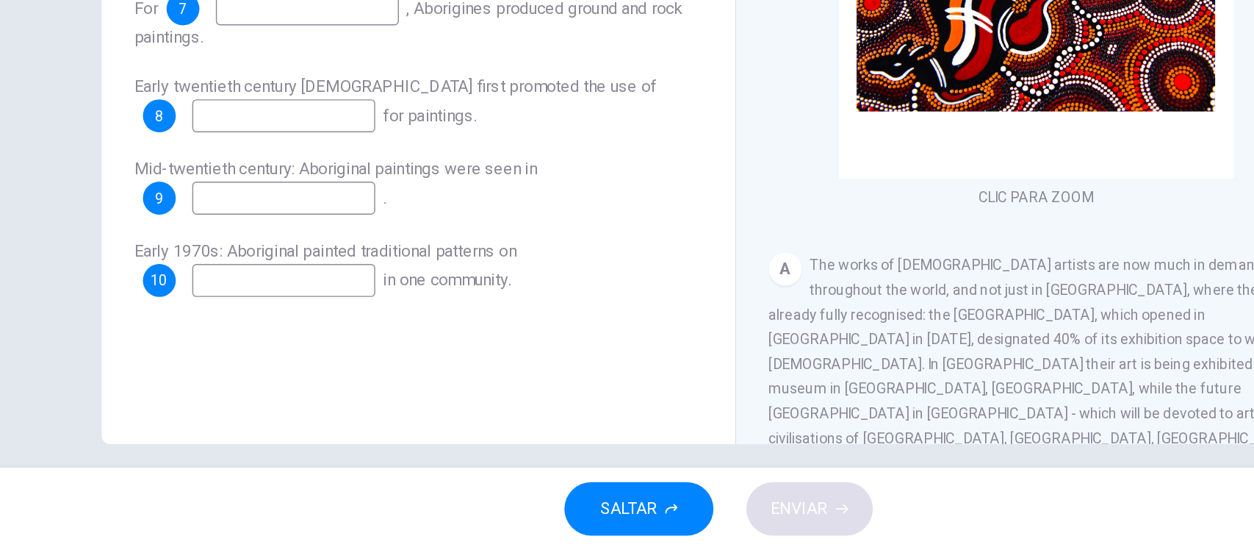
scroll to position [171, 0]
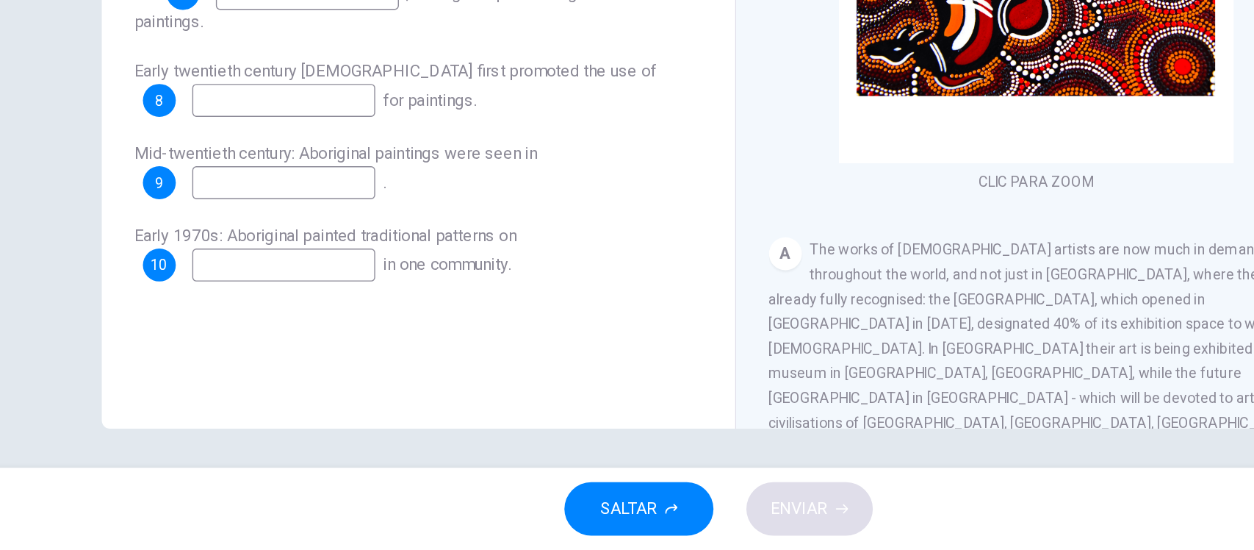
click at [802, 403] on span "The works of [DEMOGRAPHIC_DATA] artists are now much in demand throughout the w…" at bounding box center [853, 414] width 381 height 170
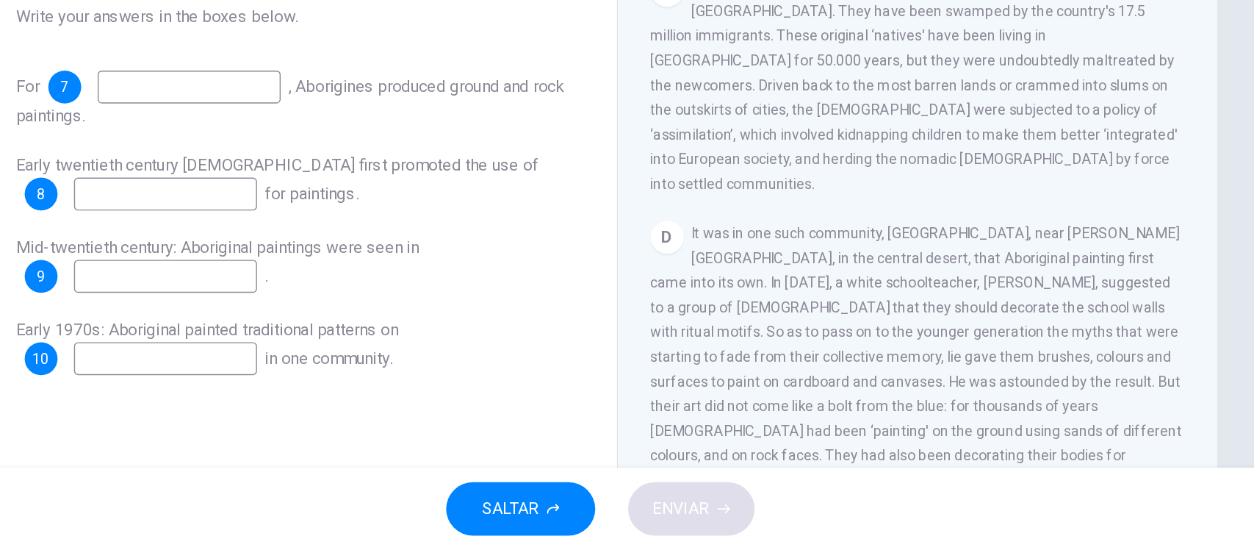
scroll to position [107, 0]
click at [372, 211] on input at bounding box center [333, 217] width 131 height 24
type input "*"
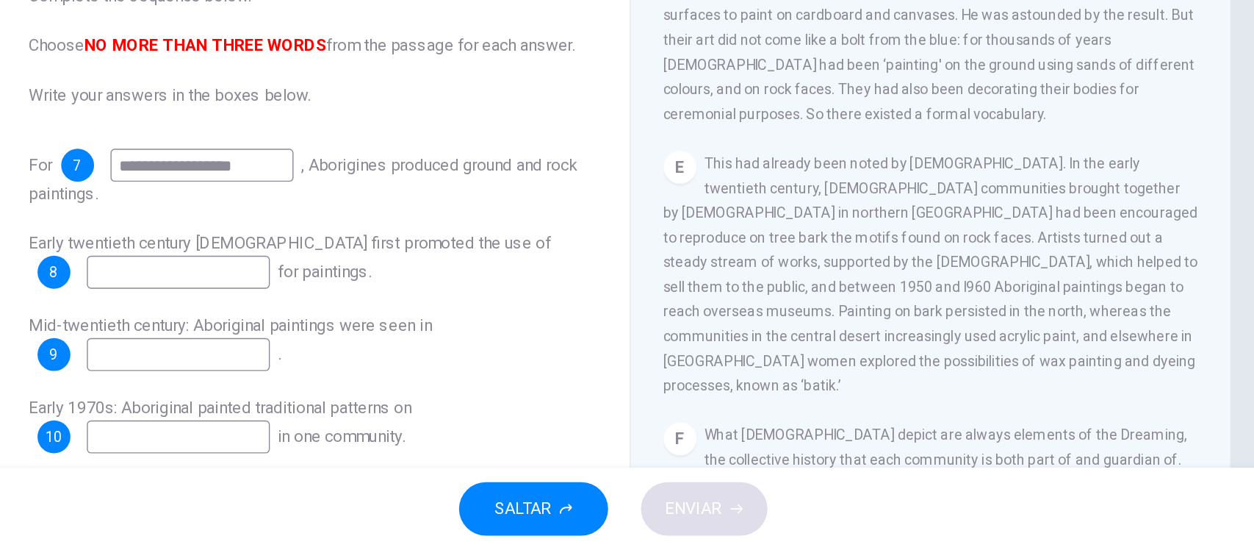
scroll to position [953, 0]
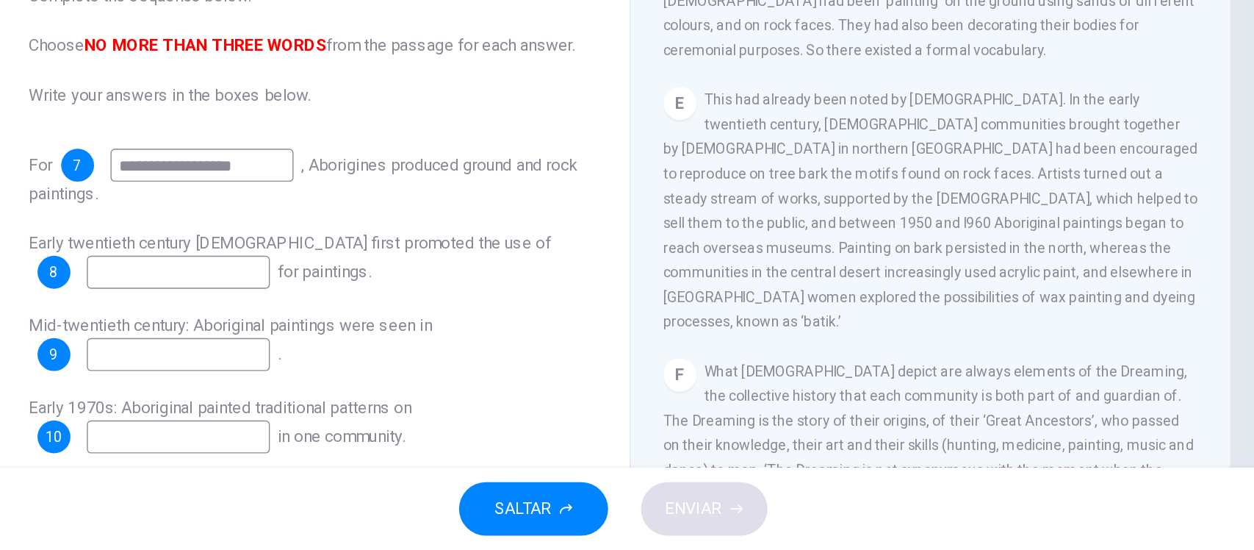
type input "**********"
click at [332, 355] on input at bounding box center [316, 351] width 131 height 24
click at [351, 353] on input at bounding box center [316, 351] width 131 height 24
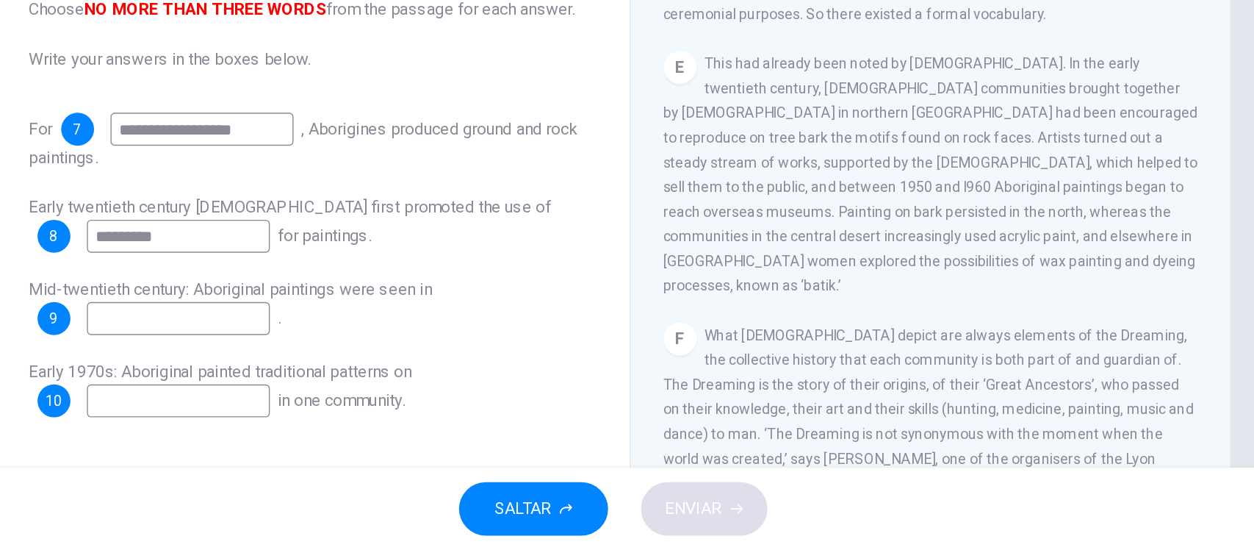
scroll to position [75, 0]
type input "*********"
drag, startPoint x: 688, startPoint y: 289, endPoint x: 729, endPoint y: 287, distance: 41.2
click at [728, 287] on span "This had already been noted by [DEMOGRAPHIC_DATA]. In the early twentieth centu…" at bounding box center [854, 282] width 382 height 170
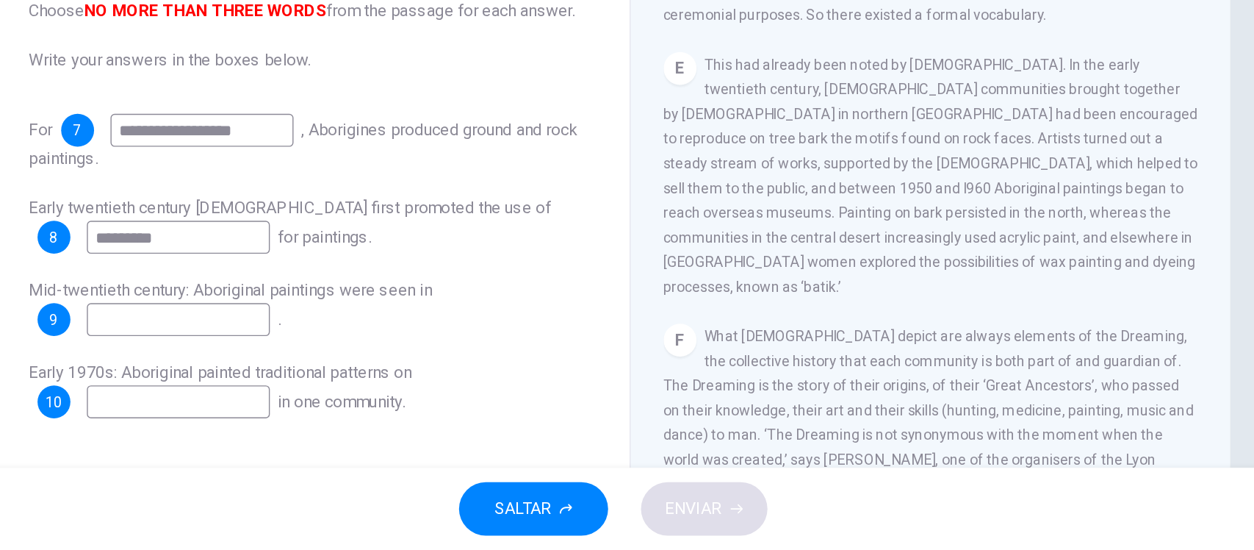
drag, startPoint x: 732, startPoint y: 287, endPoint x: 703, endPoint y: 290, distance: 29.5
click at [704, 290] on span "This had already been noted by [DEMOGRAPHIC_DATA]. In the early twentieth centu…" at bounding box center [854, 282] width 382 height 170
click at [336, 392] on input at bounding box center [316, 385] width 131 height 24
click at [314, 386] on input at bounding box center [316, 385] width 131 height 24
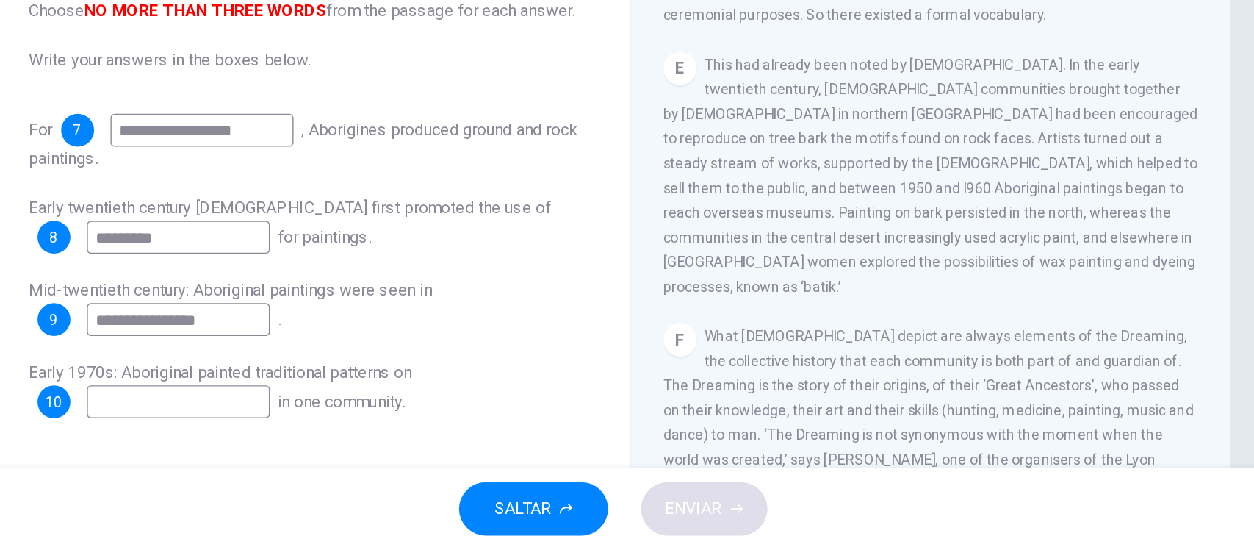
click at [284, 388] on input "**********" at bounding box center [316, 385] width 131 height 24
type input "**********"
click at [299, 441] on input at bounding box center [316, 444] width 131 height 24
click at [831, 430] on div "F What Aborigines depict are always elements of the Dreaming, the collective hi…" at bounding box center [854, 494] width 382 height 212
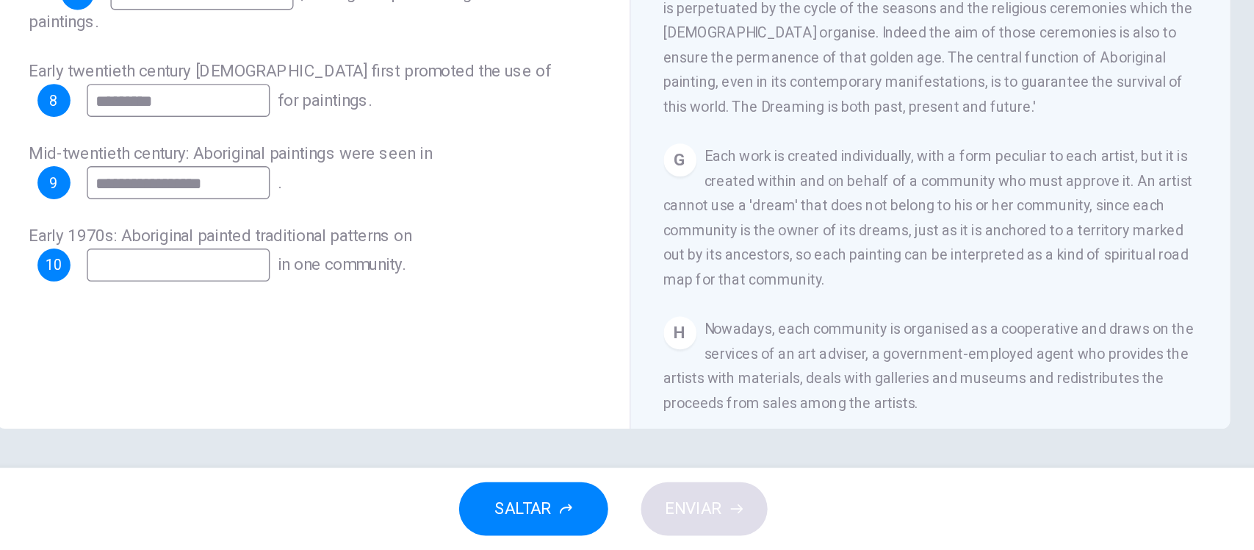
scroll to position [1228, 0]
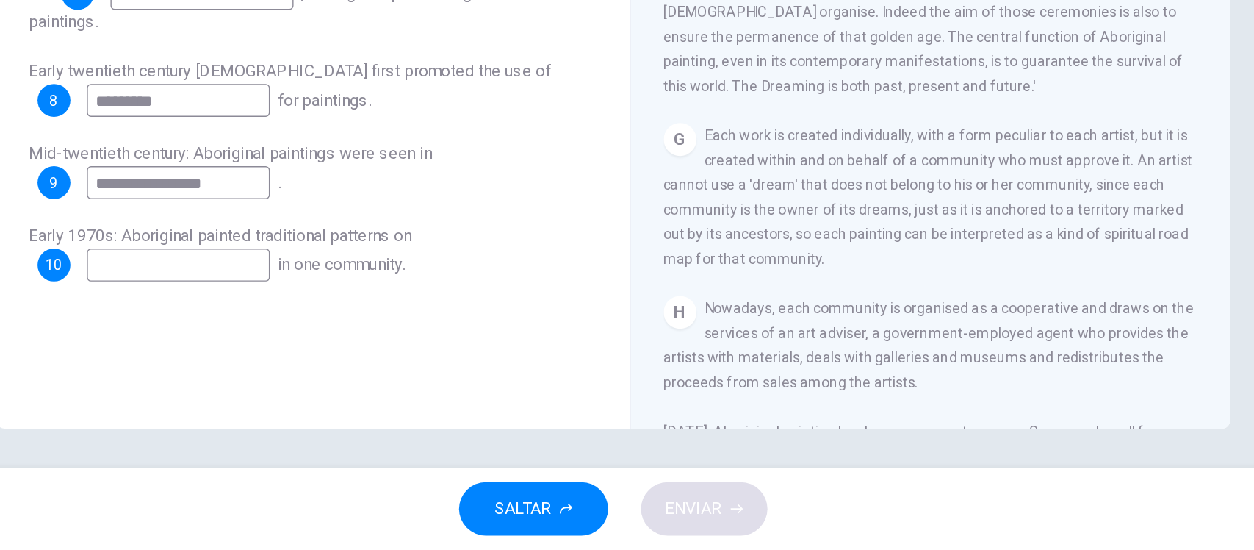
click at [1070, 263] on div "**********" at bounding box center [627, 207] width 929 height 511
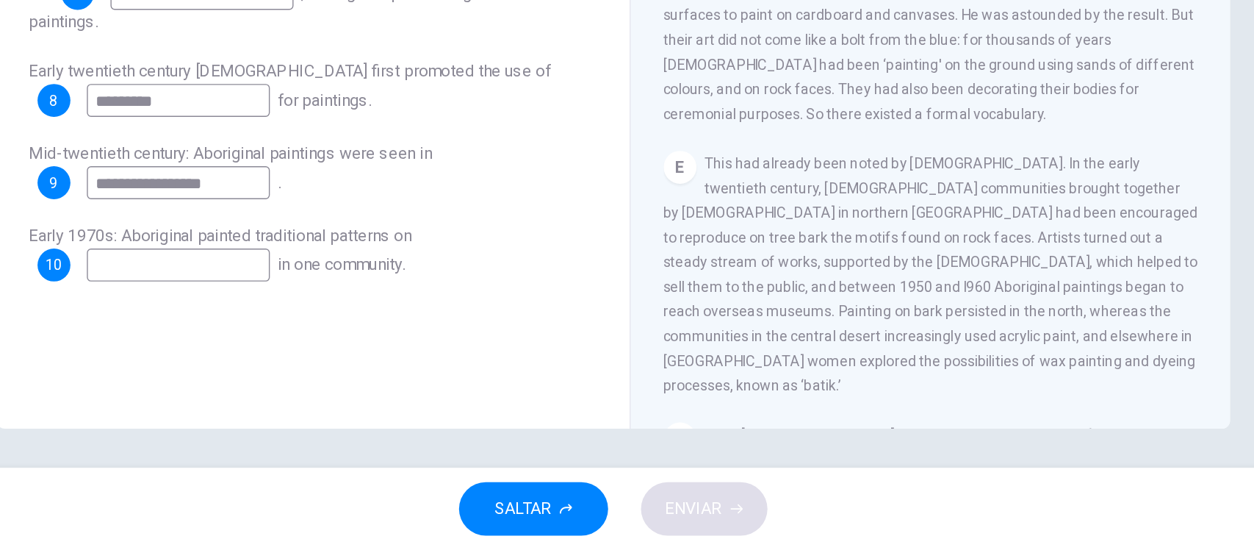
scroll to position [768, 0]
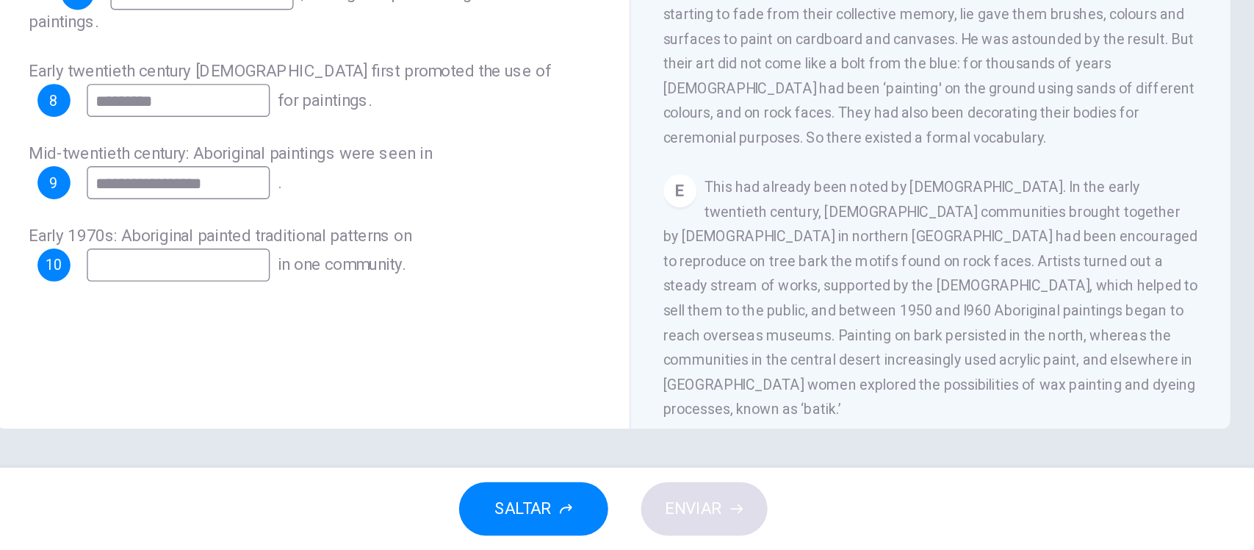
click at [342, 346] on input at bounding box center [316, 346] width 131 height 24
click at [705, 407] on div "E This had already been noted by [DEMOGRAPHIC_DATA]. In the early twentieth cen…" at bounding box center [854, 369] width 382 height 176
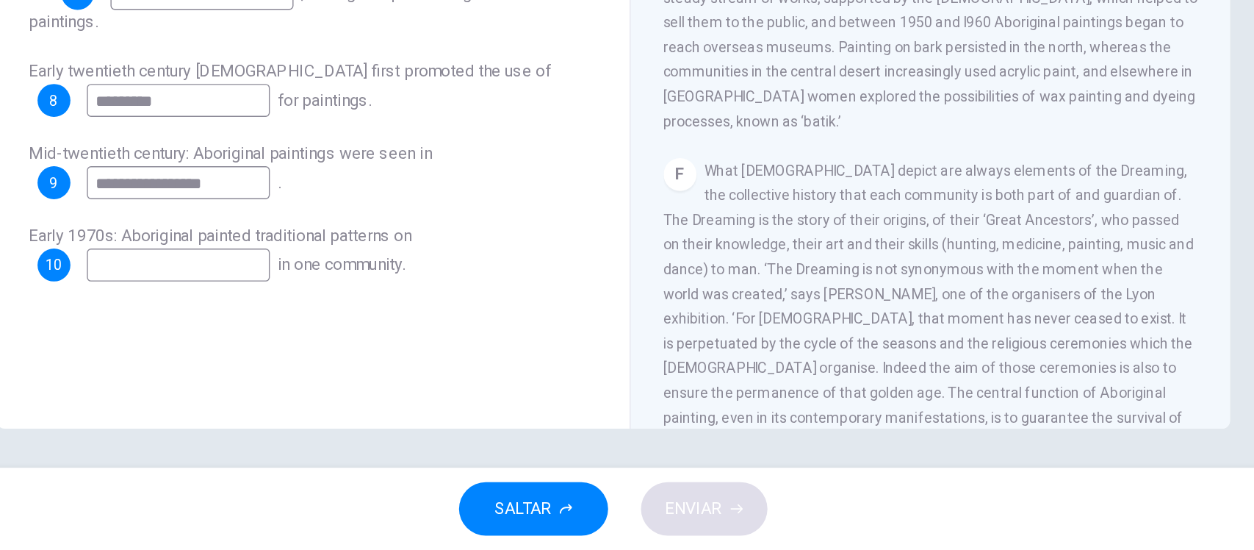
scroll to position [979, 0]
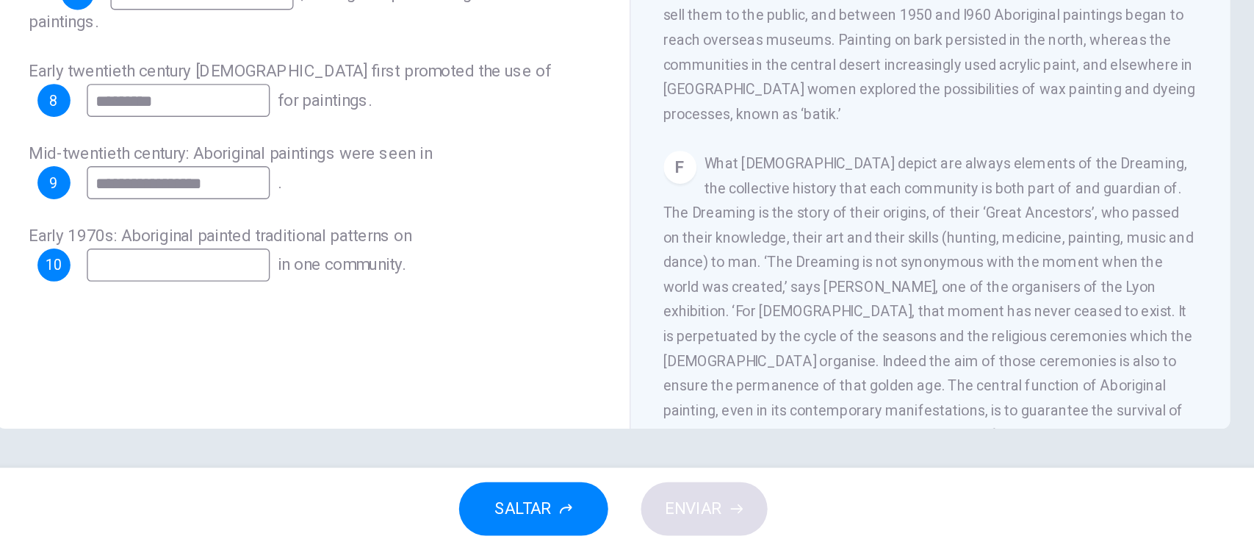
click at [716, 267] on span "What [DEMOGRAPHIC_DATA] depict are always elements of the Dreaming, the collect…" at bounding box center [852, 370] width 379 height 206
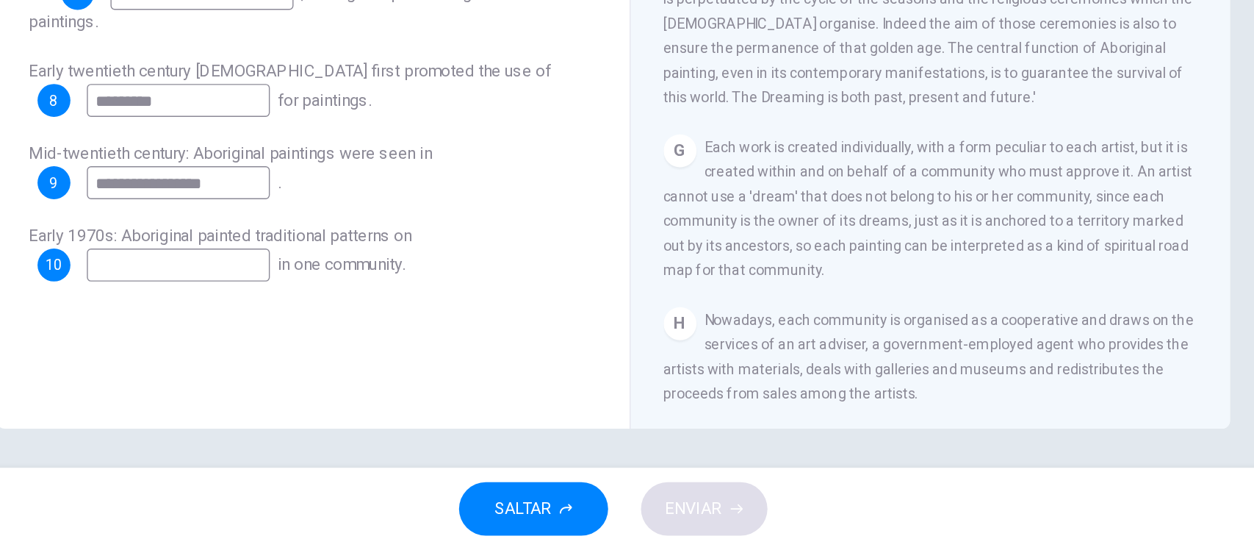
scroll to position [1396, 0]
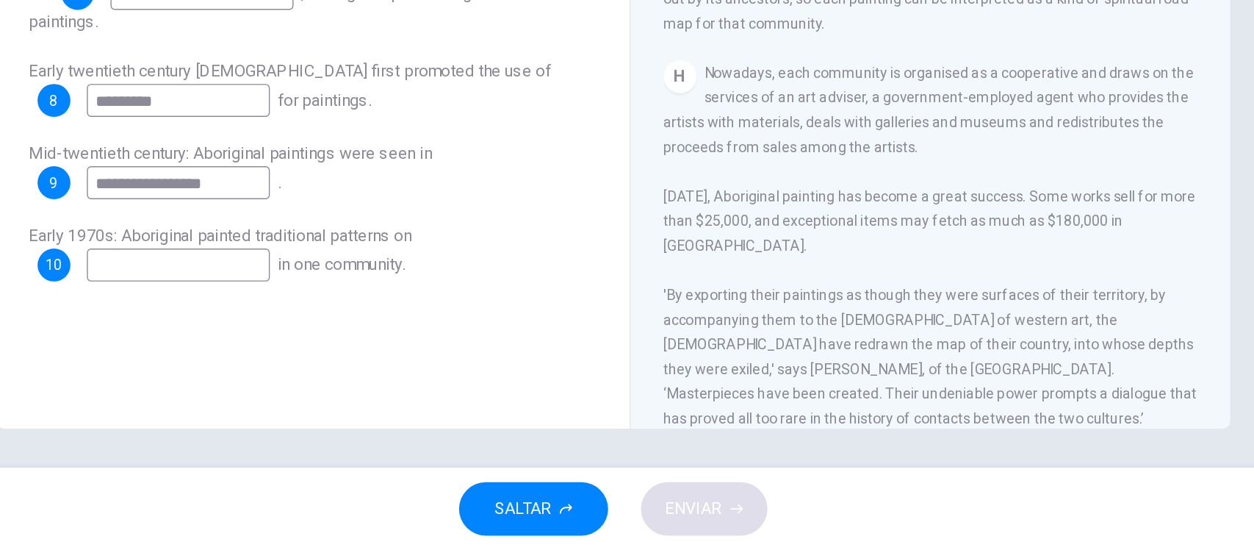
click at [1084, 327] on div "**********" at bounding box center [627, 207] width 929 height 511
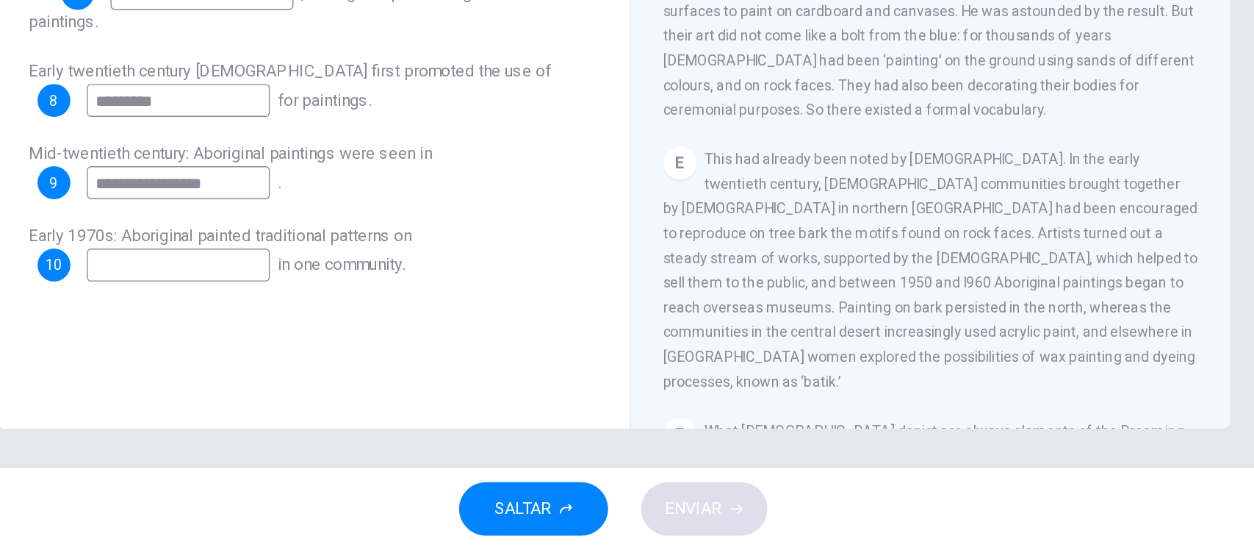
scroll to position [787, 0]
click at [317, 344] on input at bounding box center [316, 346] width 131 height 24
click at [1070, 372] on div "**********" at bounding box center [627, 207] width 929 height 511
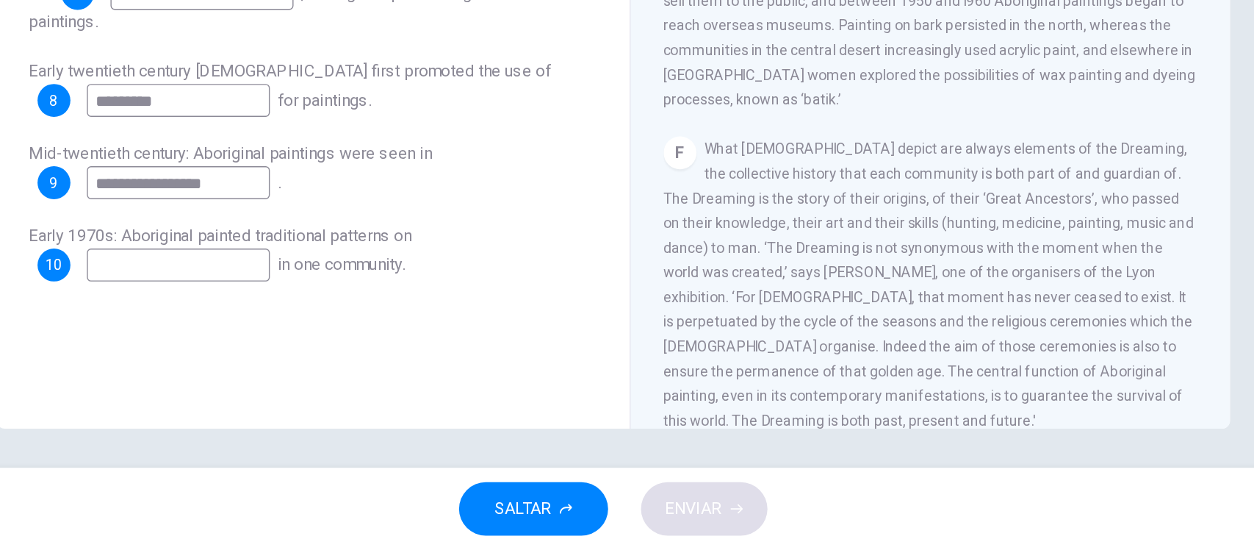
scroll to position [990, 0]
click at [335, 348] on input at bounding box center [316, 346] width 131 height 24
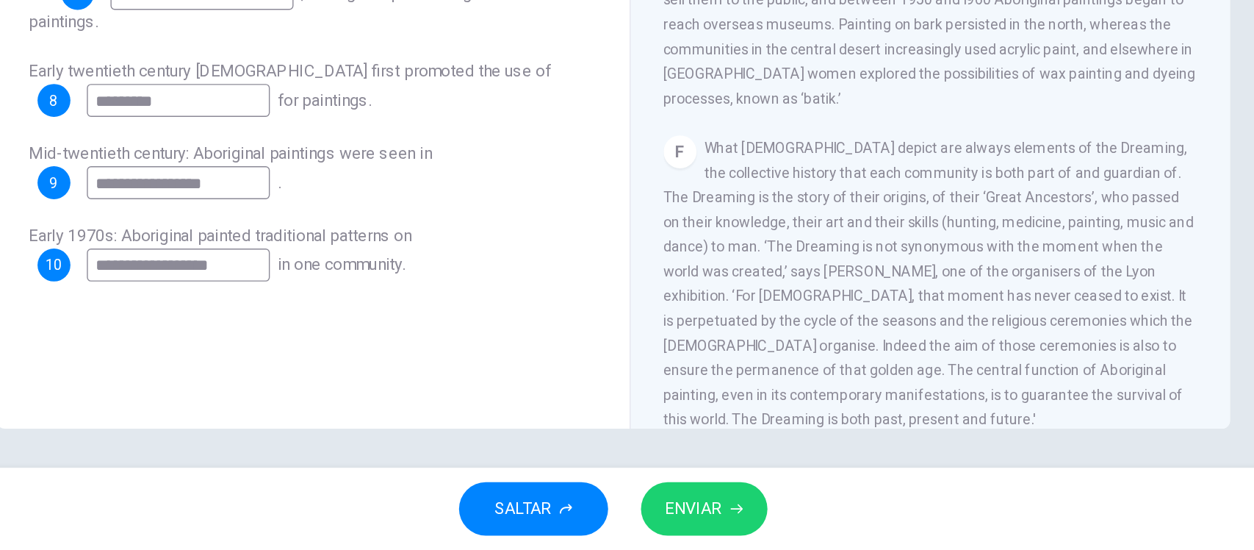
type input "**********"
click at [695, 511] on span "ENVIAR" at bounding box center [685, 520] width 40 height 21
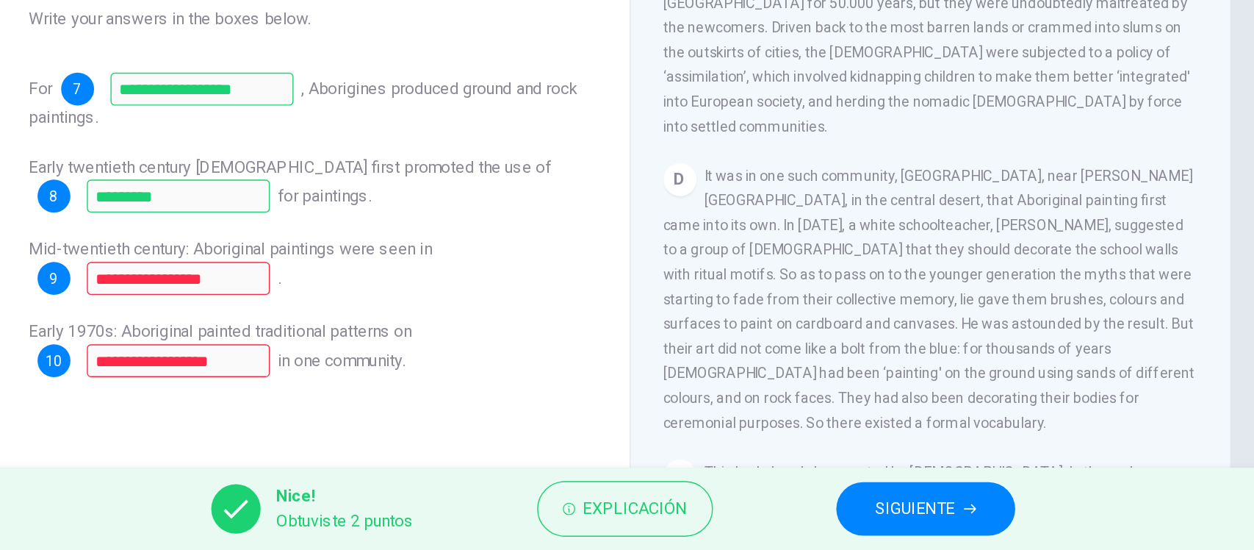
scroll to position [644, 0]
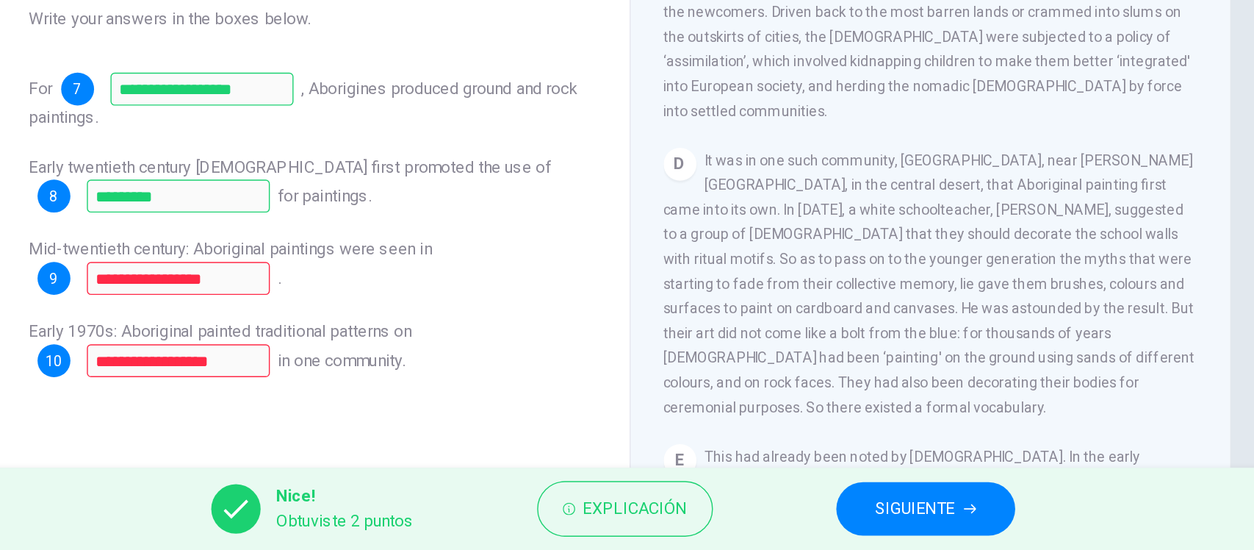
click at [841, 514] on span "SIGUIENTE" at bounding box center [843, 520] width 57 height 21
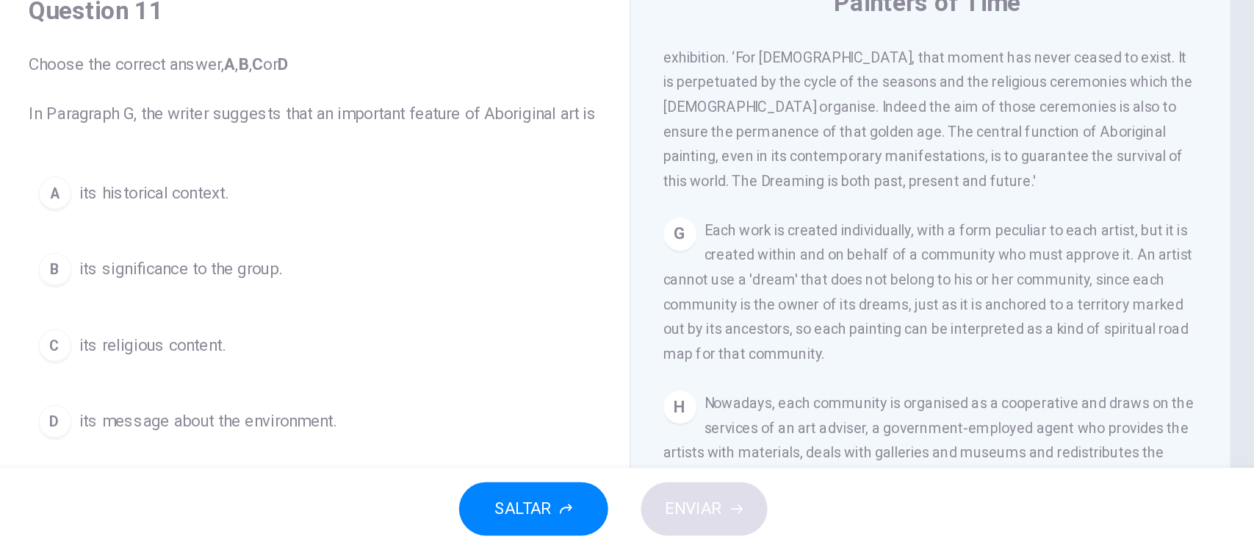
scroll to position [1339, 0]
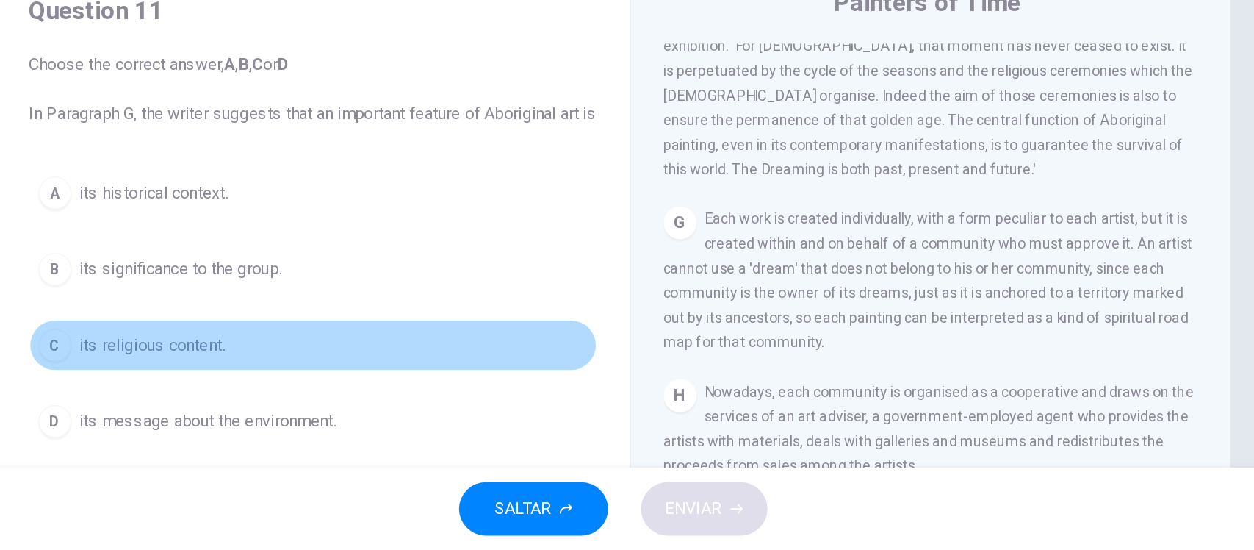
click at [357, 417] on button "C its religious content." at bounding box center [413, 403] width 406 height 37
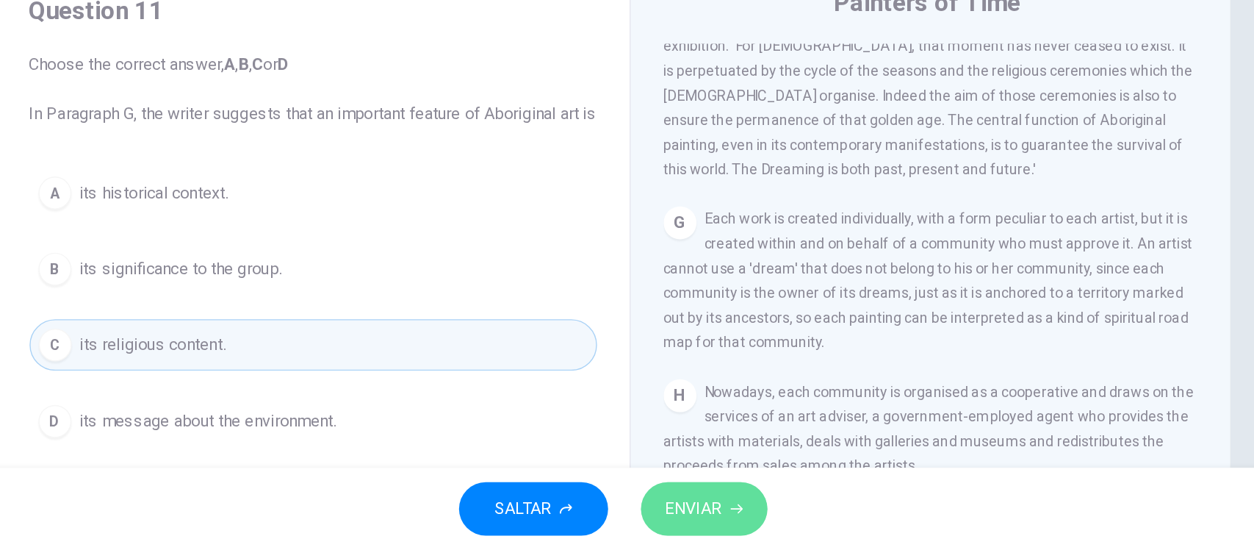
click at [700, 513] on span "ENVIAR" at bounding box center [685, 520] width 40 height 21
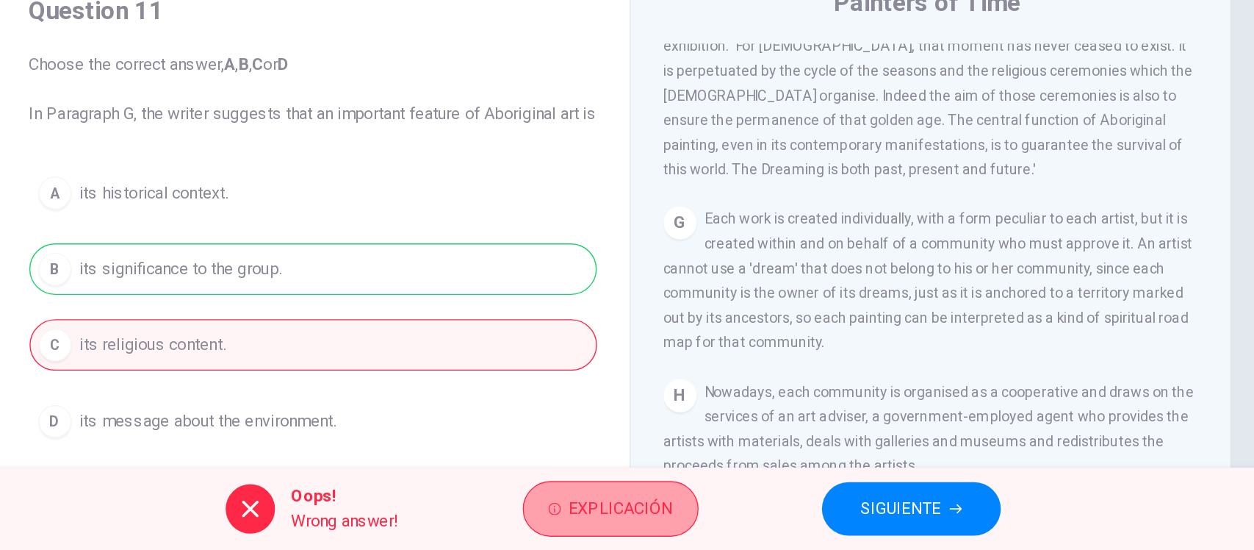
click at [642, 530] on span "Explicación" at bounding box center [633, 520] width 74 height 21
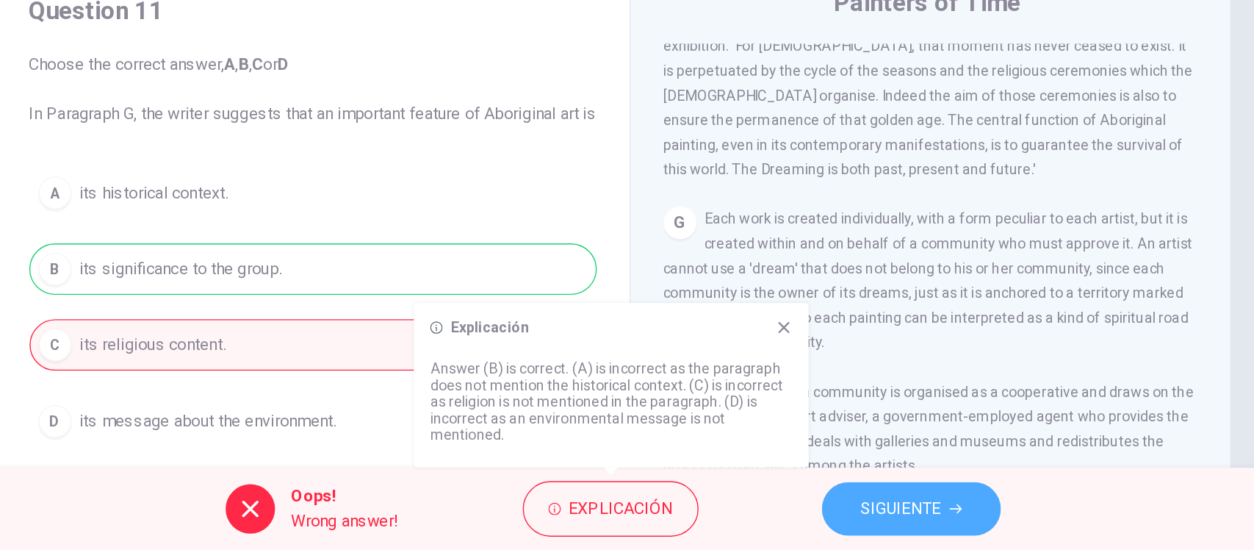
click at [870, 530] on button "SIGUIENTE" at bounding box center [841, 520] width 128 height 38
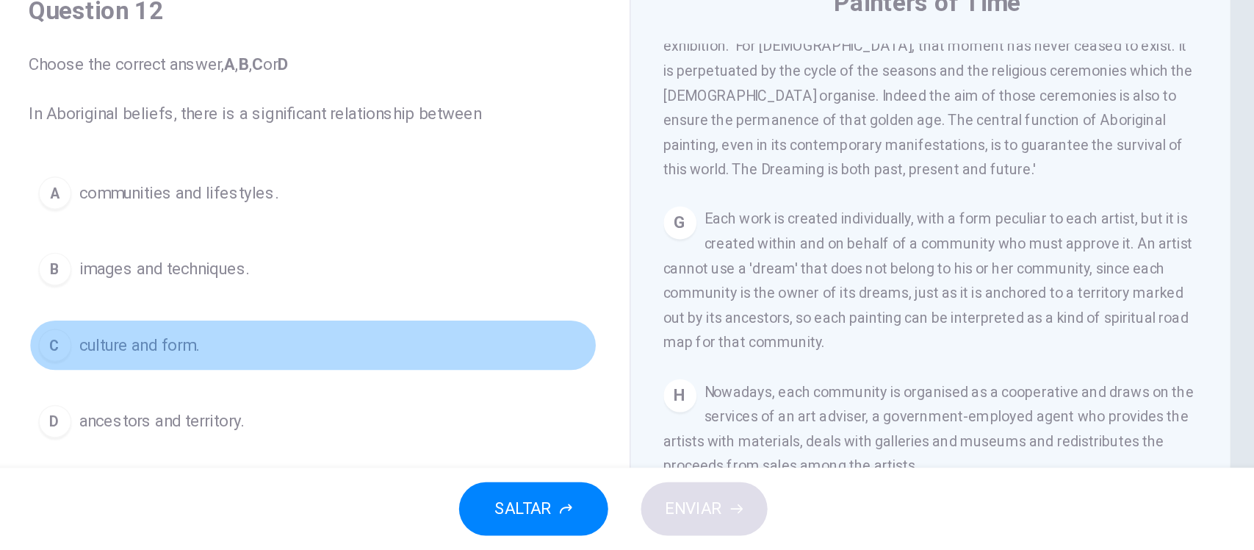
click at [323, 398] on span "culture and form." at bounding box center [288, 404] width 85 height 18
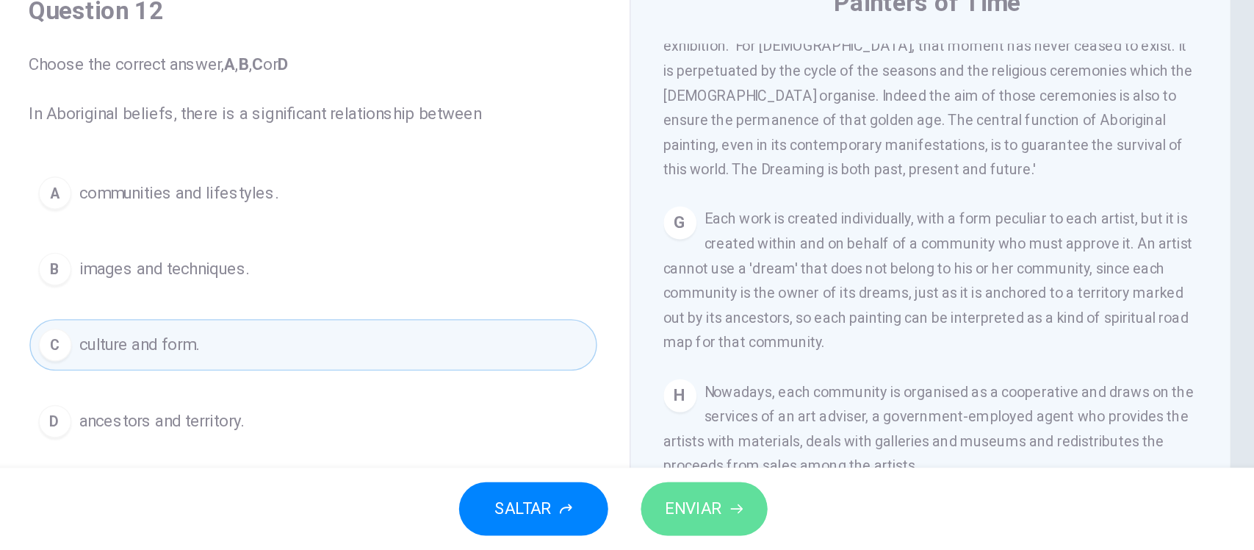
click at [699, 533] on button "ENVIAR" at bounding box center [692, 520] width 90 height 38
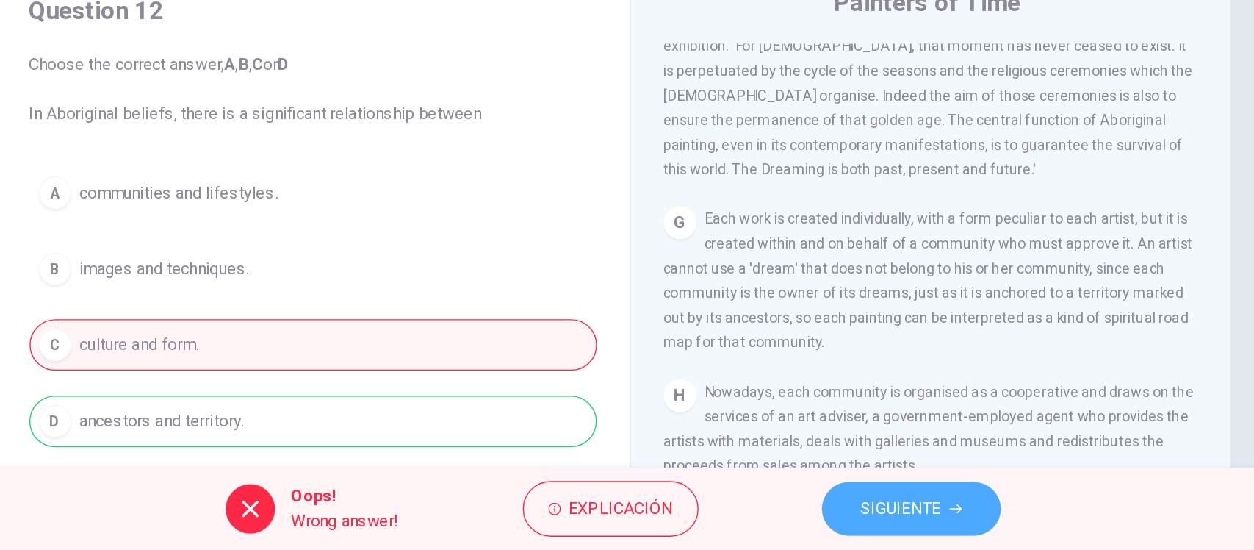
click at [801, 520] on button "SIGUIENTE" at bounding box center [841, 520] width 128 height 38
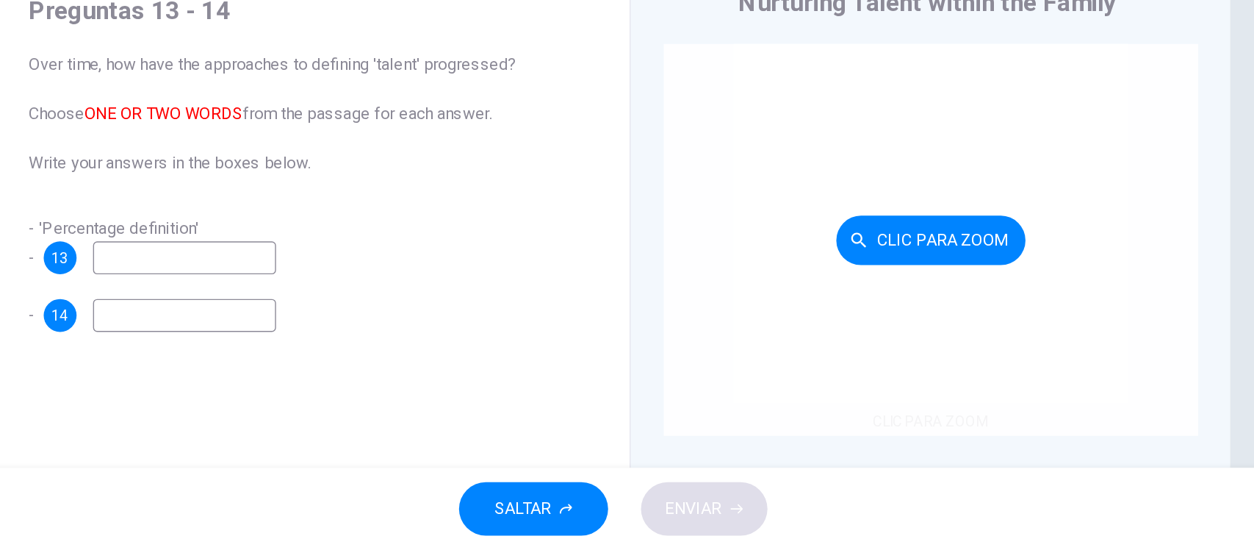
scroll to position [0, 0]
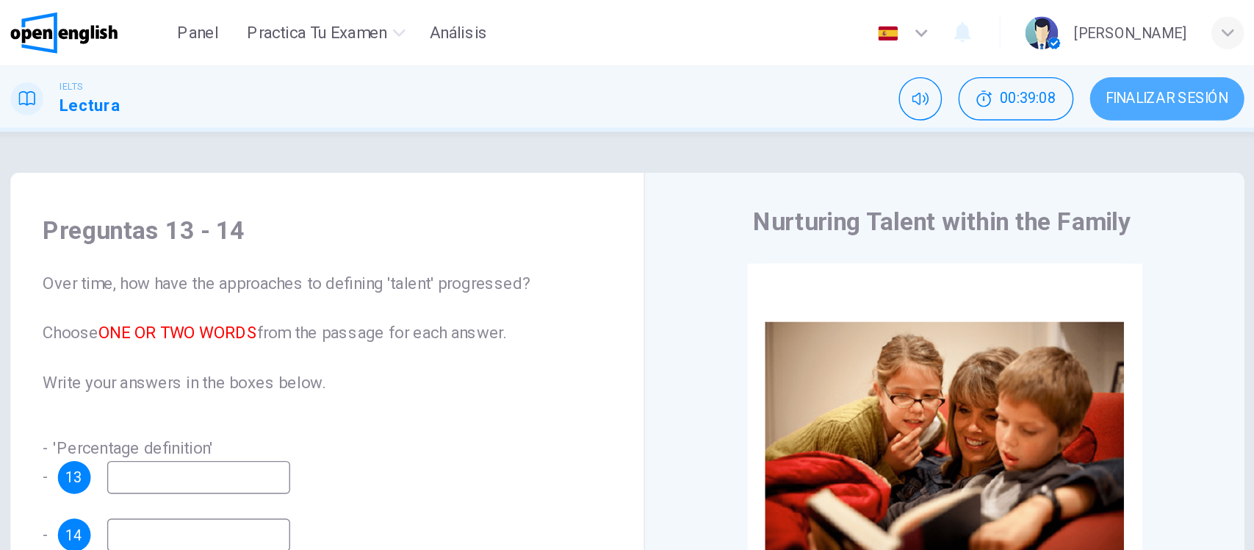
click at [990, 65] on span "FINALIZAR SESIÓN" at bounding box center [1013, 71] width 87 height 12
